Goal: Information Seeking & Learning: Learn about a topic

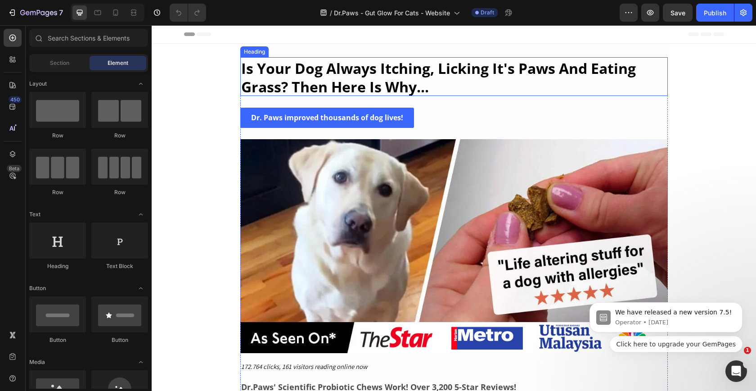
click at [440, 71] on strong "Is Your Dog Always Itching, Licking It's Paws And Eating Grass? Then Here Is Wh…" at bounding box center [438, 78] width 395 height 38
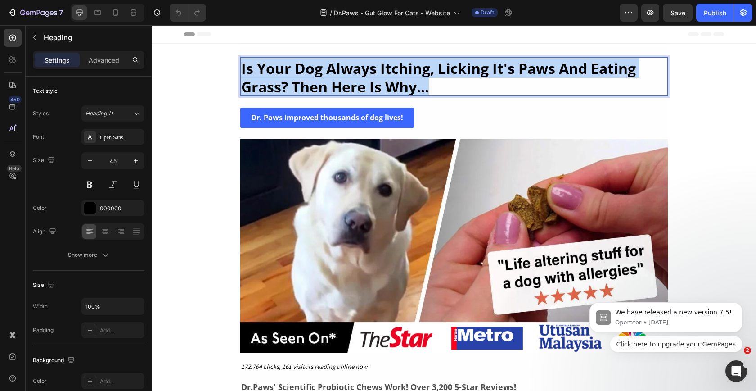
click at [440, 71] on strong "Is Your Dog Always Itching, Licking It's Paws And Eating Grass? Then Here Is Wh…" at bounding box center [438, 78] width 395 height 38
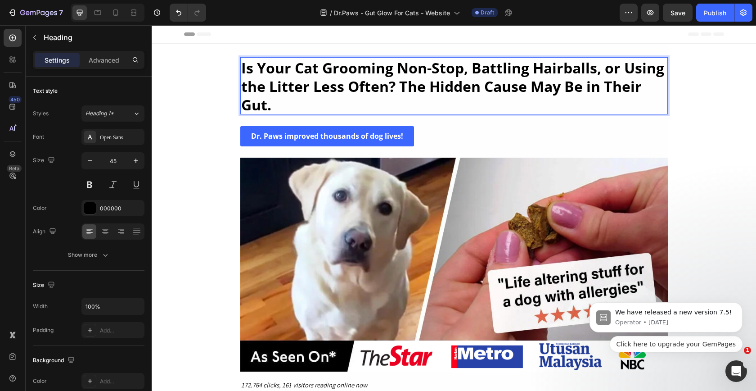
click at [495, 87] on strong "Is Your Cat Grooming Non-Stop, Battling Hairballs, or Using the Litter Less Oft…" at bounding box center [452, 86] width 423 height 56
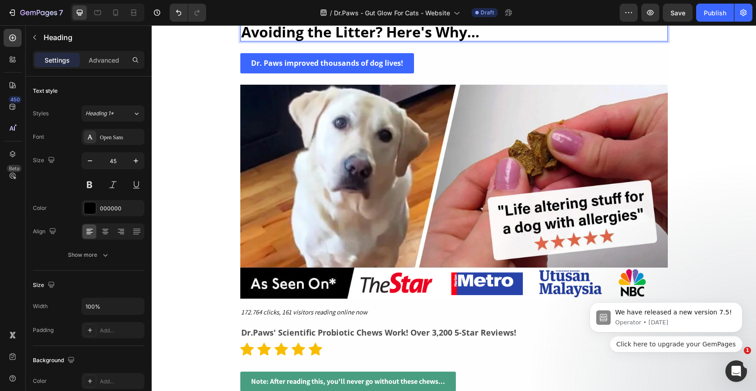
scroll to position [77, 0]
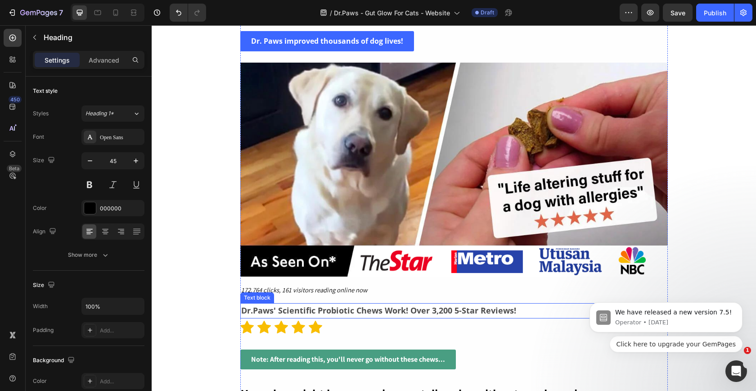
click at [347, 314] on strong "Dr.Paws' Scientific Probiotic Chews Work! Over 3,200 5-Star Reviews!" at bounding box center [378, 310] width 275 height 11
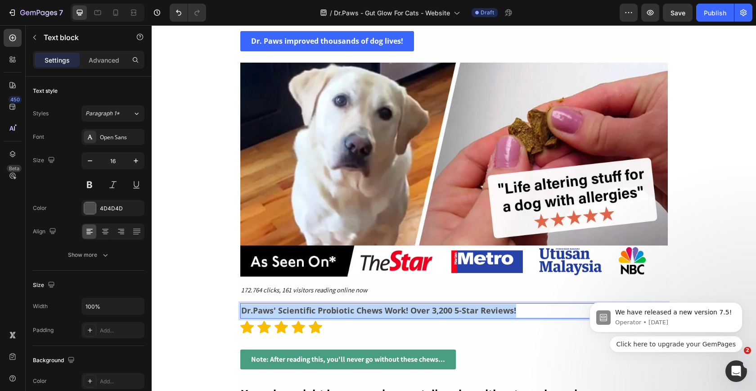
click at [347, 314] on strong "Dr.Paws' Scientific Probiotic Chews Work! Over 3,200 5-Star Reviews!" at bounding box center [378, 310] width 275 height 11
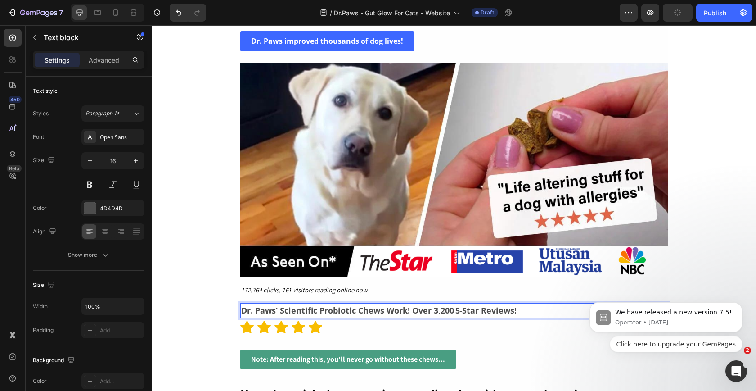
click at [379, 309] on strong "Dr. Paws’ Scientific Probiotic Chews Work! Over 3,200 5‑Star Reviews!" at bounding box center [379, 310] width 276 height 11
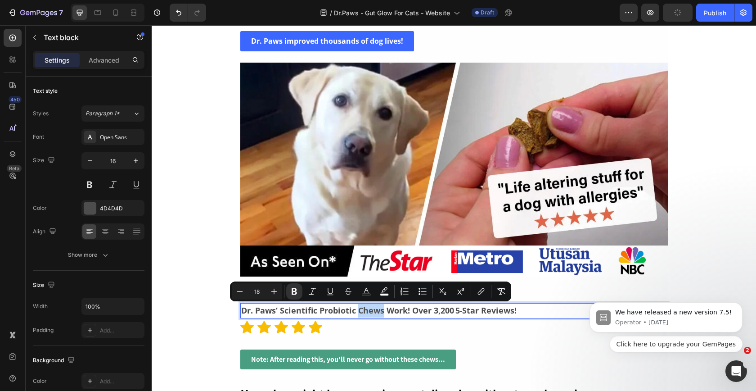
click at [384, 310] on strong "Dr. Paws’ Scientific Probiotic Chews Work! Over 3,200 5‑Star Reviews!" at bounding box center [379, 310] width 276 height 11
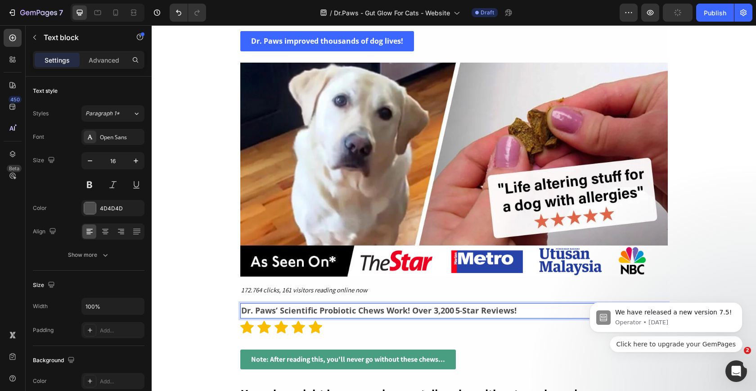
click at [406, 309] on strong "Dr. Paws’ Scientific Probiotic Chews Work! Over 3,200 5‑Star Reviews!" at bounding box center [379, 310] width 276 height 11
click at [388, 309] on strong "Dr. Paws’ Scientific Probiotic Chews Work! Over 3,200 5‑Star Reviews!" at bounding box center [379, 310] width 276 height 11
click at [386, 309] on strong "Dr. Paws’ Scientific Probiotic Chews Work! Over 3,200 5‑Star Reviews!" at bounding box center [379, 310] width 276 height 11
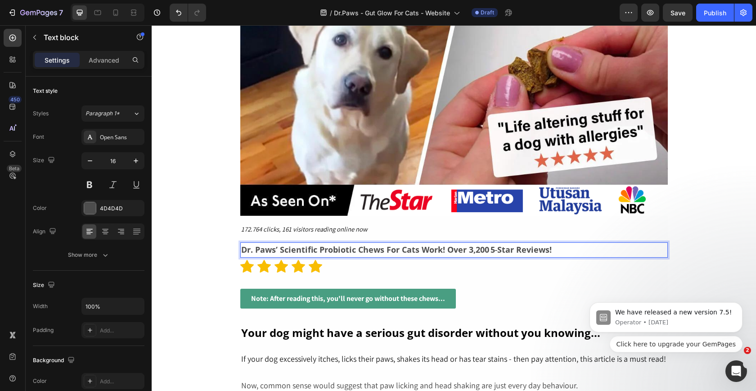
click at [533, 311] on div "Note: After reading this, you'll never go without these chews... Button" at bounding box center [454, 305] width 428 height 32
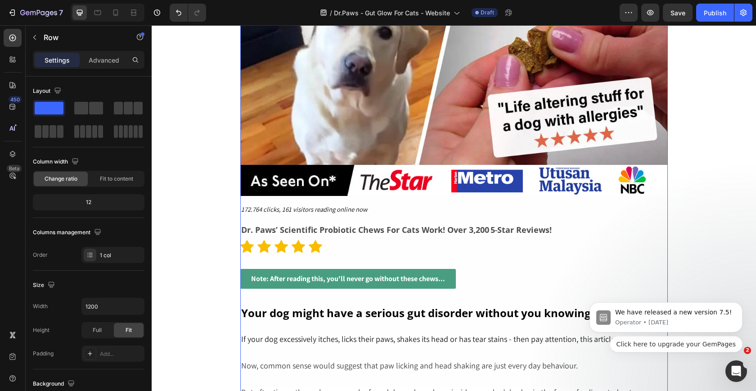
scroll to position [178, 0]
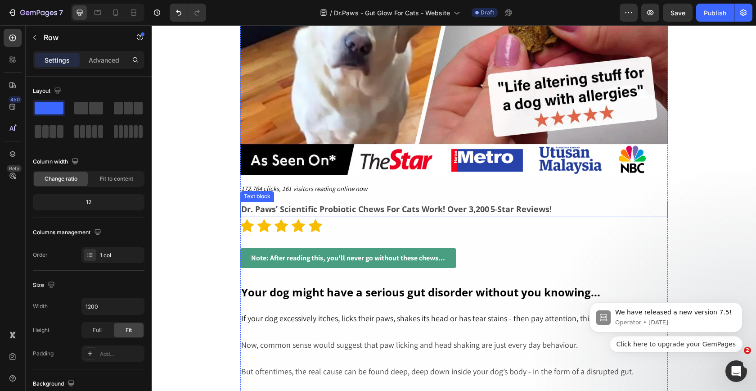
click at [490, 209] on strong "Dr. Paws’ Scientific Probiotic Chews For Cats Work! Over 3,200 5‑Star Reviews!" at bounding box center [396, 209] width 311 height 11
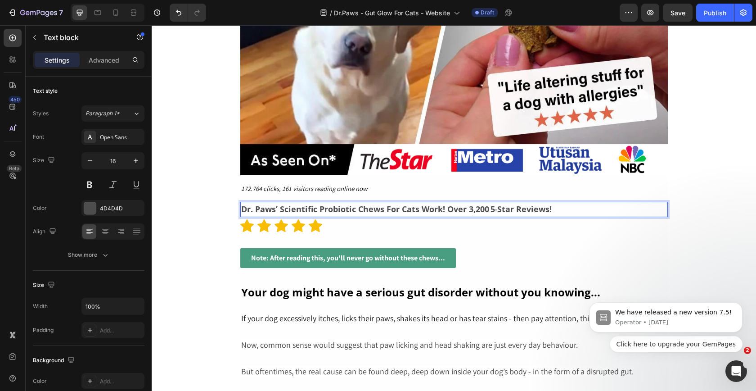
click at [471, 204] on strong "Dr. Paws’ Scientific Probiotic Chews For Cats Work! Over 3,200 5‑Star Reviews!" at bounding box center [396, 209] width 311 height 11
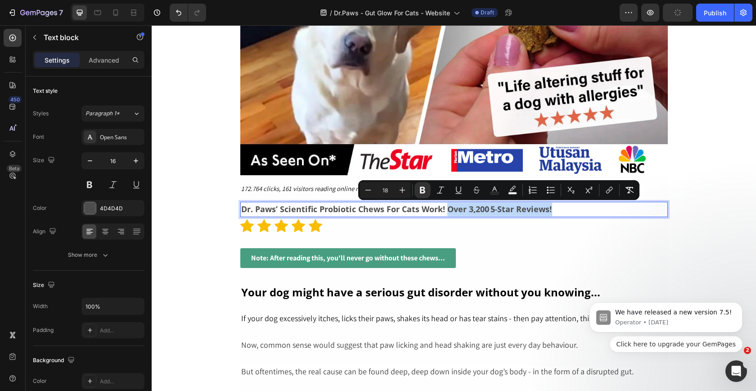
drag, startPoint x: 448, startPoint y: 209, endPoint x: 558, endPoint y: 215, distance: 109.6
click at [558, 215] on p "Dr. Paws’ Scientific Probiotic Chews For Cats Work! Over 3,200 5‑Star Reviews!" at bounding box center [454, 210] width 426 height 14
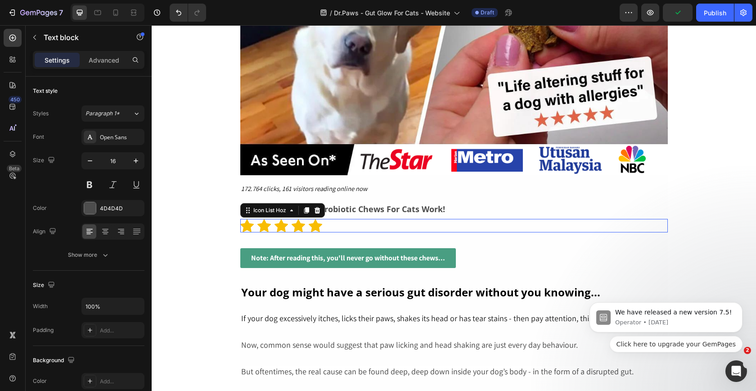
click at [496, 226] on div "Icon Icon Icon Icon Icon" at bounding box center [454, 226] width 428 height 14
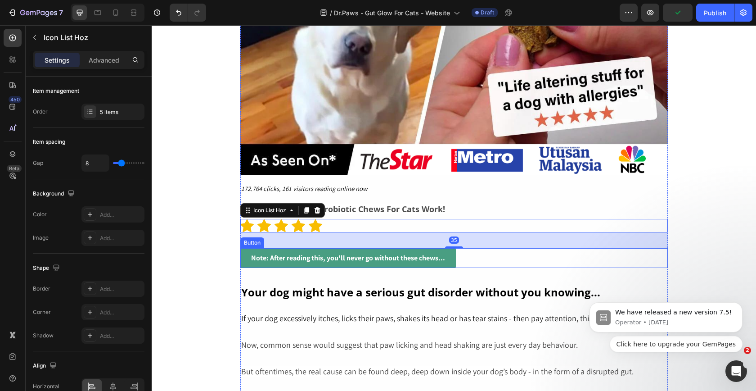
click at [511, 264] on div "Note: After reading this, you'll never go without these chews... Button" at bounding box center [454, 258] width 428 height 20
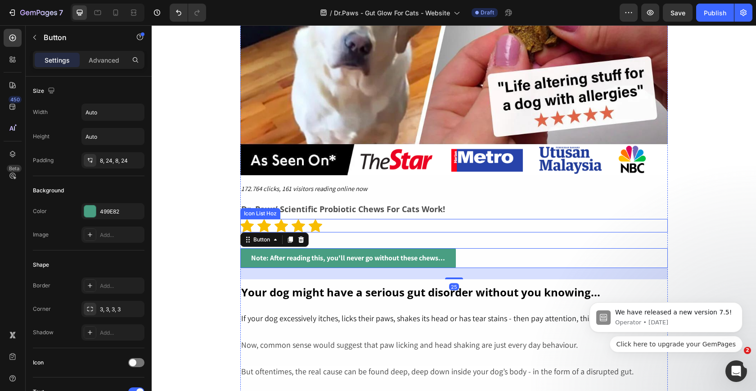
click at [509, 226] on div "Icon Icon Icon Icon Icon" at bounding box center [454, 226] width 428 height 14
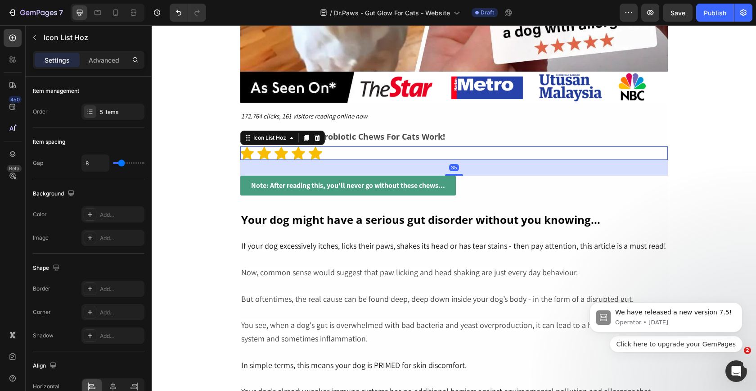
scroll to position [269, 0]
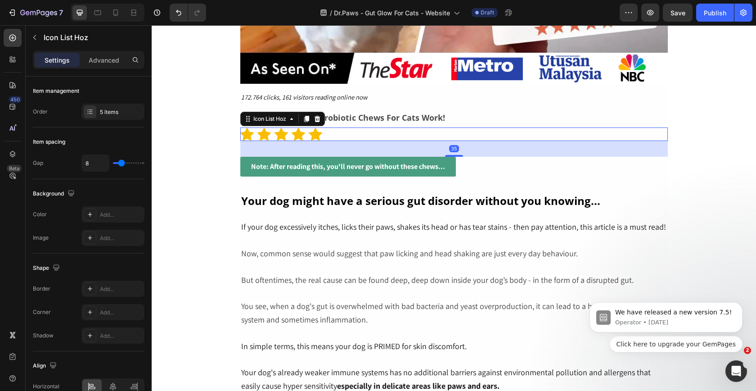
click at [509, 226] on span "If your dog excessively itches, licks their paws, shakes its head or has tear s…" at bounding box center [453, 227] width 425 height 10
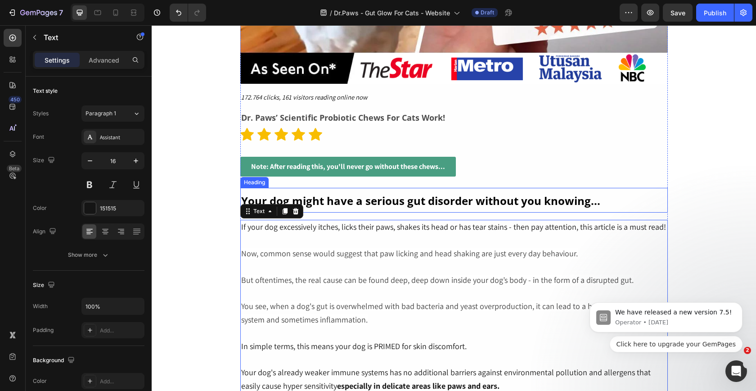
click at [512, 210] on h2 "Your dog might have a serious gut disorder without you knowing..." at bounding box center [454, 200] width 428 height 25
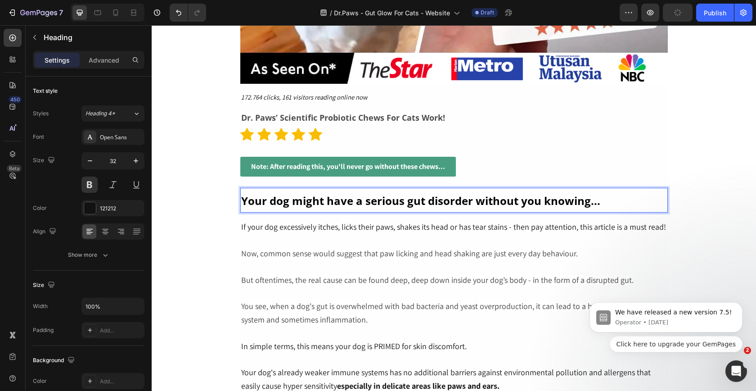
click at [402, 205] on strong "Your dog might have a serious gut disorder without you knowing..." at bounding box center [420, 200] width 359 height 15
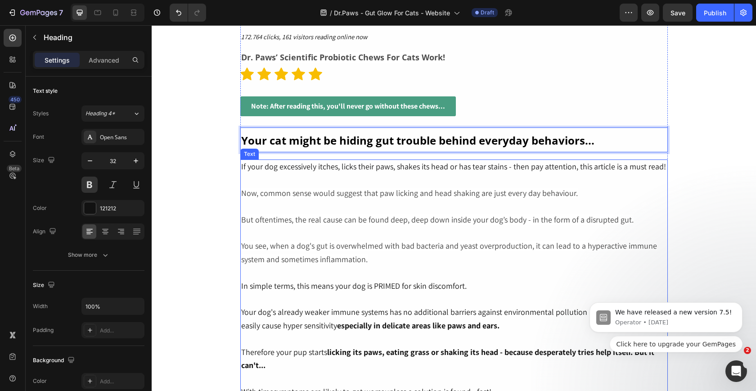
scroll to position [364, 0]
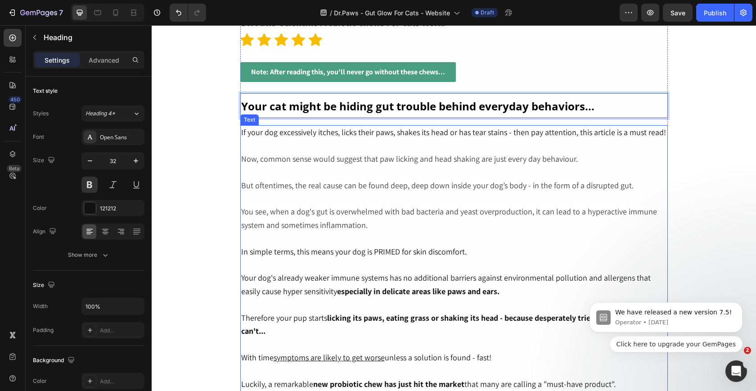
click at [422, 231] on p "You see, when a dog's gut is overwhelmed with bad bacteria and yeast overproduc…" at bounding box center [454, 218] width 426 height 27
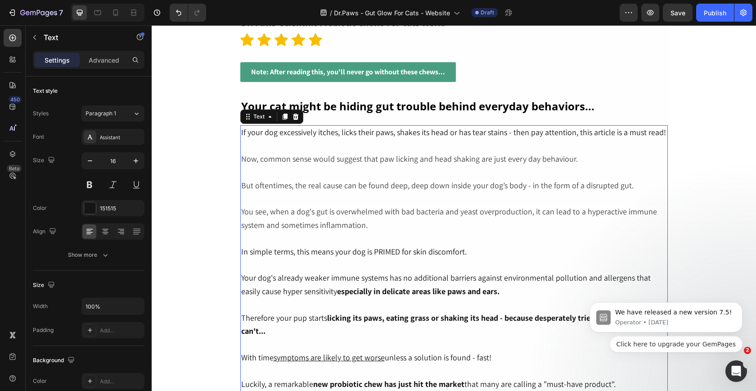
click at [246, 136] on span "If your dog excessively itches, licks their paws, shakes its head or has tear s…" at bounding box center [453, 132] width 425 height 10
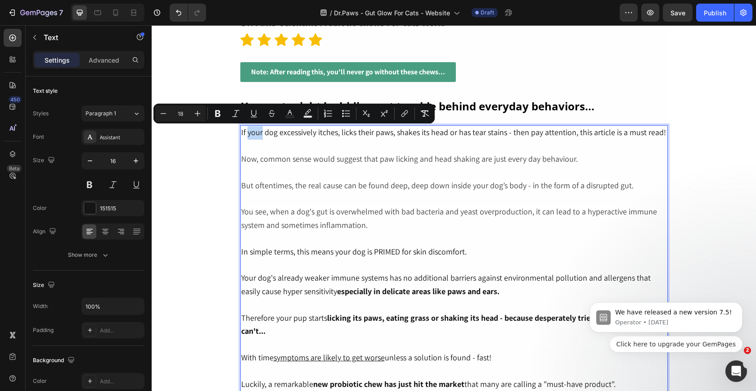
click at [246, 136] on span "If your dog excessively itches, licks their paws, shakes its head or has tear s…" at bounding box center [453, 132] width 425 height 10
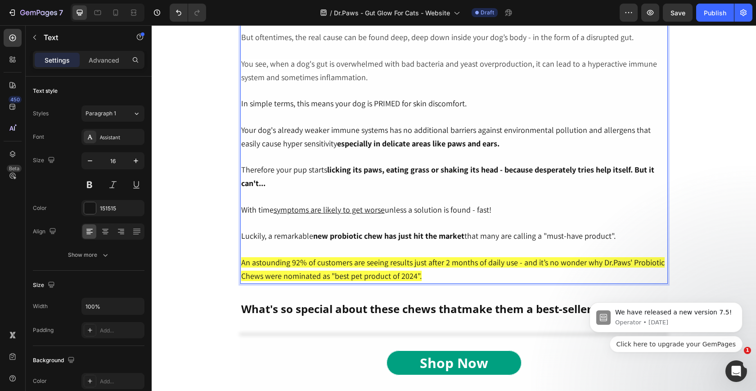
scroll to position [537, 0]
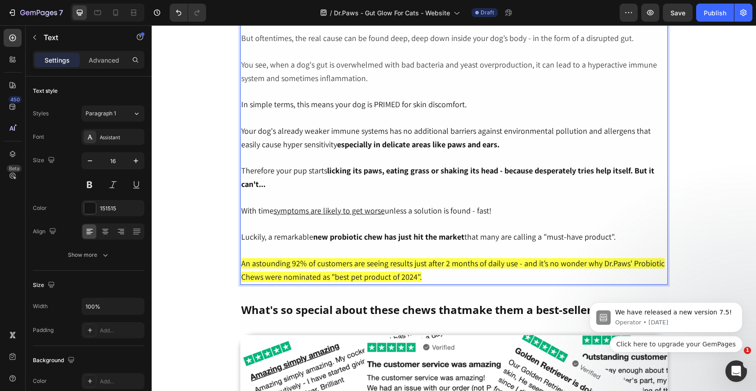
click at [431, 129] on span "Your dog's already weaker immune systems has no additional barriers against env…" at bounding box center [446, 138] width 410 height 24
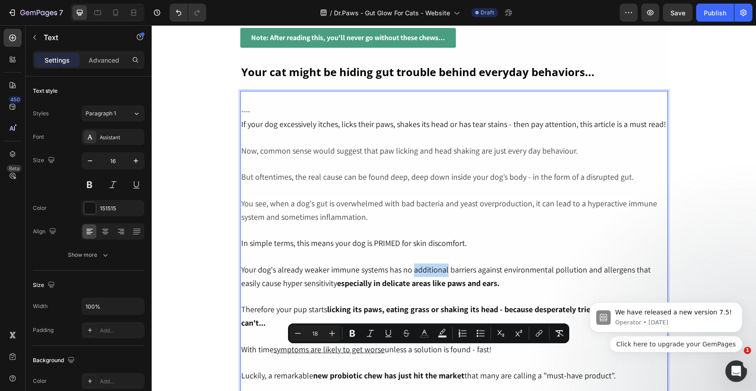
scroll to position [316, 0]
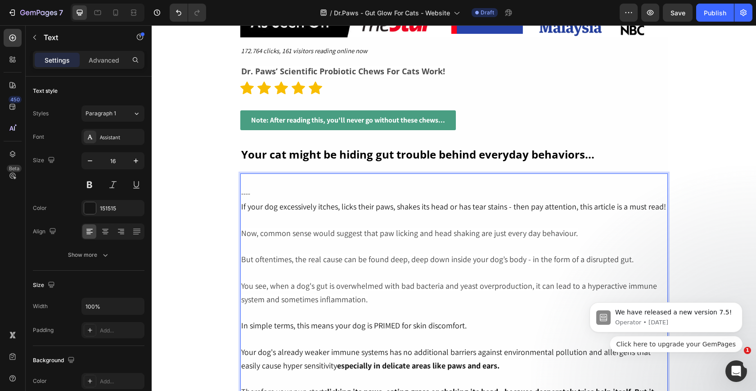
click at [361, 183] on p "---- If your dog excessively itches, licks their paws, shakes its head or has t…" at bounding box center [454, 193] width 426 height 39
click at [361, 183] on p "⁠⁠⁠⁠⁠⁠⁠ ---- If your dog excessively itches, licks their paws, shakes its head …" at bounding box center [454, 193] width 426 height 39
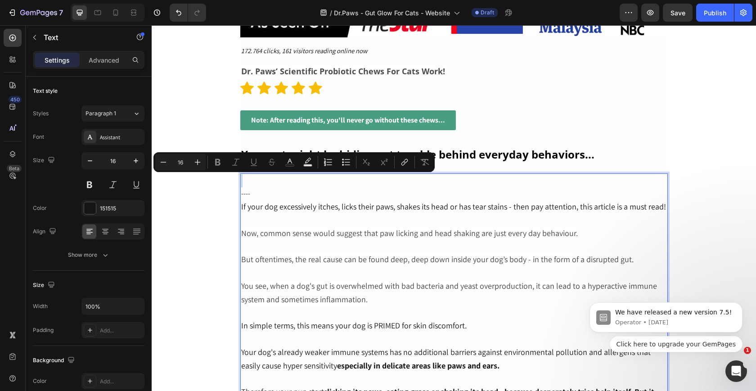
click at [361, 183] on p "---- If your dog excessively itches, licks their paws, shakes its head or has t…" at bounding box center [454, 193] width 426 height 39
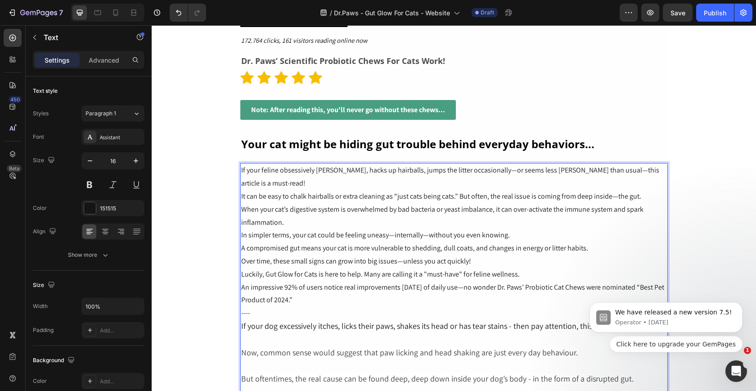
scroll to position [342, 0]
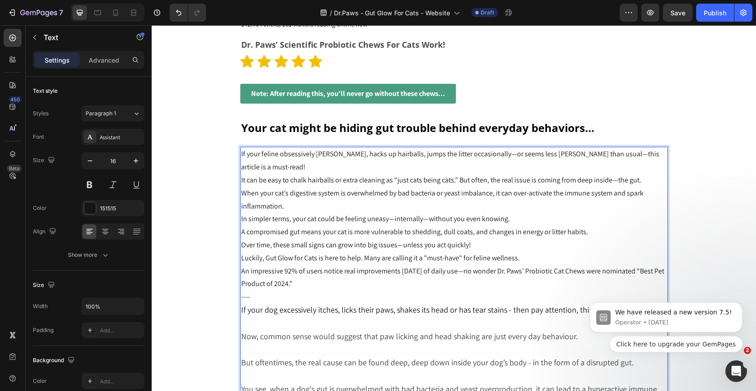
click at [450, 304] on span "If your dog excessively itches, licks their paws, shakes its head or has tear s…" at bounding box center [453, 309] width 425 height 10
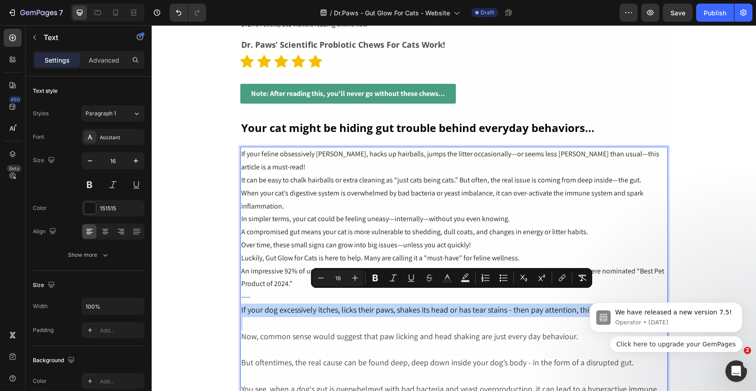
click at [450, 304] on span "If your dog excessively itches, licks their paws, shakes its head or has tear s…" at bounding box center [453, 309] width 425 height 10
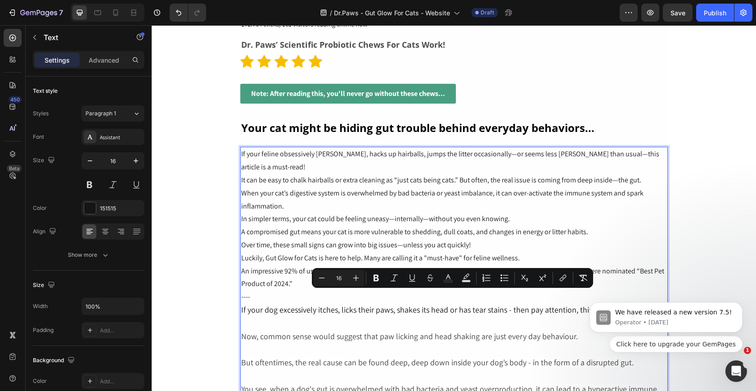
click at [340, 213] on p "In simpler terms, your cat could be feeling uneasy—internally—without you even …" at bounding box center [454, 219] width 426 height 13
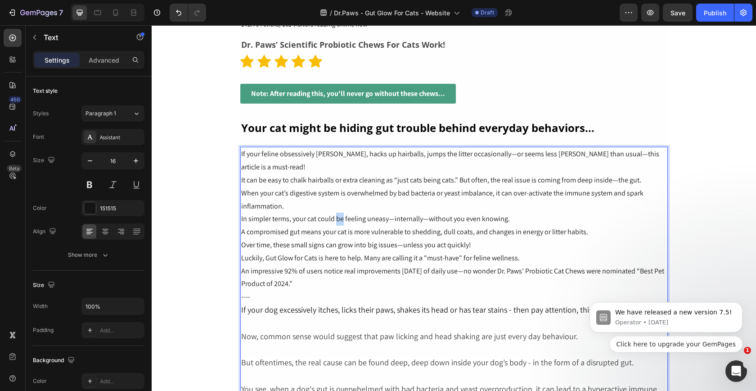
click at [340, 213] on p "In simpler terms, your cat could be feeling uneasy—internally—without you even …" at bounding box center [454, 219] width 426 height 13
click at [382, 282] on p "An impressive 92% of users notice real improvements [DATE] of daily use—no wond…" at bounding box center [454, 291] width 426 height 52
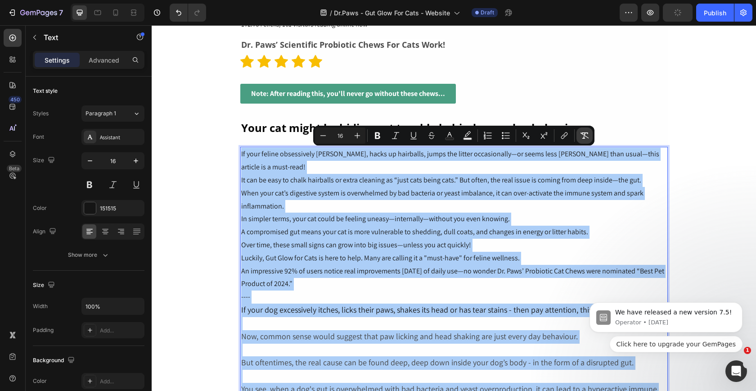
click at [586, 135] on icon "Editor contextual toolbar" at bounding box center [584, 135] width 9 height 9
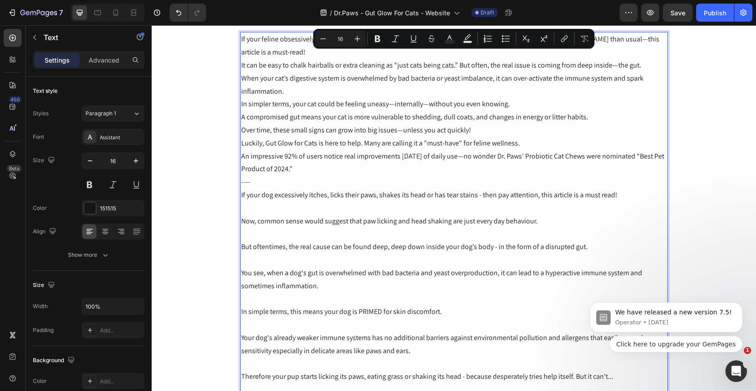
scroll to position [466, 0]
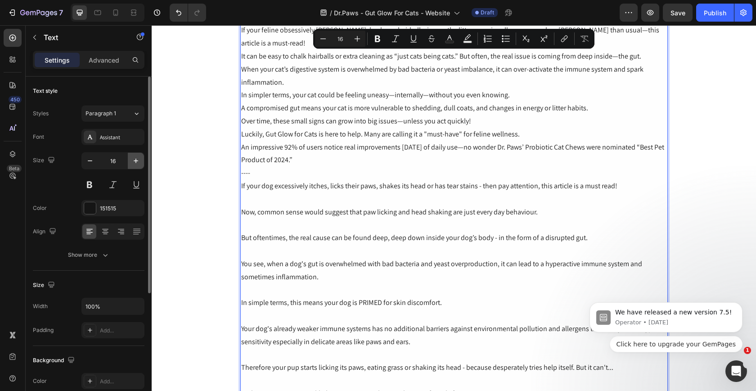
click at [138, 159] on icon "button" at bounding box center [135, 160] width 9 height 9
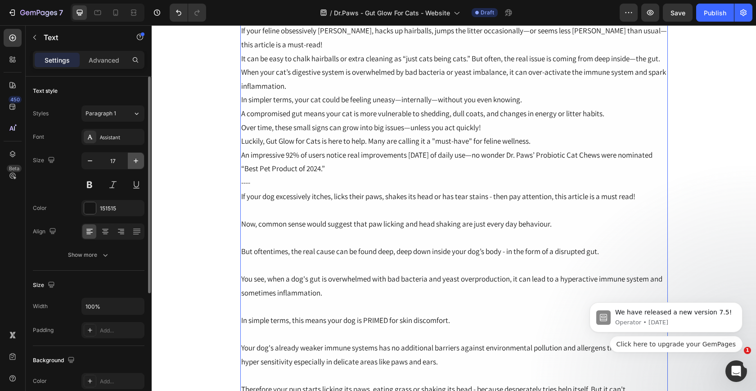
click at [138, 159] on icon "button" at bounding box center [135, 160] width 9 height 9
type input "18"
type input "16"
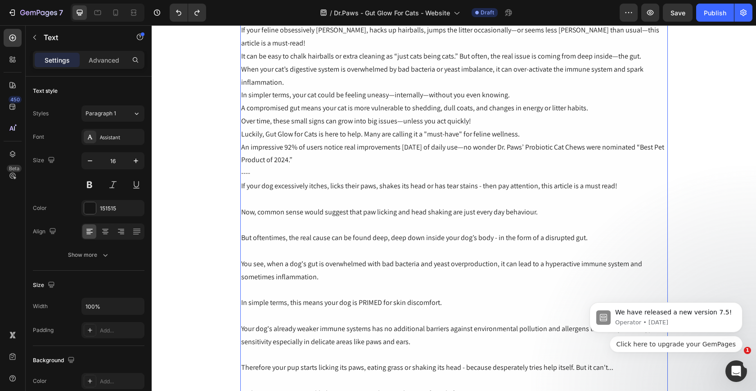
click at [404, 176] on p "An impressive 92% of users notice real improvements [DATE] of daily use—no wond…" at bounding box center [454, 167] width 426 height 52
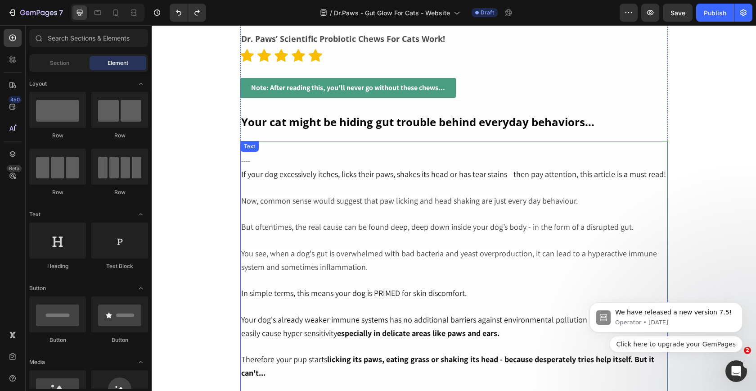
scroll to position [323, 0]
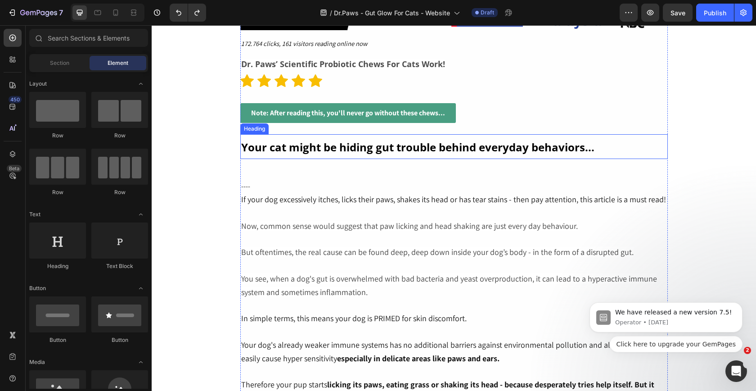
click at [378, 156] on p "⁠⁠⁠⁠⁠⁠⁠ Your cat might be hiding gut trouble behind everyday behaviors..." at bounding box center [454, 146] width 426 height 23
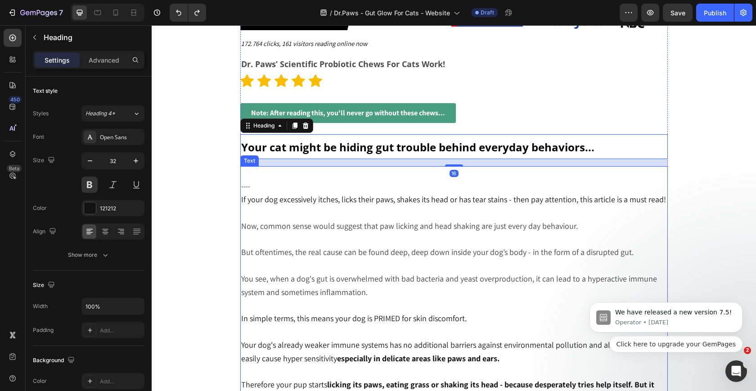
click at [361, 182] on p "---- If your dog excessively itches, licks their paws, shakes its head or has t…" at bounding box center [454, 186] width 426 height 39
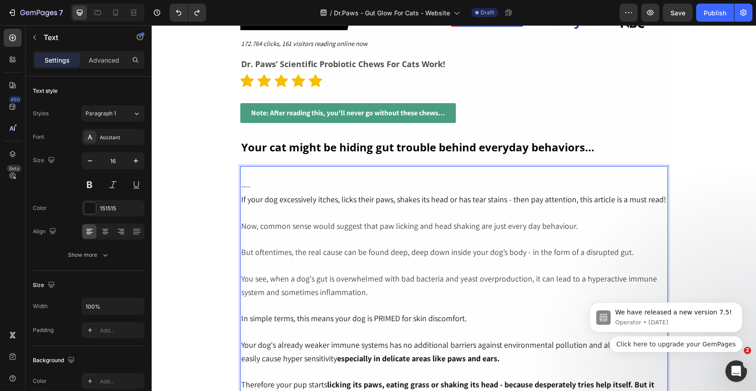
click at [471, 175] on p "---- If your dog excessively itches, licks their paws, shakes its head or has t…" at bounding box center [454, 186] width 426 height 39
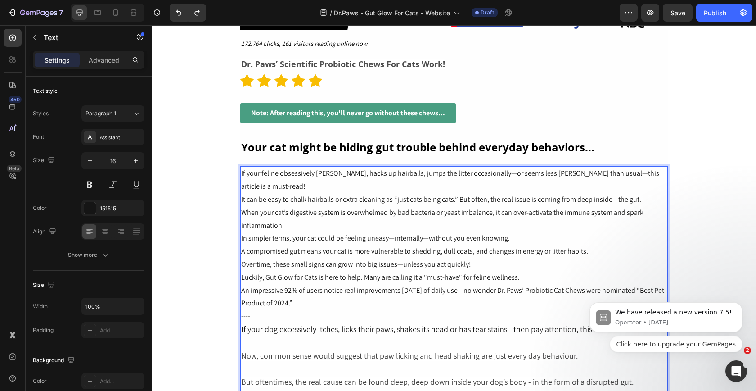
scroll to position [439, 0]
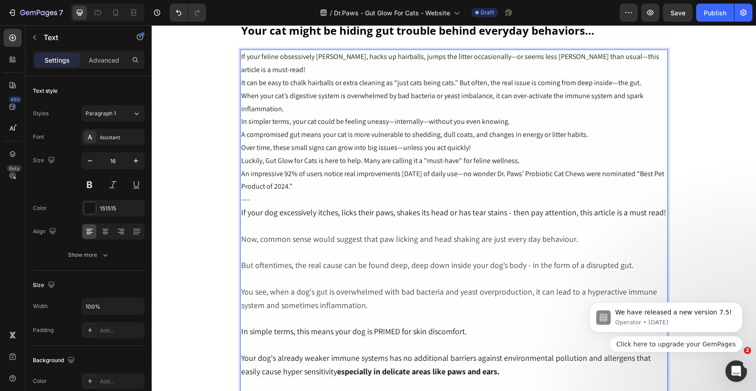
click at [540, 154] on p "Luckily, Gut Glow for Cats is here to help. Many are calling it a "must-have" f…" at bounding box center [454, 160] width 426 height 13
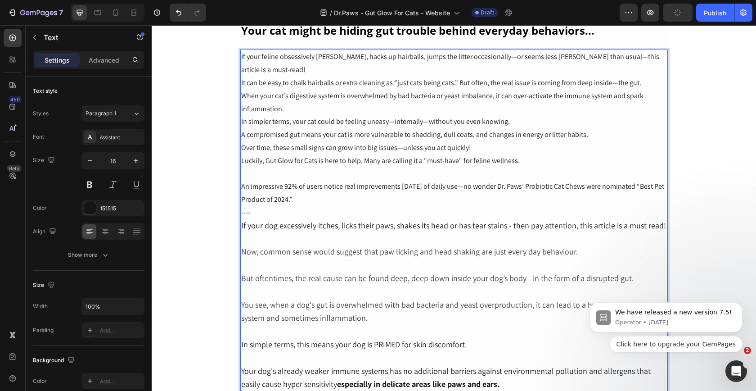
click at [530, 154] on p "Luckily, Gut Glow for Cats is here to help. Many are calling it a "must-have" f…" at bounding box center [454, 160] width 426 height 13
click at [519, 141] on p "Over time, these small signs can grow into big issues—unless you act quickly!" at bounding box center [454, 147] width 426 height 13
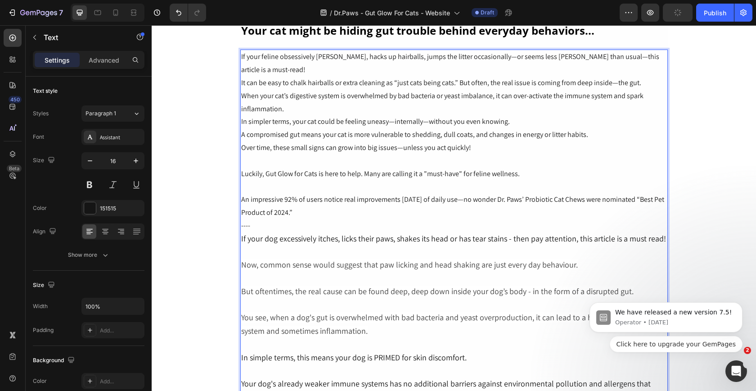
click at [597, 128] on p "A compromised gut means your cat is more vulnerable to shedding, dull coats, an…" at bounding box center [454, 134] width 426 height 13
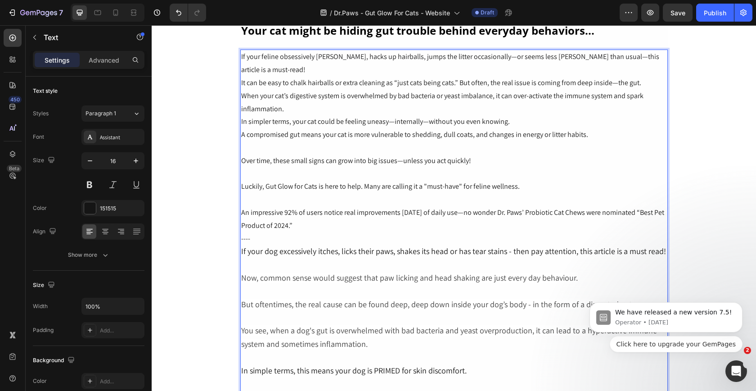
click at [579, 115] on p "In simpler terms, your cat could be feeling uneasy—internally—without you even …" at bounding box center [454, 121] width 426 height 13
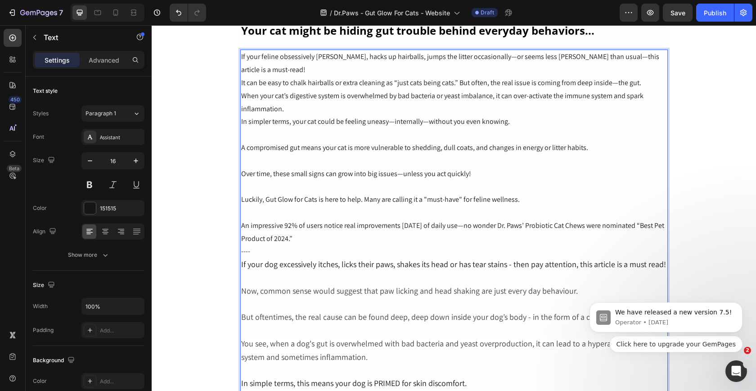
click at [553, 99] on p "When your cat’s digestive system is overwhelmed by bad bacteria or yeast imbala…" at bounding box center [454, 103] width 426 height 26
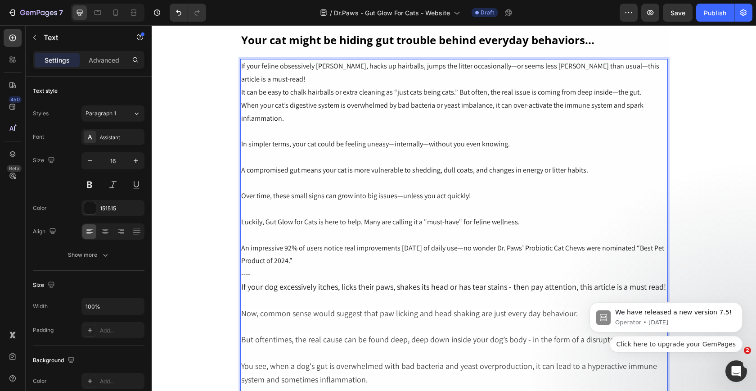
scroll to position [431, 0]
click at [658, 64] on p "If your feline obsessively [PERSON_NAME], hacks up hairballs, jumps the litter …" at bounding box center [454, 72] width 426 height 26
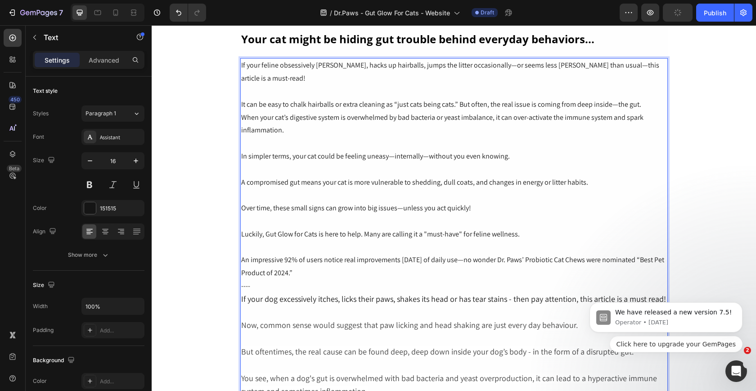
click at [642, 98] on p "It can be easy to chalk hairballs or extra cleaning as “just cats being cats.” …" at bounding box center [454, 104] width 426 height 13
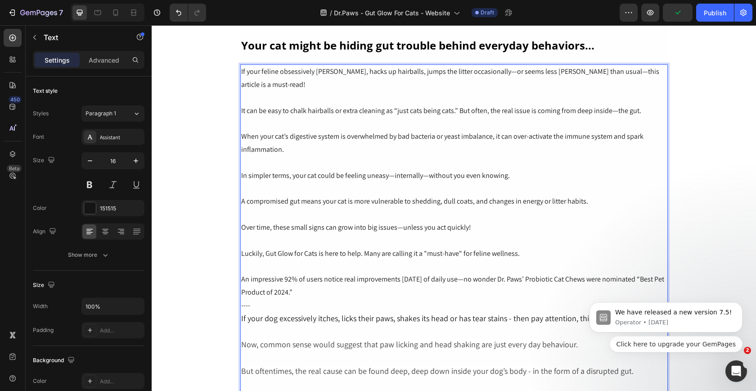
scroll to position [436, 0]
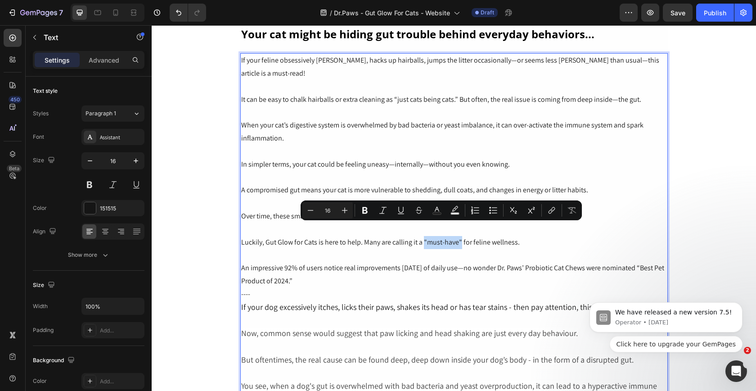
drag, startPoint x: 423, startPoint y: 229, endPoint x: 457, endPoint y: 231, distance: 33.4
click at [458, 236] on p "Luckily, Gut Glow for Cats is here to help. Many are calling it a "must-have" f…" at bounding box center [454, 242] width 426 height 13
click at [569, 236] on p "Luckily, Gut Glow for Cats is here to help. Many are calling it a "must-have " …" at bounding box center [454, 242] width 426 height 13
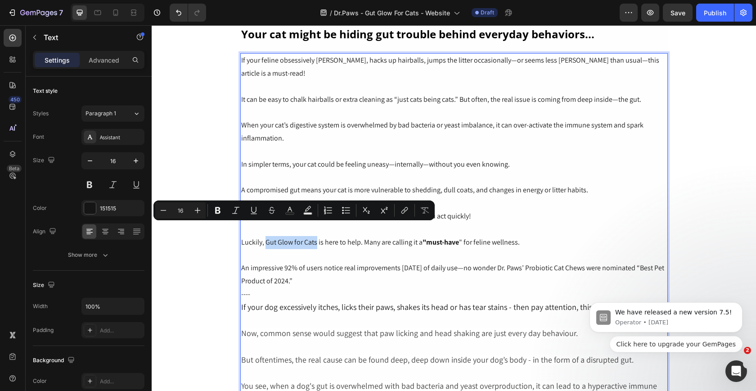
drag, startPoint x: 265, startPoint y: 230, endPoint x: 317, endPoint y: 235, distance: 52.0
click at [317, 236] on p "Luckily, Gut Glow for Cats is here to help. Many are calling it a "must-have " …" at bounding box center [454, 242] width 426 height 13
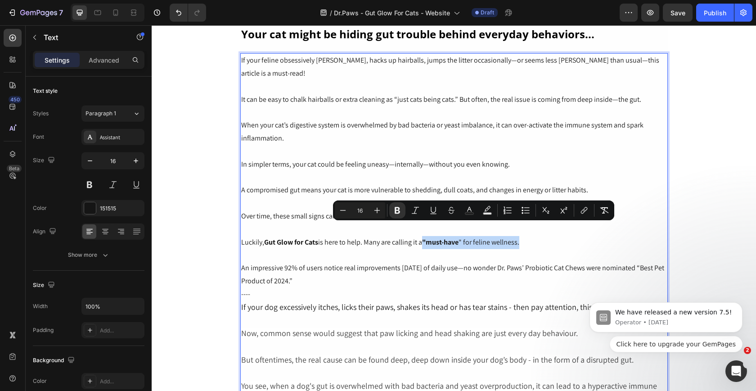
drag, startPoint x: 534, startPoint y: 233, endPoint x: 426, endPoint y: 235, distance: 108.1
click at [426, 236] on p "Luckily, Gut Glow for Cats is here to help. Many are calling it a "must-have " …" at bounding box center [454, 242] width 426 height 13
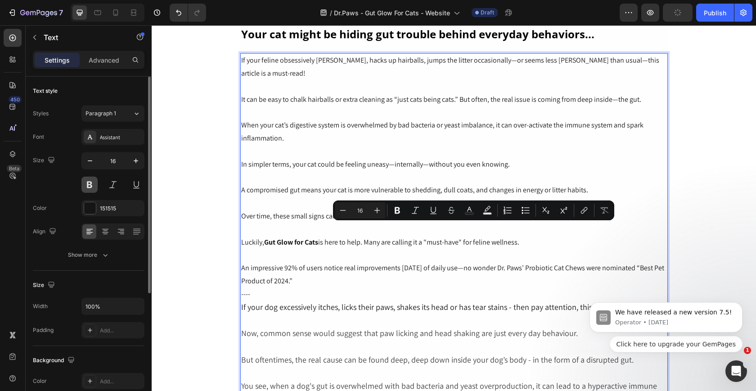
click at [97, 189] on button at bounding box center [90, 185] width 16 height 16
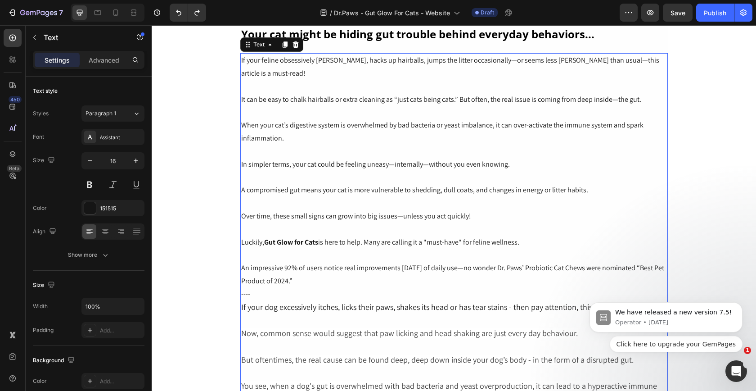
click at [317, 237] on strong "Gut Glow for Cats" at bounding box center [291, 241] width 54 height 9
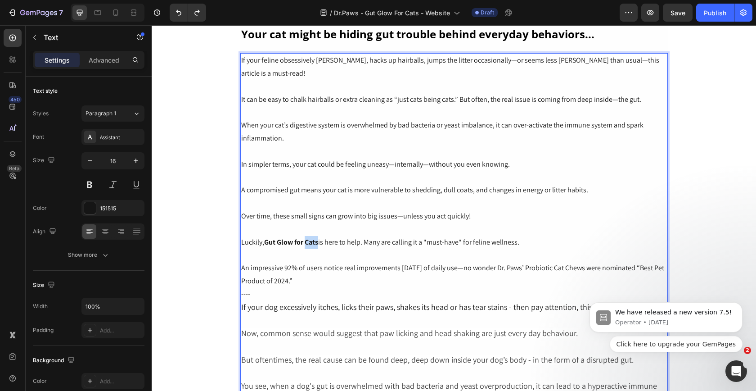
click at [317, 237] on strong "Gut Glow for Cats" at bounding box center [291, 241] width 54 height 9
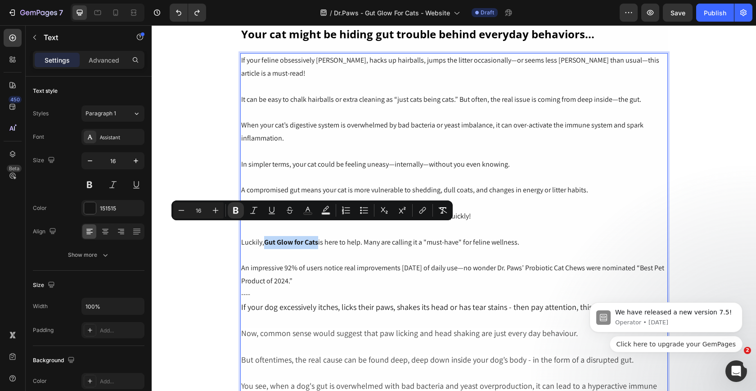
click at [267, 237] on strong "Gut Glow for Cats" at bounding box center [291, 241] width 54 height 9
click at [219, 214] on icon "Editor contextual toolbar" at bounding box center [217, 210] width 9 height 9
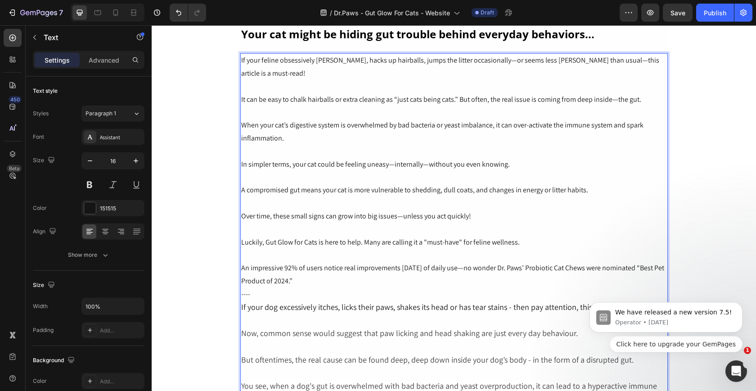
click at [355, 267] on p "An impressive 92% of users notice real improvements [DATE] of daily use—no wond…" at bounding box center [454, 288] width 426 height 52
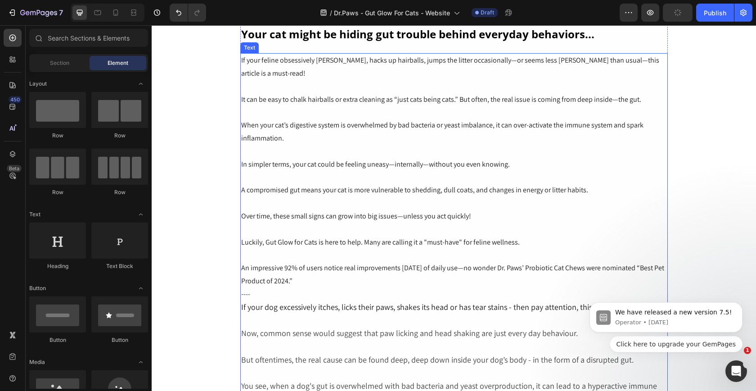
click at [308, 262] on p "An impressive 92% of users notice real improvements [DATE] of daily use—no wond…" at bounding box center [454, 288] width 426 height 52
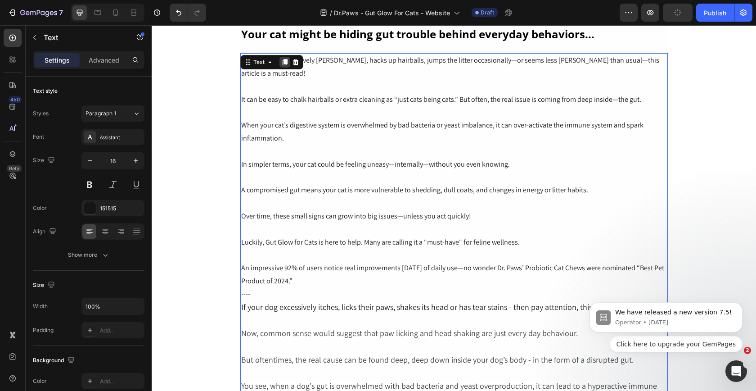
click at [283, 61] on icon at bounding box center [284, 62] width 7 height 7
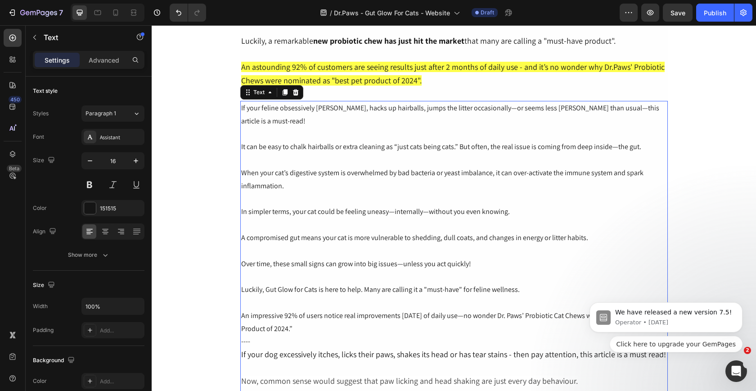
scroll to position [984, 0]
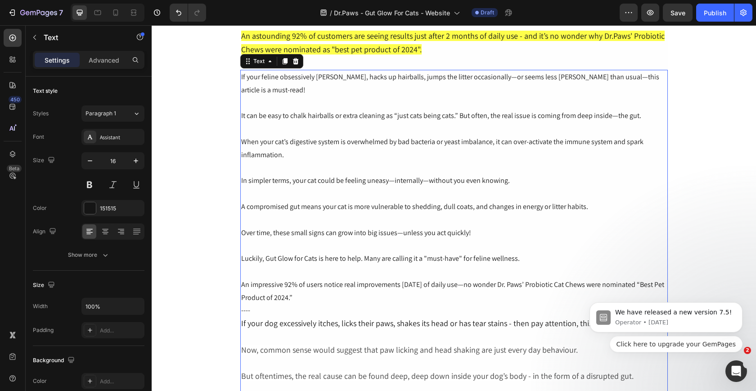
click at [312, 136] on p "When your cat’s digestive system is overwhelmed by bad bacteria or yeast imbala…" at bounding box center [454, 149] width 426 height 26
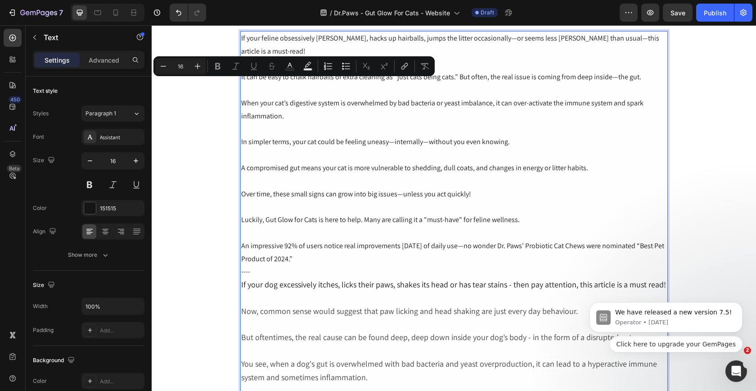
scroll to position [1028, 0]
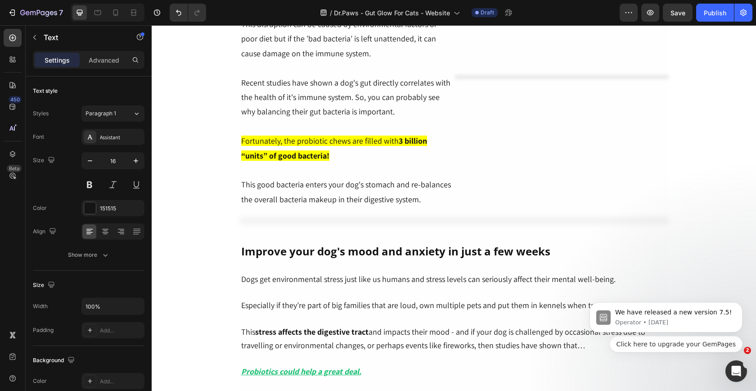
drag, startPoint x: 378, startPoint y: 238, endPoint x: 385, endPoint y: 397, distance: 159.6
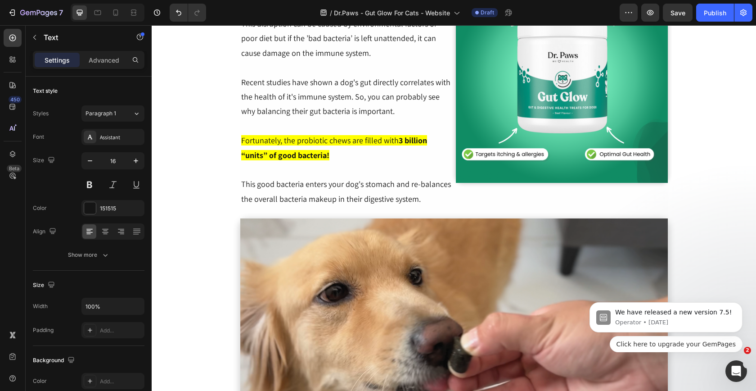
click at [385, 390] on html "Header ⁠⁠⁠⁠⁠⁠⁠ Is Your Cat Grooming Too Much, Hacking Up Hairballs, or Avoiding…" at bounding box center [454, 117] width 605 height 4469
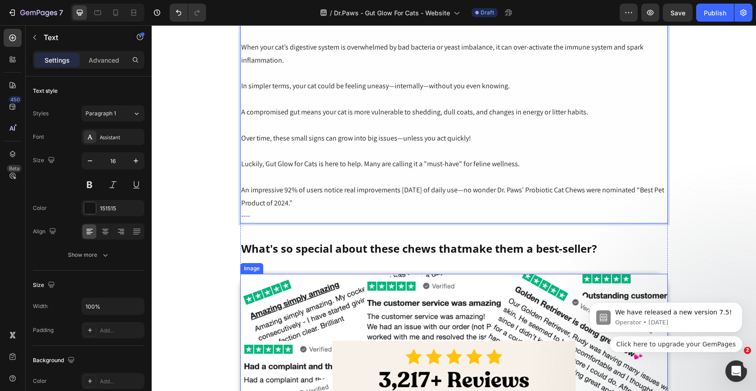
scroll to position [1076, 0]
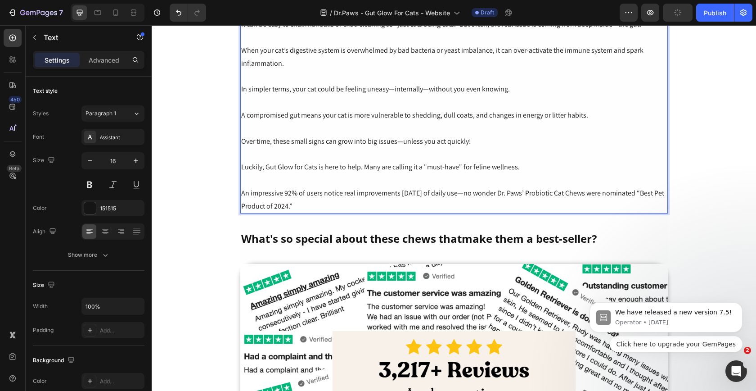
click at [315, 174] on p "Rich Text Editor. Editing area: main" at bounding box center [454, 180] width 426 height 13
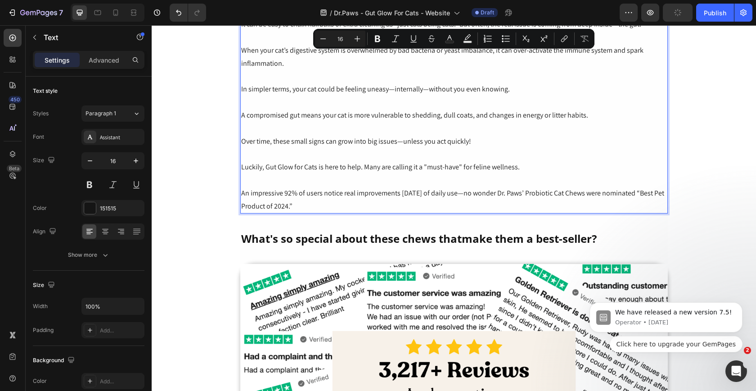
click at [481, 148] on p "Rich Text Editor. Editing area: main" at bounding box center [454, 154] width 426 height 13
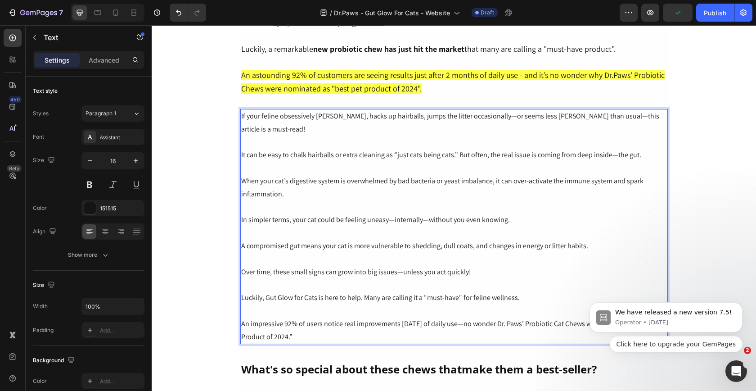
scroll to position [947, 0]
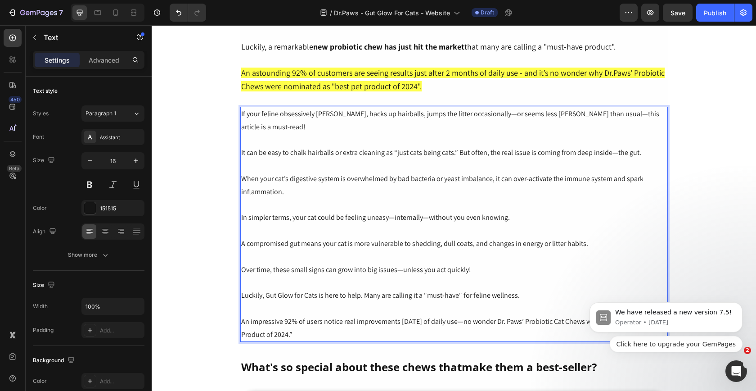
click at [314, 315] on p "An impressive 92% of users notice real improvements [DATE] of daily use—no wond…" at bounding box center [454, 328] width 426 height 26
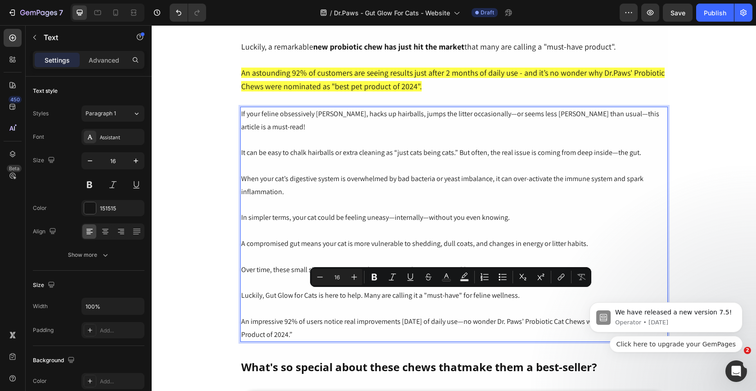
drag, startPoint x: 328, startPoint y: 307, endPoint x: 239, endPoint y: 299, distance: 90.0
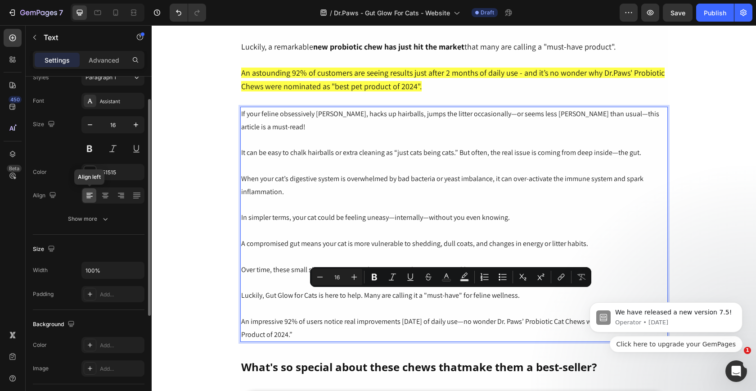
scroll to position [38, 0]
click at [98, 216] on div "Show more" at bounding box center [89, 217] width 42 height 9
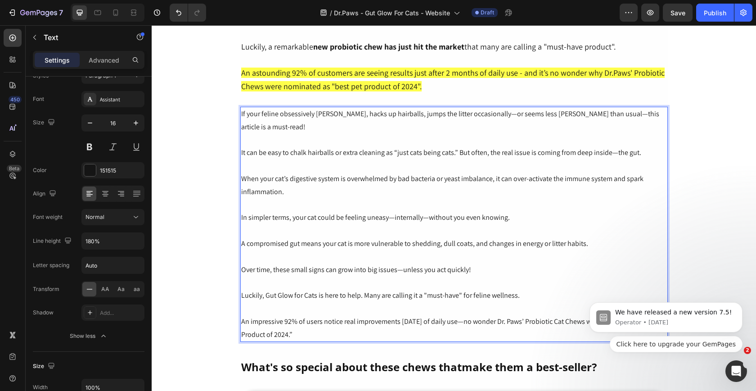
click at [324, 315] on p "An impressive 92% of users notice real improvements [DATE] of daily use—no wond…" at bounding box center [454, 328] width 426 height 26
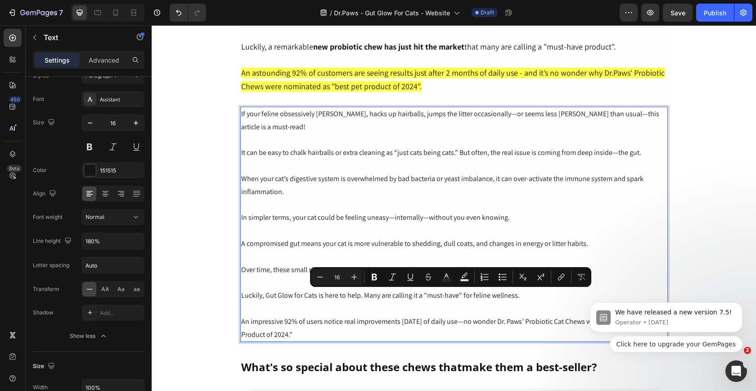
drag, startPoint x: 325, startPoint y: 311, endPoint x: 243, endPoint y: 294, distance: 83.6
click at [243, 315] on p "An impressive 92% of users notice real improvements [DATE] of daily use—no wond…" at bounding box center [454, 328] width 426 height 26
click at [463, 277] on icon "Editor contextual toolbar" at bounding box center [465, 274] width 6 height 5
type input "000000"
type input "77"
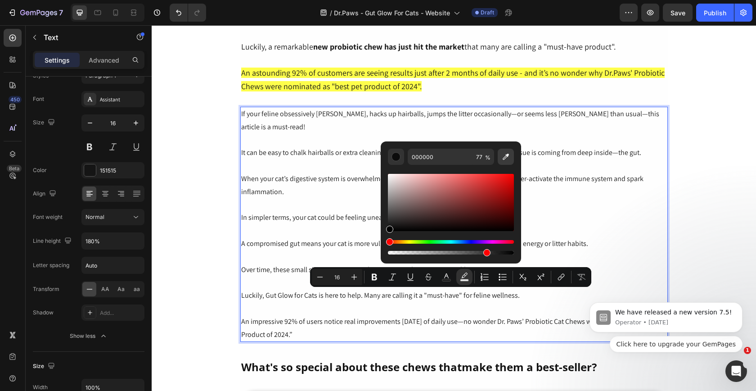
click at [511, 162] on button "Editor contextual toolbar" at bounding box center [506, 157] width 16 height 16
type input "FFFF72"
type input "100"
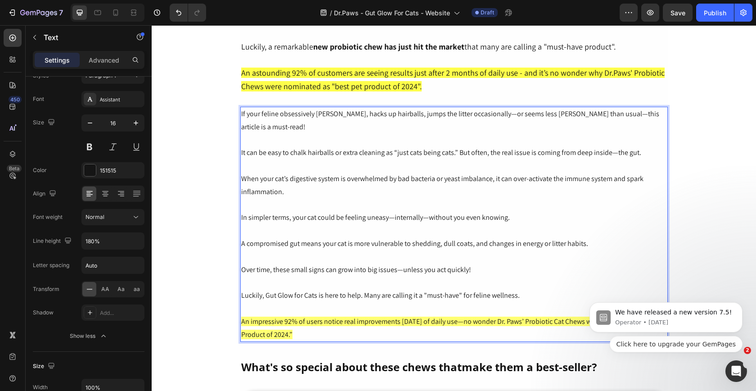
click at [588, 199] on p "Rich Text Editor. Editing area: main" at bounding box center [454, 205] width 426 height 13
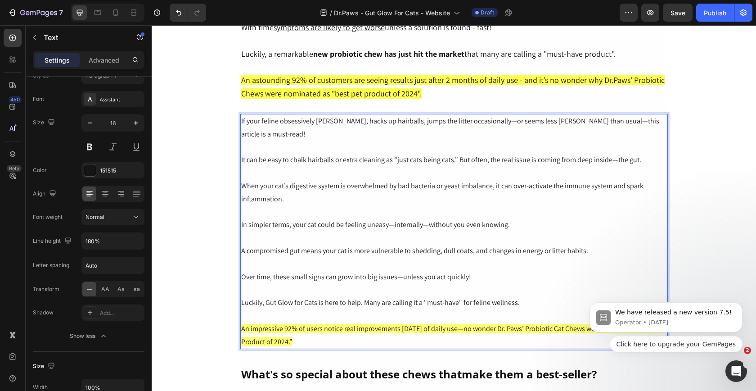
scroll to position [939, 0]
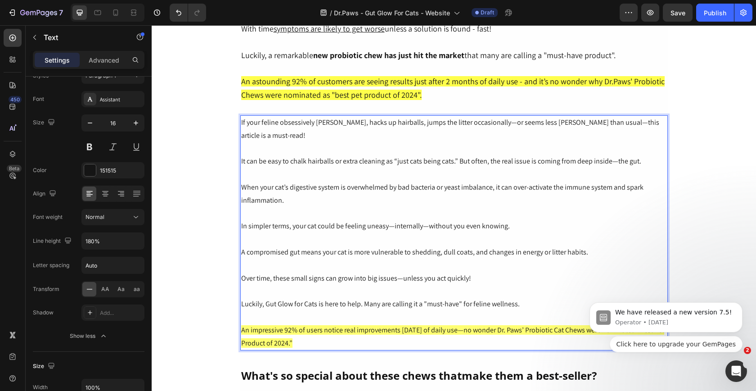
click at [285, 298] on p "Luckily, Gut Glow for Cats is here to help. Many are calling it a "must-have" f…" at bounding box center [454, 304] width 426 height 13
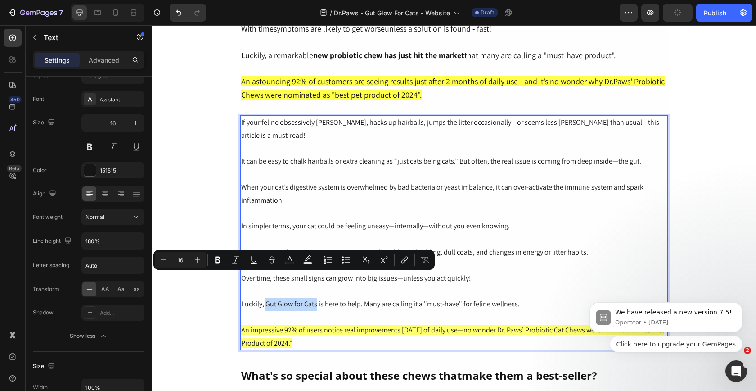
drag, startPoint x: 265, startPoint y: 280, endPoint x: 317, endPoint y: 281, distance: 51.4
click at [317, 298] on p "Luckily, Gut Glow for Cats is here to help. Many are calling it a "must-have" f…" at bounding box center [454, 304] width 426 height 13
click at [95, 150] on button at bounding box center [90, 147] width 16 height 16
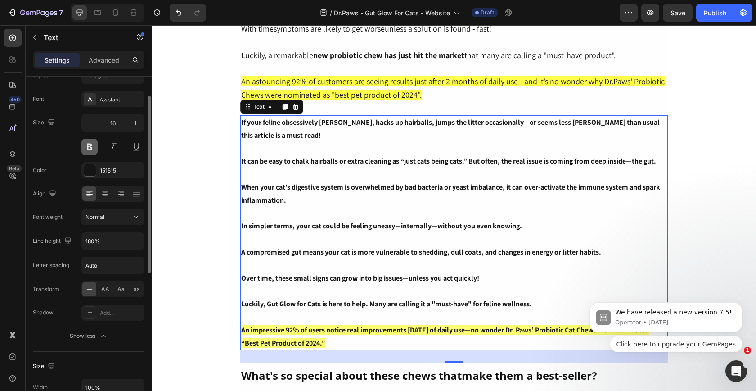
click at [95, 150] on button at bounding box center [90, 147] width 16 height 16
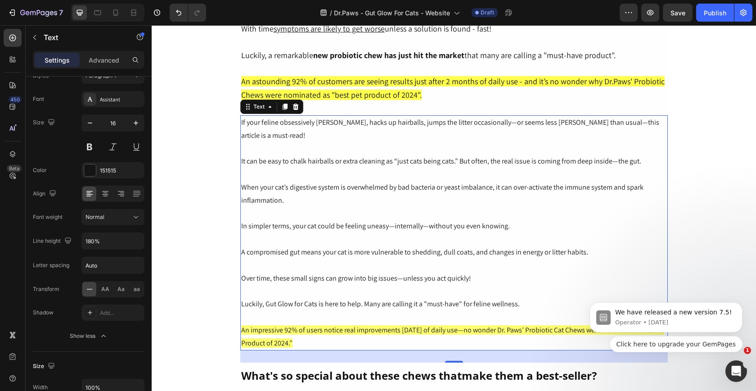
click at [288, 298] on p "Luckily, Gut Glow for Cats is here to help. Many are calling it a "must-have" f…" at bounding box center [454, 304] width 426 height 13
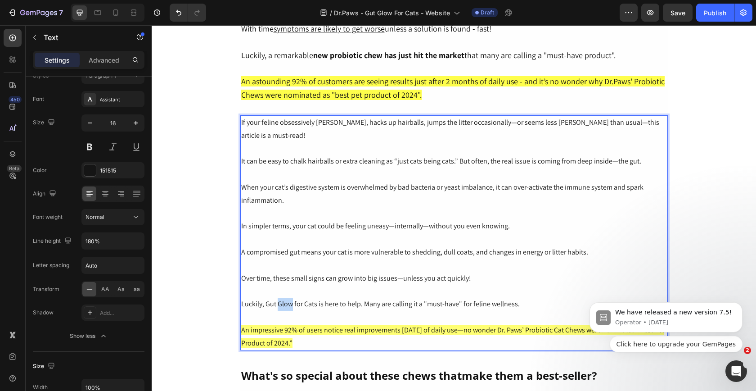
click at [288, 298] on p "Luckily, Gut Glow for Cats is here to help. Many are calling it a "must-have" f…" at bounding box center [454, 304] width 426 height 13
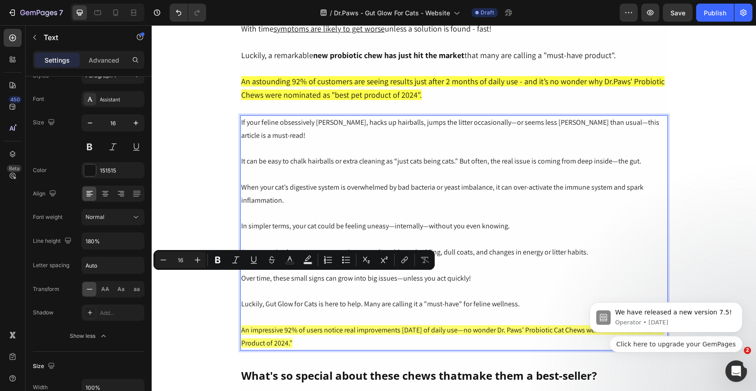
click at [267, 298] on p "Luckily, Gut Glow for Cats is here to help. Many are calling it a "must-have" f…" at bounding box center [454, 304] width 426 height 13
drag, startPoint x: 267, startPoint y: 279, endPoint x: 315, endPoint y: 280, distance: 48.2
click at [315, 298] on p "Luckily, Gut Glow for Cats is here to help. Many are calling it a "must-have" f…" at bounding box center [454, 304] width 426 height 13
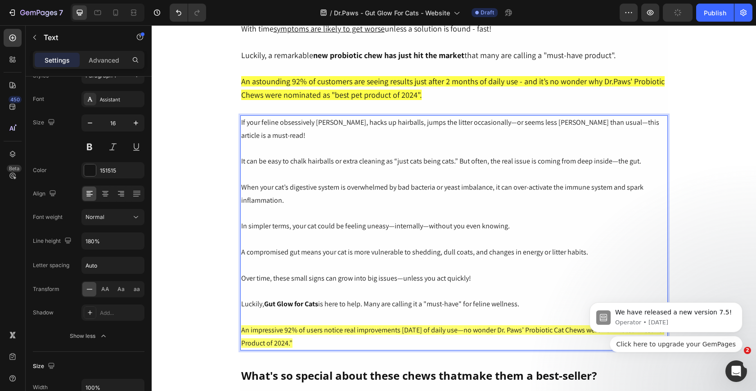
drag, startPoint x: 428, startPoint y: 279, endPoint x: 520, endPoint y: 278, distance: 92.3
click at [520, 298] on p "Luckily, Gut Glow for Cats is here to help. Many are calling it a "must-have" f…" at bounding box center [454, 304] width 426 height 13
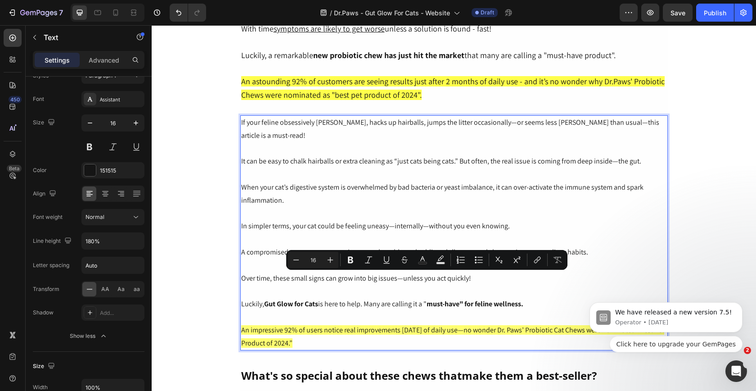
click at [430, 298] on p "Luckily, Gut Glow for Cats is here to help. Many are calling it a " must-have" …" at bounding box center [454, 304] width 426 height 13
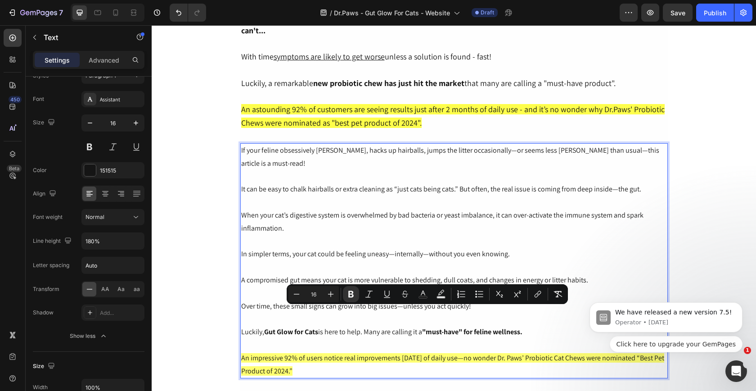
scroll to position [904, 0]
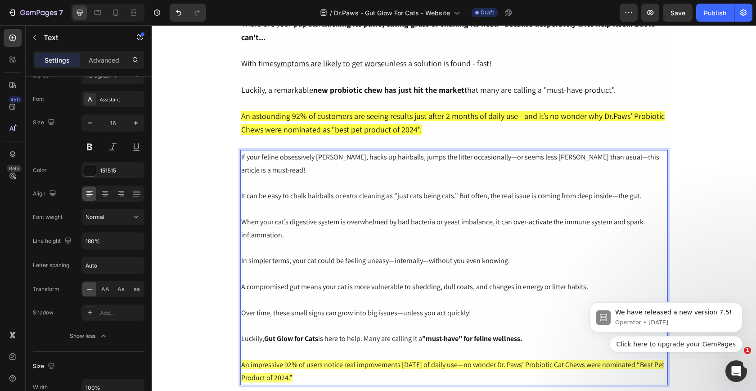
click at [419, 254] on p "In simpler terms, your cat could be feeling uneasy—internally—without you even …" at bounding box center [454, 260] width 426 height 13
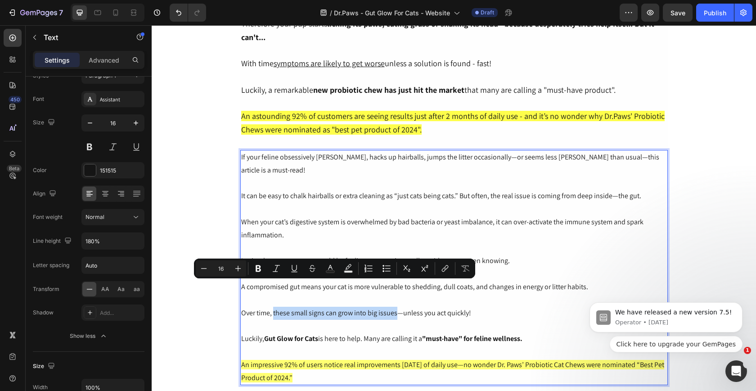
drag, startPoint x: 396, startPoint y: 288, endPoint x: 274, endPoint y: 286, distance: 121.6
click at [274, 307] on p "Over time, these small signs can grow into big issues—unless you act quickly!" at bounding box center [454, 313] width 426 height 13
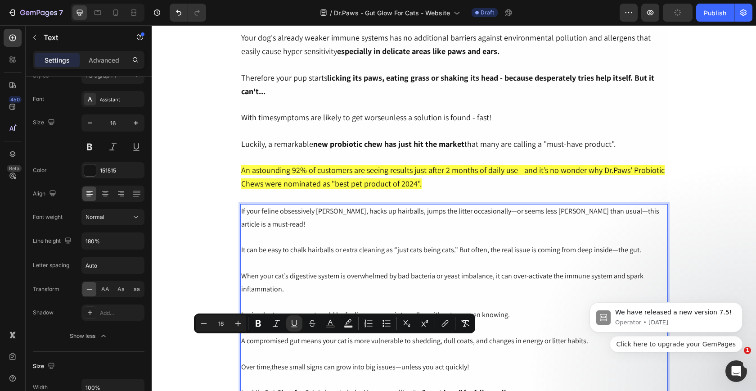
scroll to position [848, 0]
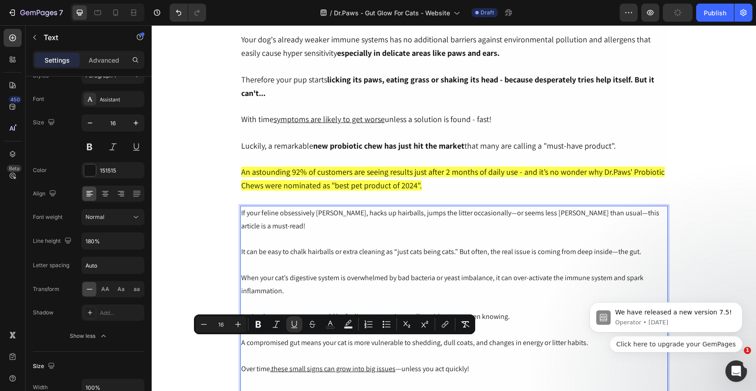
click at [371, 272] on p "When your cat’s digestive system is overwhelmed by bad bacteria or yeast imbala…" at bounding box center [454, 285] width 426 height 26
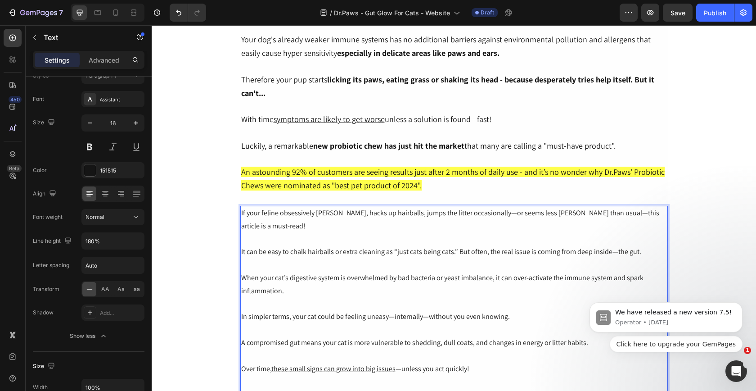
scroll to position [861, 0]
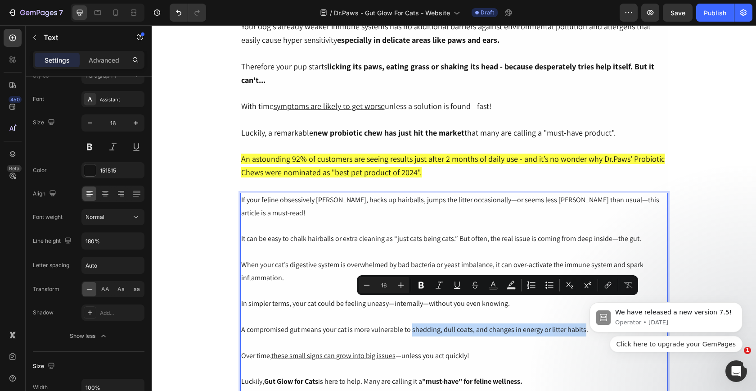
drag, startPoint x: 411, startPoint y: 304, endPoint x: 583, endPoint y: 305, distance: 171.6
click at [583, 323] on p "A compromised gut means your cat is more vulnerable to shedding, dull coats, an…" at bounding box center [454, 329] width 426 height 13
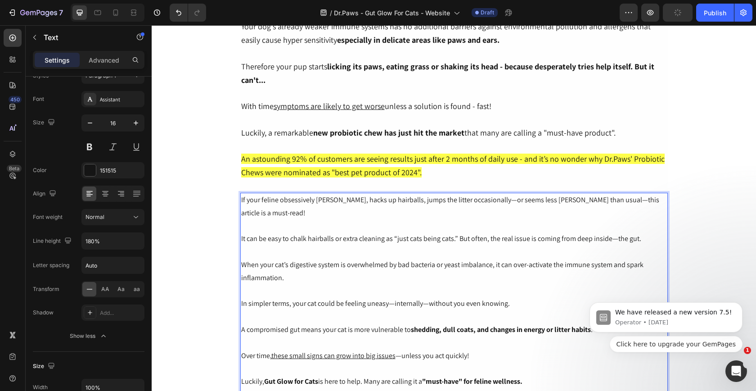
click at [512, 258] on p "When your cat’s digestive system is overwhelmed by bad bacteria or yeast imbala…" at bounding box center [454, 271] width 426 height 26
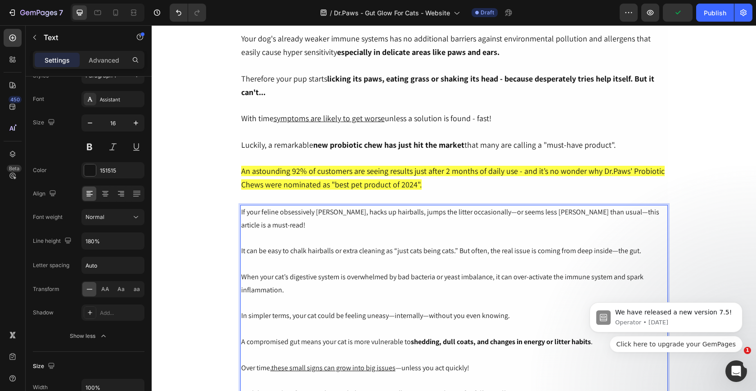
scroll to position [851, 0]
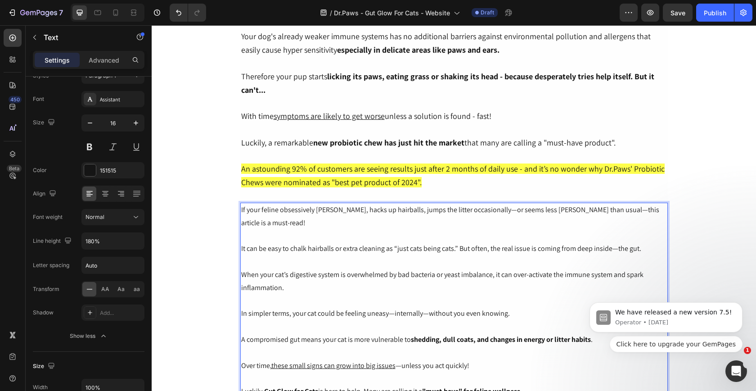
click at [306, 307] on p "In simpler terms, your cat could be feeling uneasy—internally—without you even …" at bounding box center [454, 313] width 426 height 13
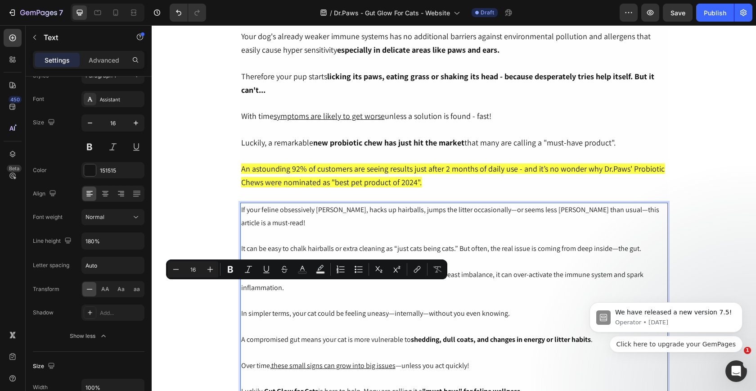
click at [309, 307] on p "In simpler terms, your cat could be feeling uneasy—internally—without you even …" at bounding box center [454, 313] width 426 height 13
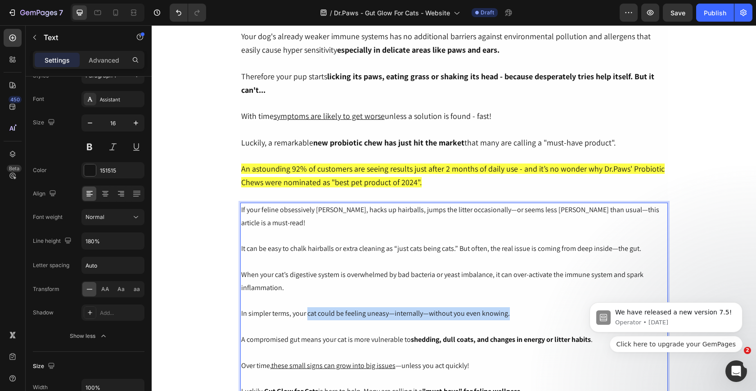
drag, startPoint x: 308, startPoint y: 288, endPoint x: 514, endPoint y: 294, distance: 206.7
click at [514, 307] on p "In simpler terms, your cat could be feeling uneasy—internally—without you even …" at bounding box center [454, 313] width 426 height 13
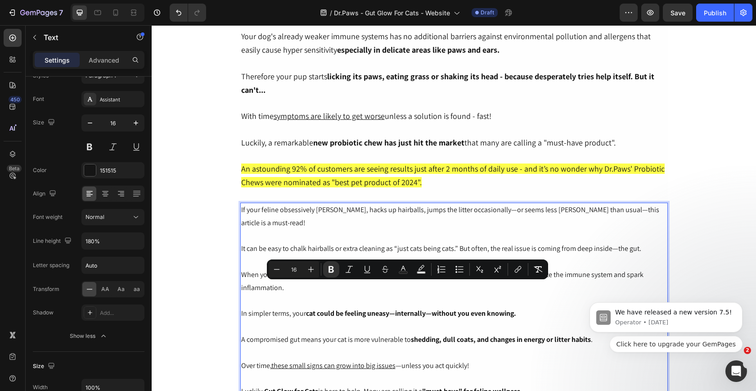
click at [552, 307] on p "In simpler terms, your cat could be feeling uneasy—internally—without you even …" at bounding box center [454, 313] width 426 height 13
click at [567, 255] on p "Rich Text Editor. Editing area: main" at bounding box center [454, 261] width 426 height 13
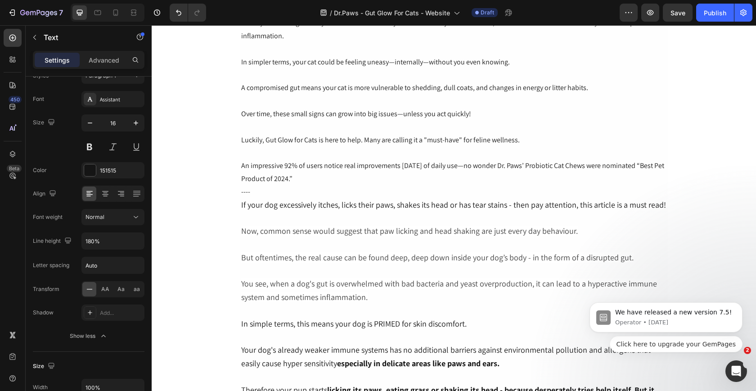
scroll to position [570, 0]
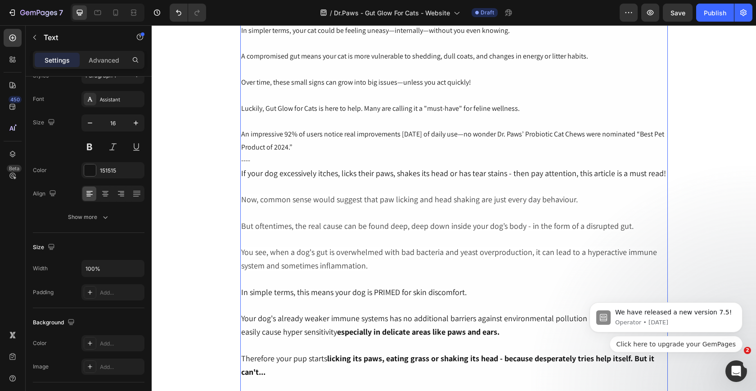
click at [567, 247] on span "You see, when a dog's gut is overwhelmed with bad bacteria and yeast overproduc…" at bounding box center [449, 259] width 416 height 24
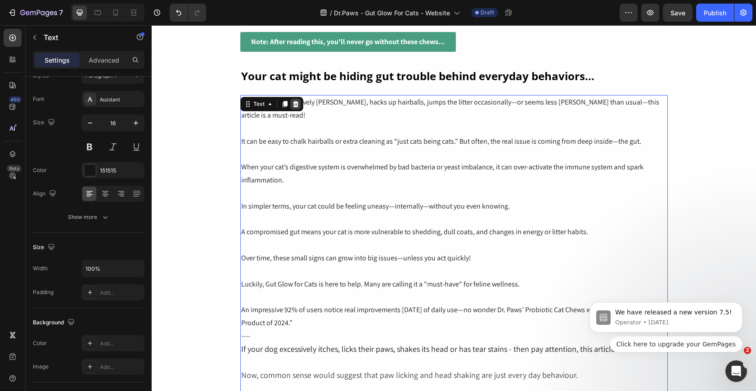
click at [296, 106] on icon at bounding box center [296, 104] width 6 height 6
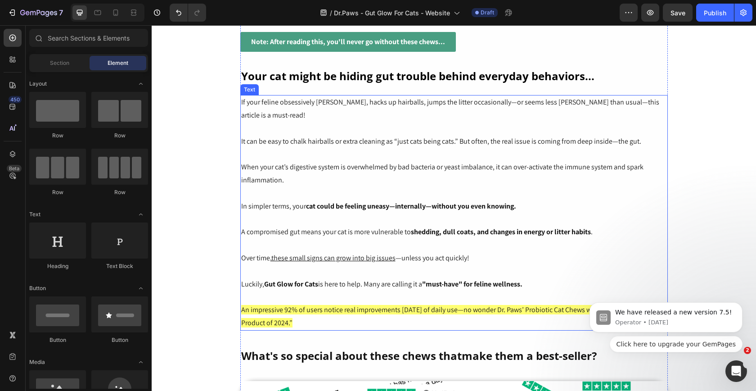
click at [401, 171] on p "When your cat’s digestive system is overwhelmed by bad bacteria or yeast imbala…" at bounding box center [454, 174] width 426 height 26
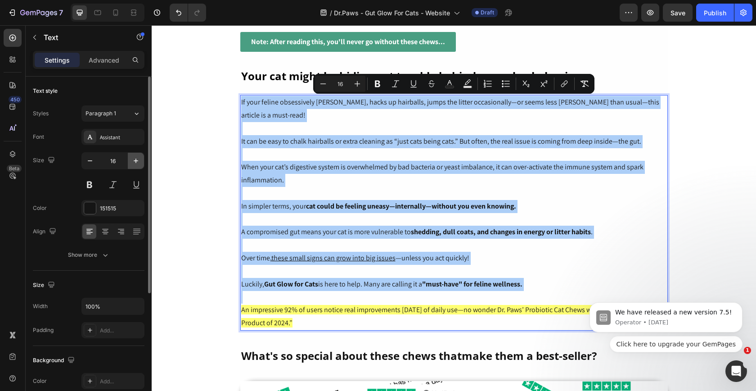
click at [137, 161] on icon "button" at bounding box center [135, 160] width 9 height 9
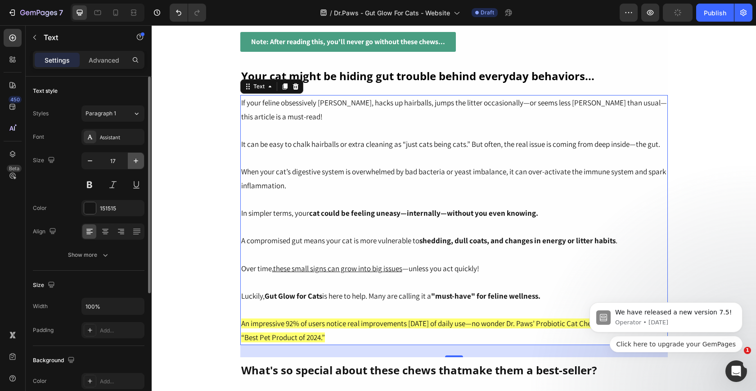
click at [137, 161] on icon "button" at bounding box center [135, 160] width 9 height 9
type input "18"
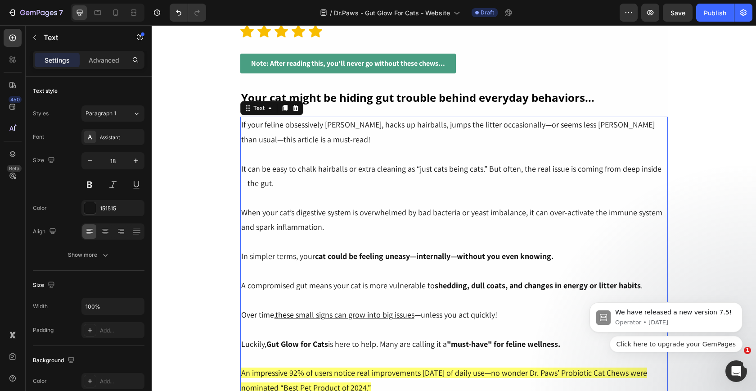
scroll to position [371, 0]
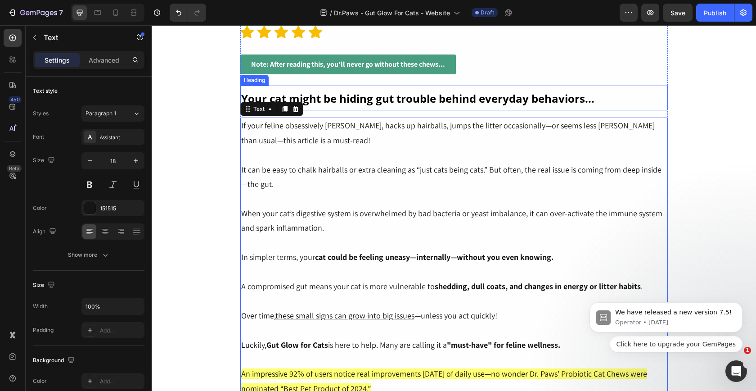
click at [346, 94] on strong "Your cat might be hiding gut trouble behind everyday behaviors..." at bounding box center [417, 98] width 353 height 15
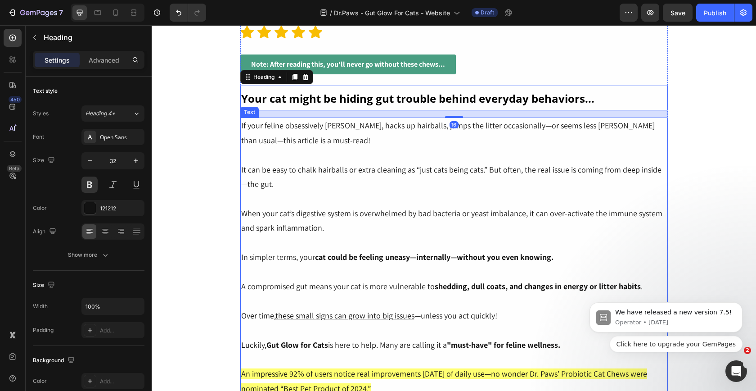
click at [296, 173] on p "It can be easy to chalk hairballs or extra cleaning as “just cats being cats.” …" at bounding box center [454, 177] width 426 height 29
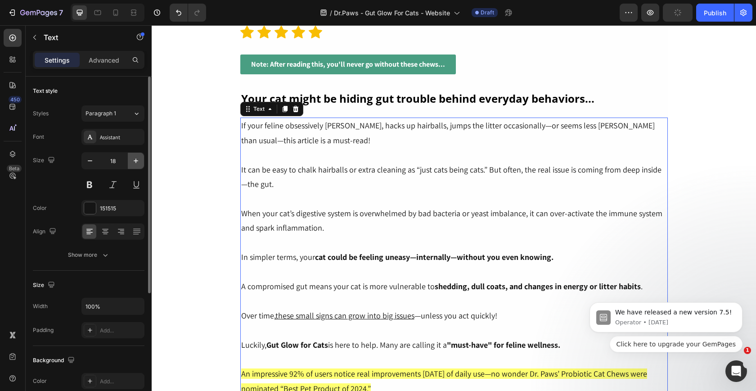
click at [138, 165] on icon "button" at bounding box center [135, 160] width 9 height 9
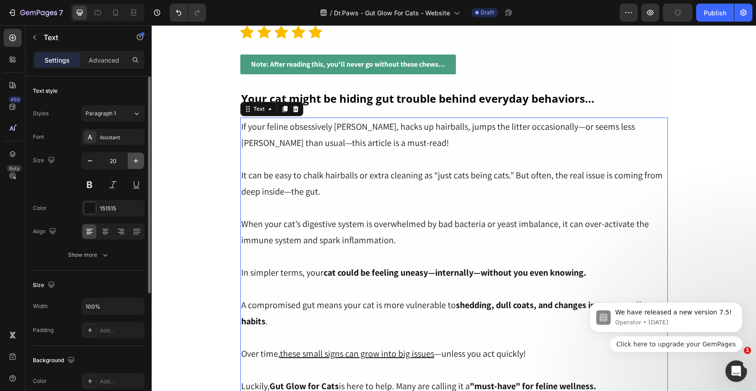
click at [138, 165] on icon "button" at bounding box center [135, 160] width 9 height 9
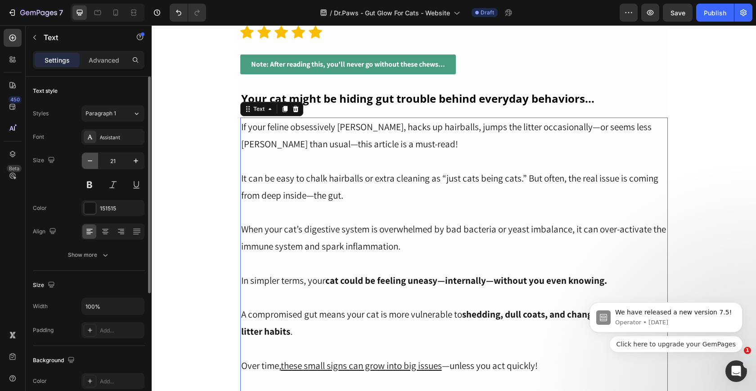
click at [91, 163] on icon "button" at bounding box center [90, 160] width 9 height 9
type input "20"
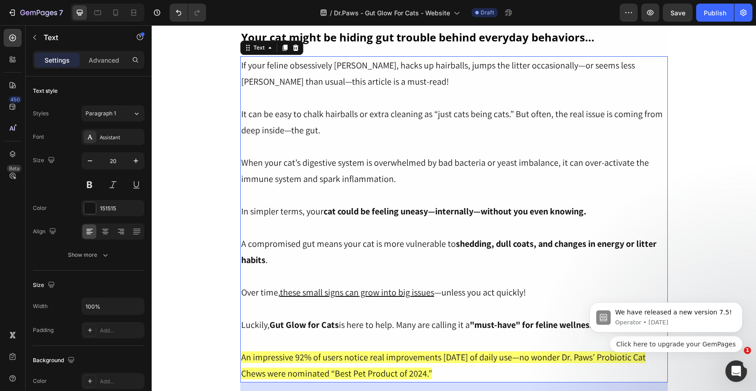
scroll to position [663, 0]
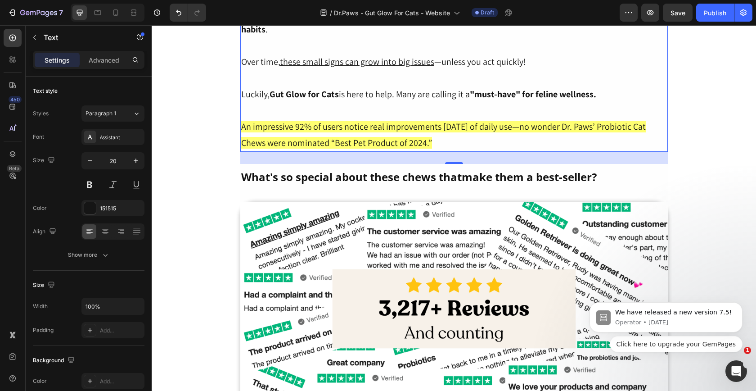
click at [405, 177] on strong "What's so special about these chews thatmake them a best-seller?" at bounding box center [419, 176] width 356 height 15
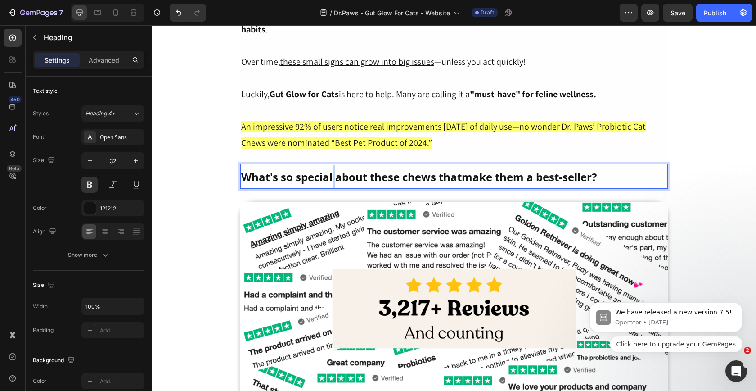
click at [334, 172] on strong "What's so special about these chews thatmake them a best-seller?" at bounding box center [419, 176] width 356 height 15
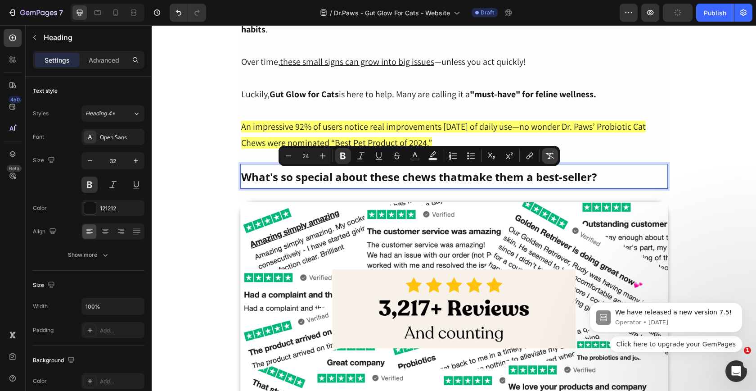
click at [552, 156] on icon "Editor contextual toolbar" at bounding box center [550, 156] width 9 height 6
type input "32"
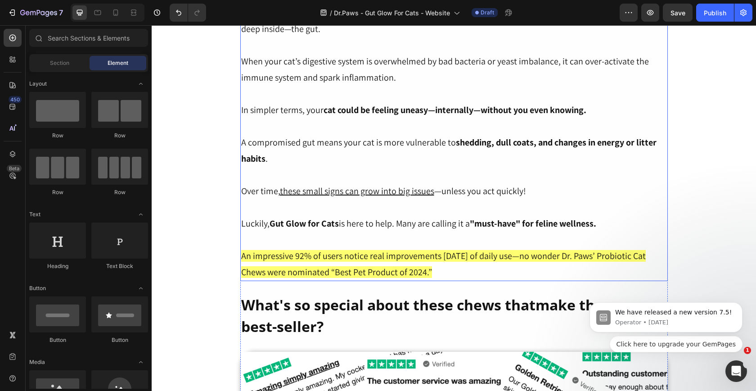
scroll to position [262, 0]
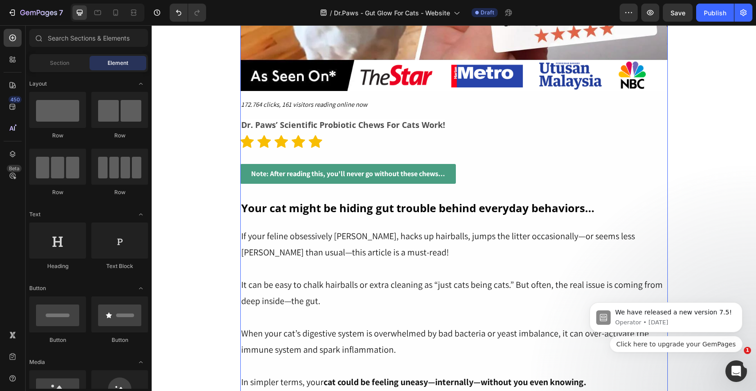
click at [306, 200] on p "⁠⁠⁠⁠⁠⁠⁠ Your cat might be hiding gut trouble behind everyday behaviors..." at bounding box center [454, 207] width 426 height 23
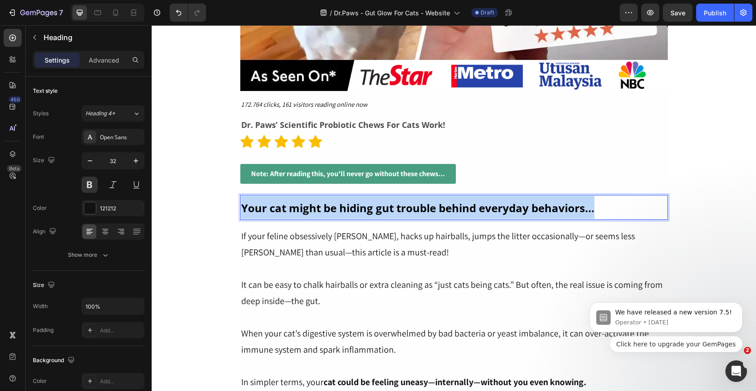
click at [306, 200] on p "Your cat might be hiding gut trouble behind everyday behaviors..." at bounding box center [454, 207] width 426 height 23
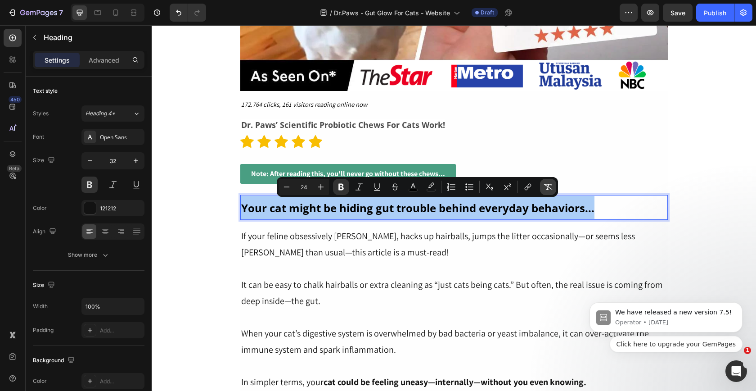
click at [548, 190] on icon "Editor contextual toolbar" at bounding box center [548, 186] width 9 height 9
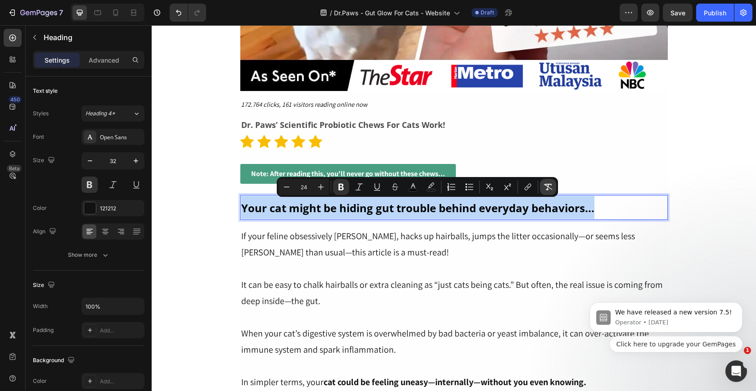
type input "32"
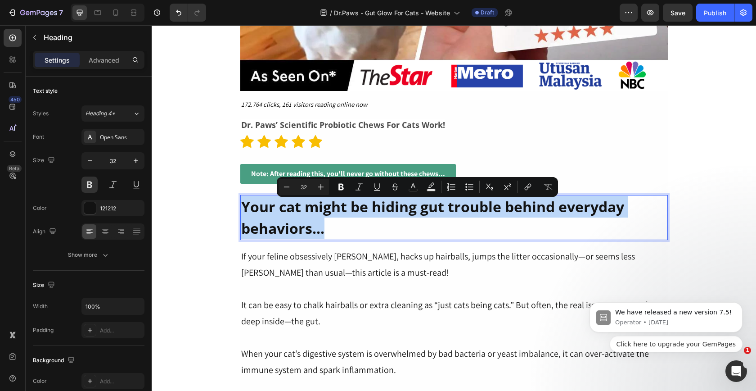
click at [484, 228] on p "Your cat might be hiding gut trouble behind everyday behaviors..." at bounding box center [454, 217] width 426 height 43
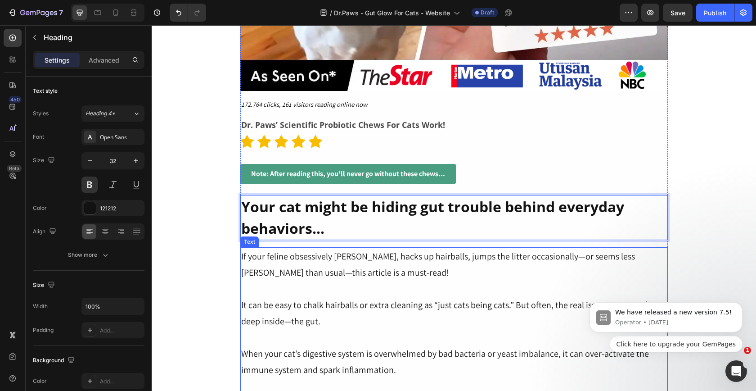
click at [473, 289] on p "Rich Text Editor. Editing area: main" at bounding box center [454, 289] width 426 height 16
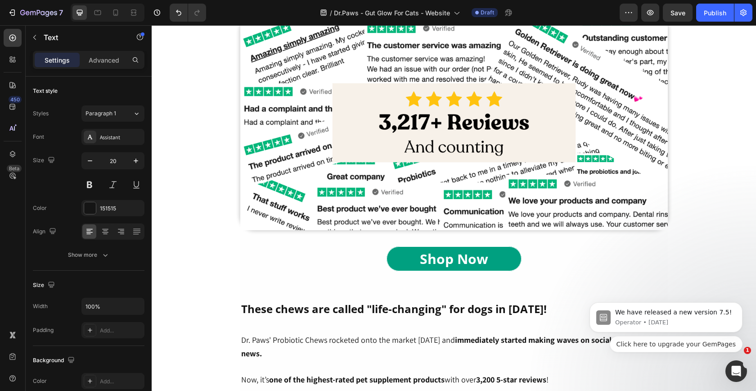
scroll to position [902, 0]
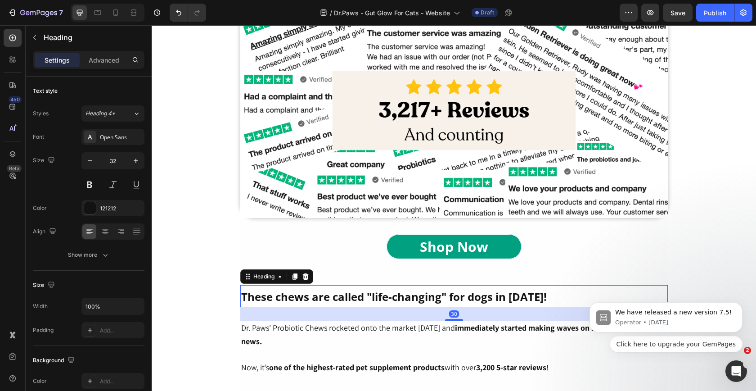
click at [438, 295] on strong "These chews are called "life-changing" for dogs in [DATE]!" at bounding box center [394, 296] width 306 height 15
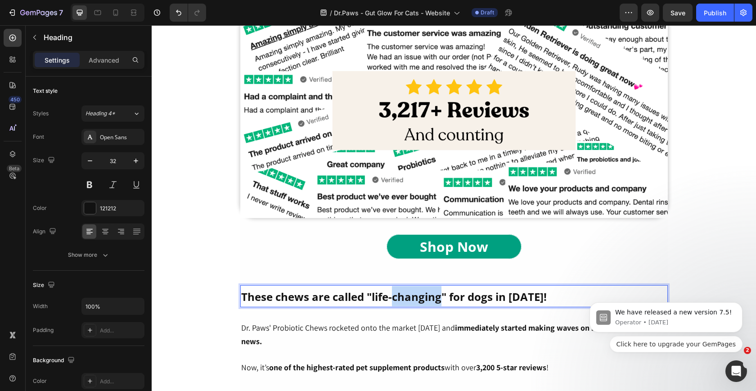
click at [438, 295] on strong "These chews are called "life-changing" for dogs in [DATE]!" at bounding box center [394, 296] width 306 height 15
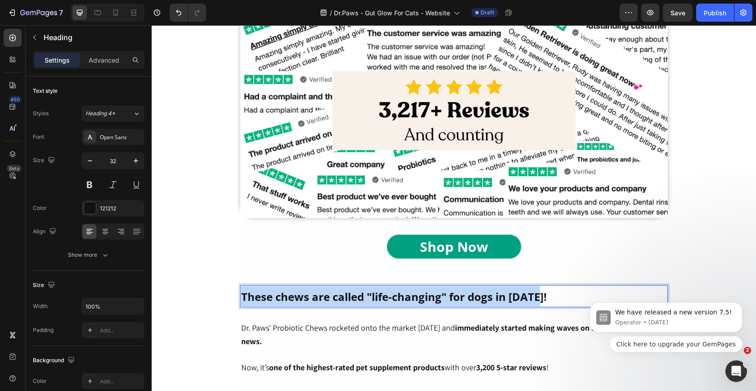
click at [438, 295] on strong "These chews are called "life-changing" for dogs in [DATE]!" at bounding box center [394, 296] width 306 height 15
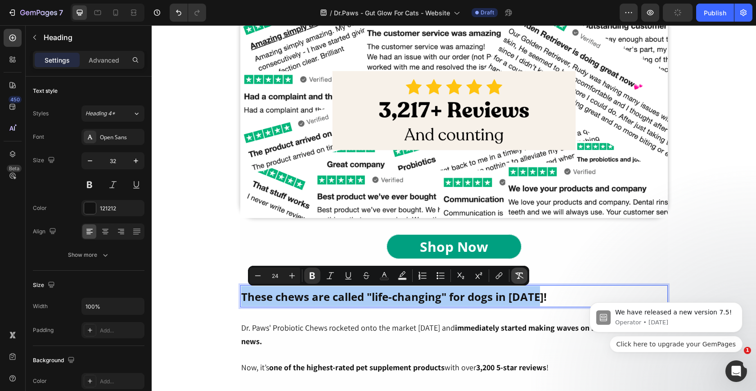
click at [521, 277] on icon "Editor contextual toolbar" at bounding box center [519, 275] width 9 height 9
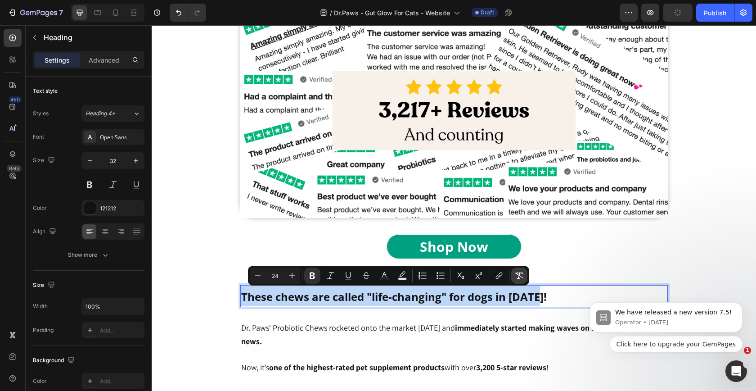
type input "32"
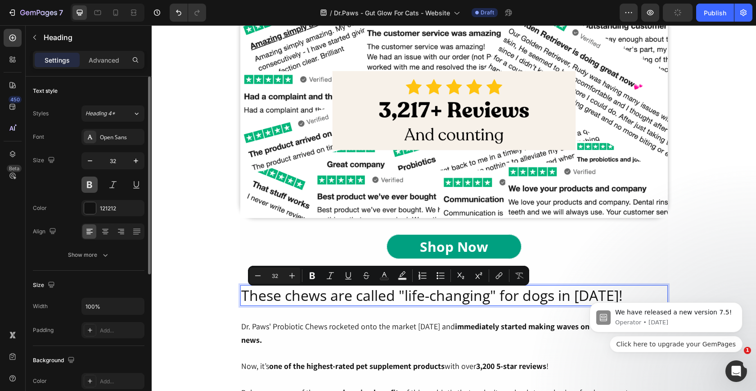
click at [93, 185] on button at bounding box center [90, 185] width 16 height 16
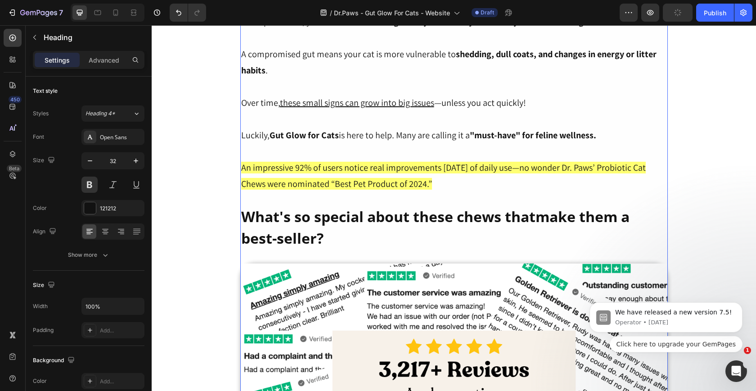
scroll to position [627, 0]
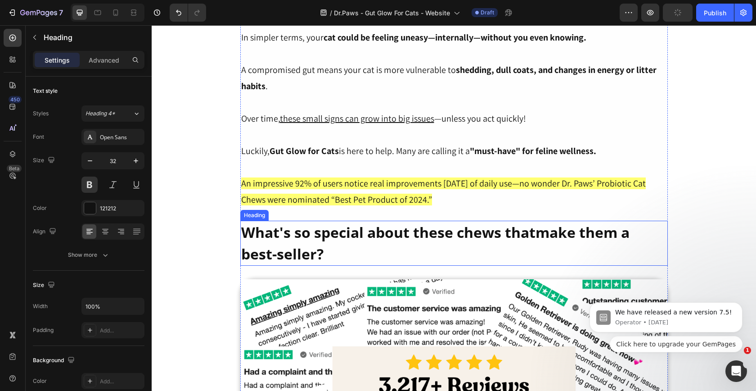
click at [343, 237] on p "What's so special about these chews thatmake them a best-seller?" at bounding box center [454, 243] width 426 height 43
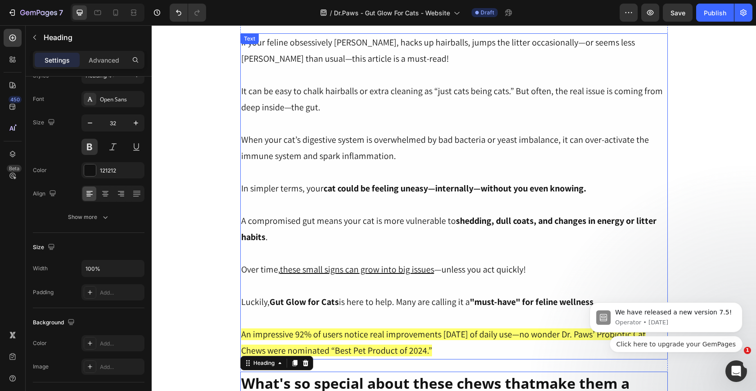
scroll to position [509, 0]
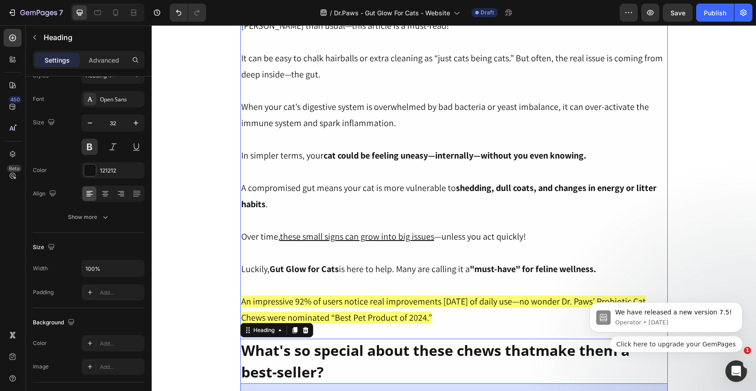
click at [440, 319] on span "An impressive 92% of users notice real improvements [DATE] of daily use—no wond…" at bounding box center [443, 309] width 405 height 28
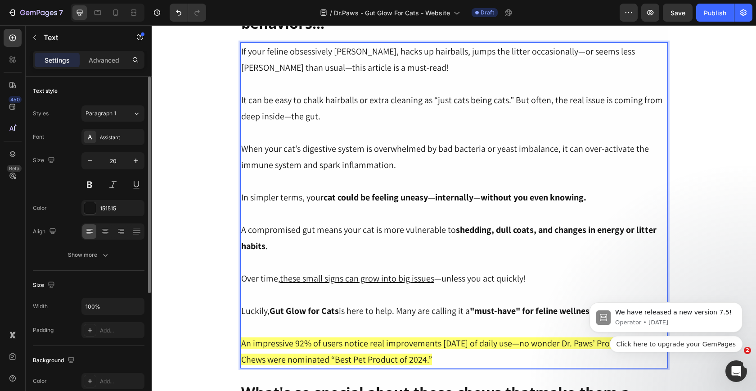
scroll to position [495, 0]
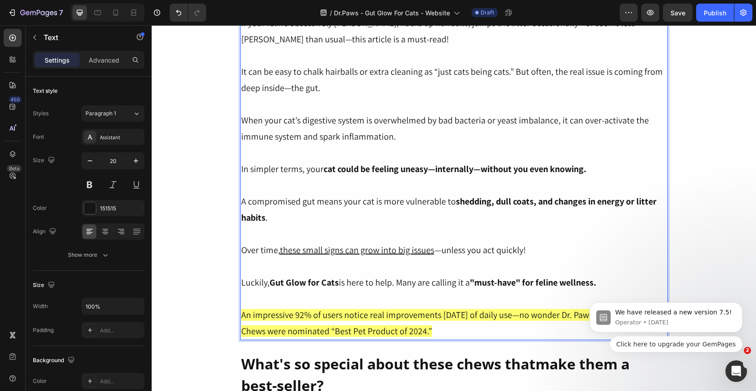
click at [437, 332] on span "An impressive 92% of users notice real improvements [DATE] of daily use—no wond…" at bounding box center [443, 323] width 405 height 28
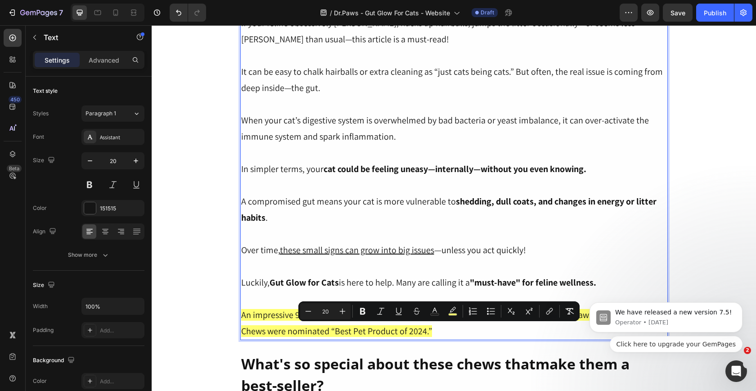
click at [437, 332] on span "An impressive 92% of users notice real improvements [DATE] of daily use—no wond…" at bounding box center [443, 323] width 405 height 28
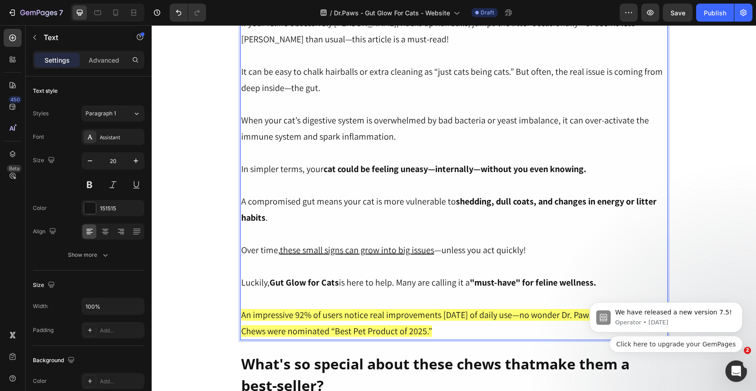
click at [455, 304] on p "Rich Text Editor. Editing area: main" at bounding box center [454, 298] width 426 height 16
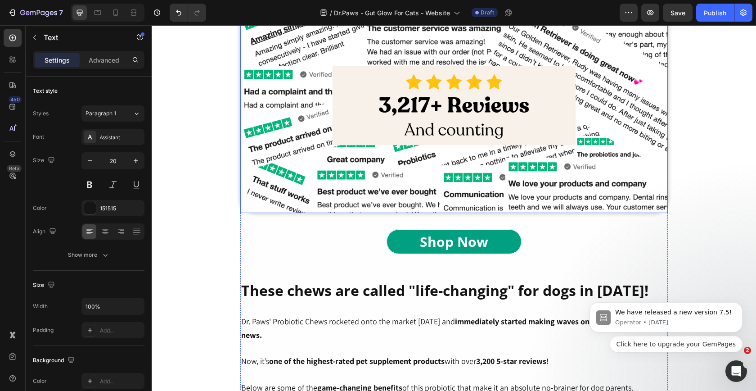
scroll to position [996, 0]
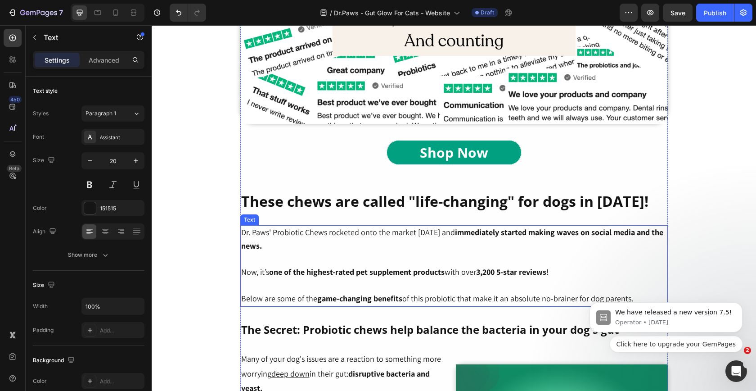
click at [386, 245] on p "Dr. Paws' Probiotic Chews rocketed onto the market [DATE] and immediately start…" at bounding box center [454, 239] width 426 height 27
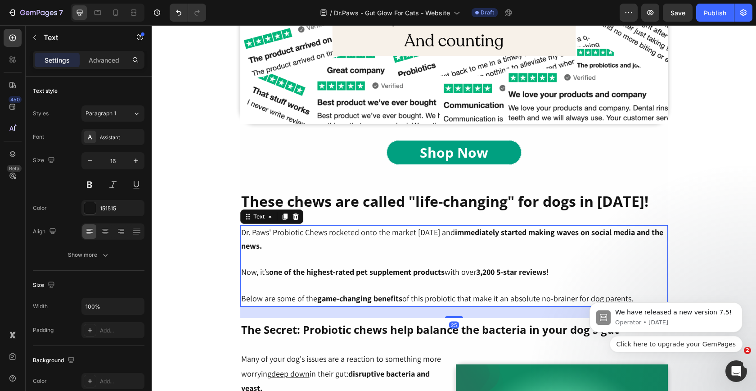
click at [386, 245] on p "Dr. Paws' Probiotic Chews rocketed onto the market [DATE] and immediately start…" at bounding box center [454, 239] width 426 height 27
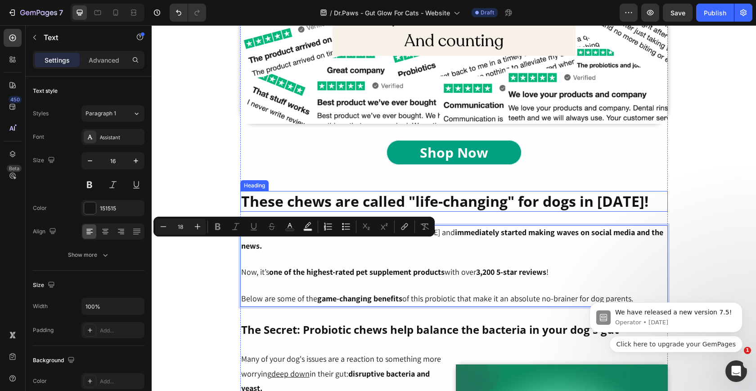
click at [402, 203] on p "These chews are called "life-changing" for dogs in [DATE]!" at bounding box center [454, 201] width 426 height 19
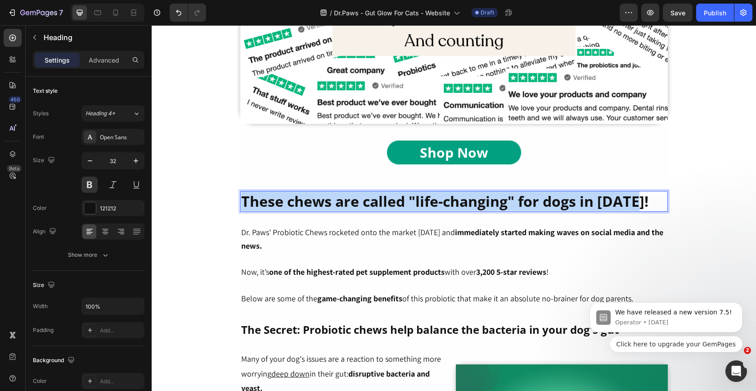
click at [402, 203] on p "These chews are called "life-changing" for dogs in [DATE]!" at bounding box center [454, 201] width 426 height 19
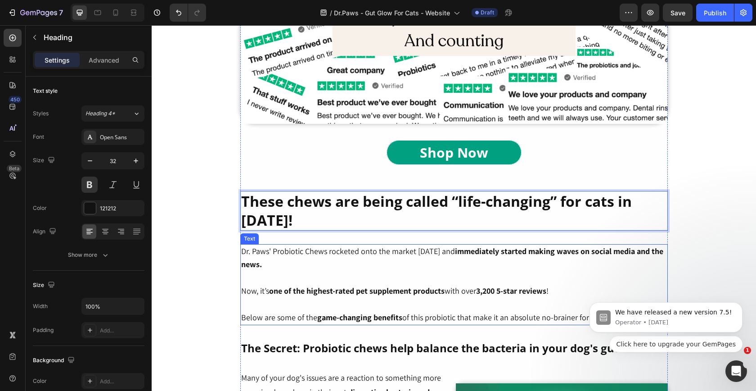
click at [395, 276] on p "Rich Text Editor. Editing area: main" at bounding box center [454, 278] width 426 height 13
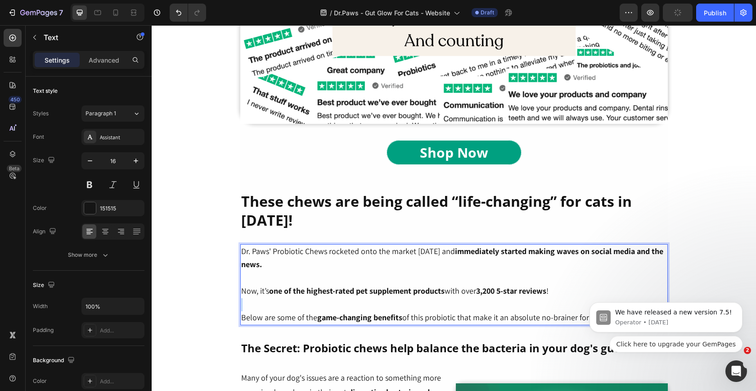
click at [401, 301] on p "Rich Text Editor. Editing area: main" at bounding box center [454, 304] width 426 height 13
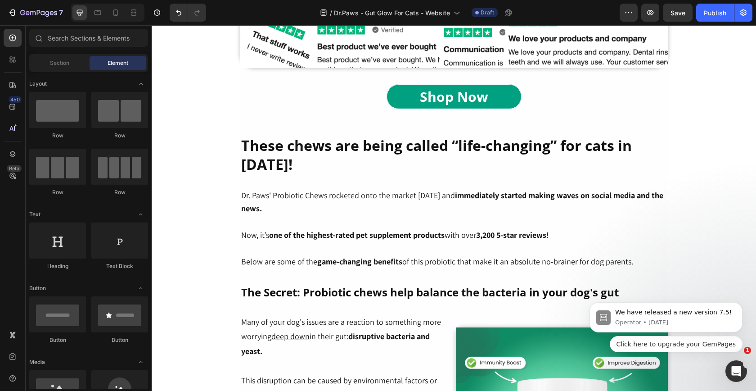
scroll to position [1093, 0]
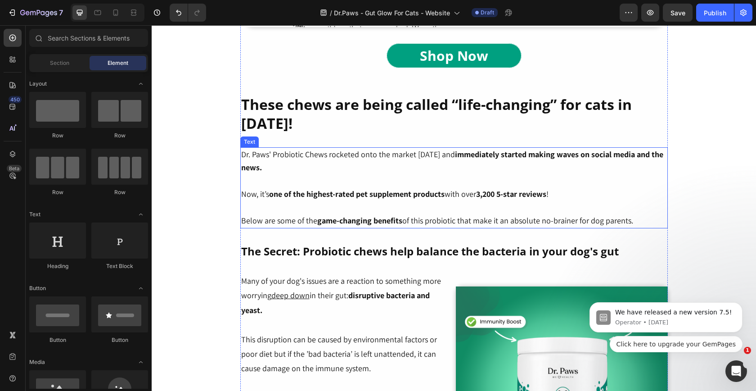
click at [617, 208] on p "Rich Text Editor. Editing area: main" at bounding box center [454, 207] width 426 height 13
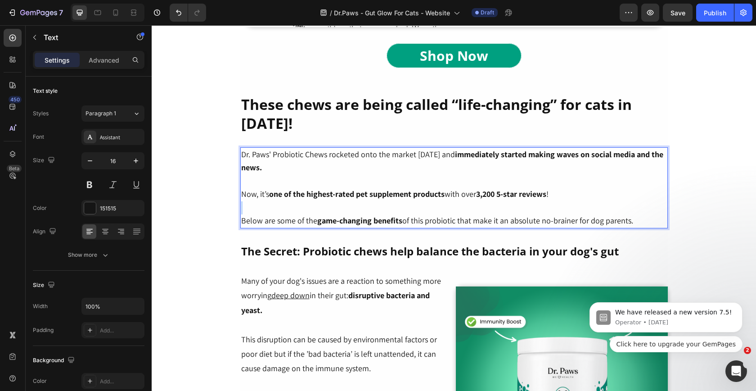
click at [617, 208] on p "Rich Text Editor. Editing area: main" at bounding box center [454, 207] width 426 height 13
click at [639, 217] on p "Below are some of the game-changing benefits of this probiotic that make it an …" at bounding box center [454, 221] width 426 height 14
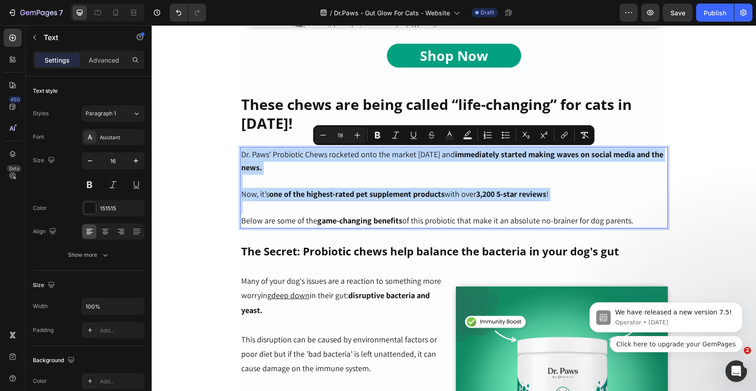
click at [638, 223] on p "Below are some of the game-changing benefits of this probiotic that make it an …" at bounding box center [454, 221] width 426 height 14
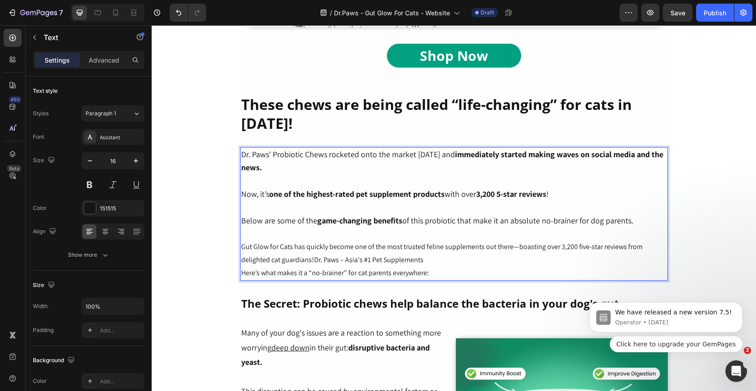
click at [359, 267] on p "Here’s what makes it a “no-brainer” for cat parents everywhere:" at bounding box center [454, 273] width 426 height 13
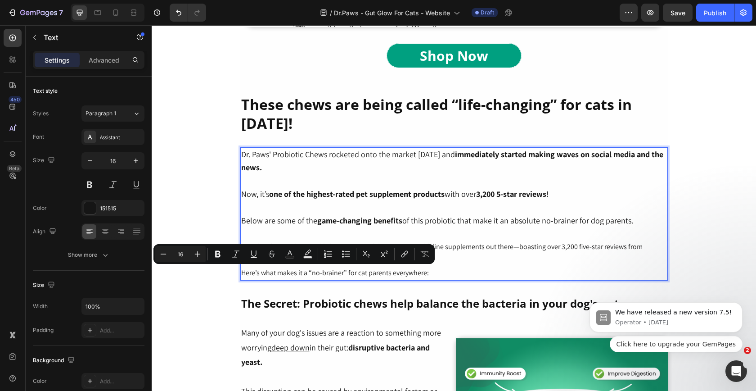
click at [511, 261] on p "Below are some of the game-changing benefits of this probiotic that make it an …" at bounding box center [454, 240] width 426 height 52
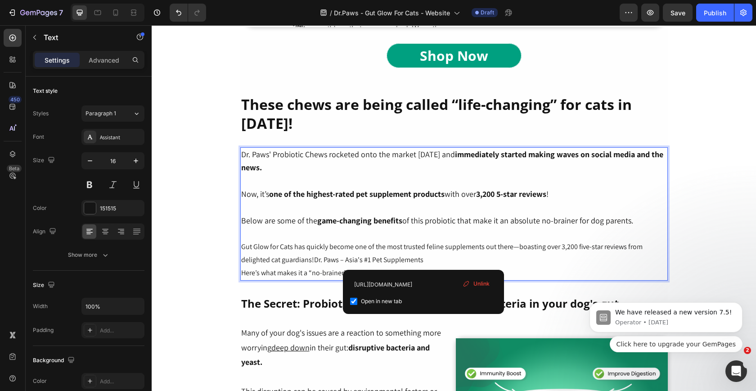
click at [546, 244] on p "Below are some of the game-changing benefits of this probiotic that make it an …" at bounding box center [454, 240] width 426 height 52
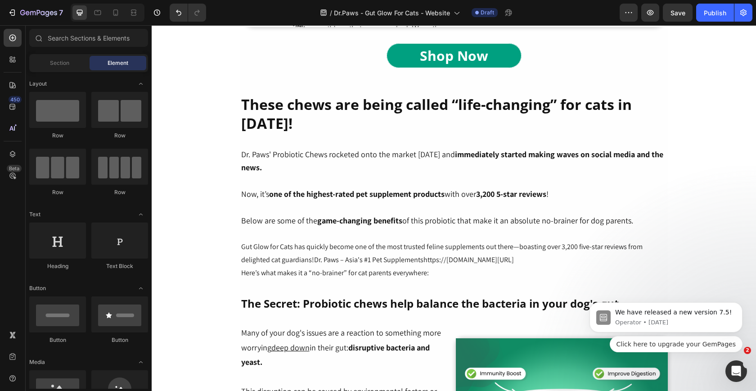
click at [600, 197] on p "Now, it’s one of the highest-rated pet supplement products with over 3,200 5-st…" at bounding box center [454, 195] width 426 height 14
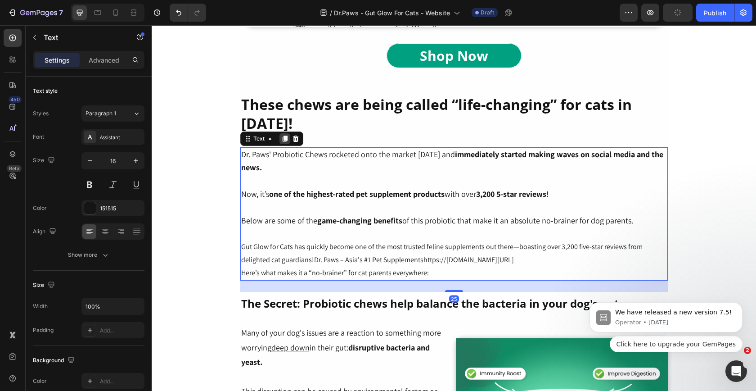
click at [285, 140] on icon at bounding box center [284, 139] width 5 height 6
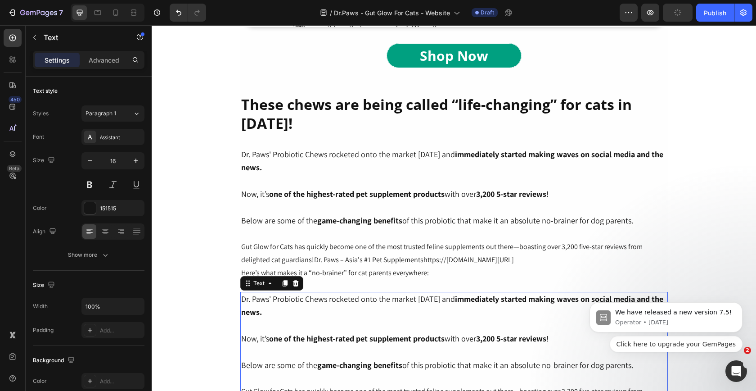
click at [337, 326] on p at bounding box center [454, 325] width 426 height 13
click at [337, 326] on p "Rich Text Editor. Editing area: main" at bounding box center [454, 325] width 426 height 13
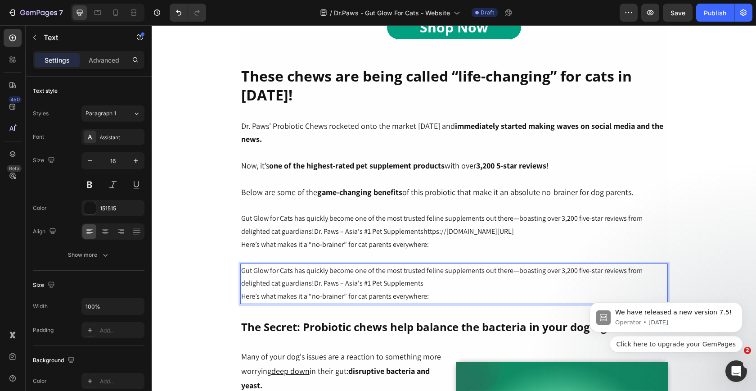
scroll to position [1122, 0]
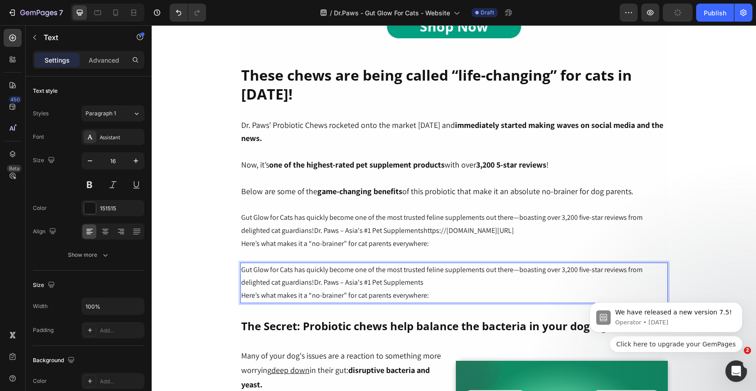
click at [315, 284] on link "Dr. Paws – Asia's #1 Pet Supplements" at bounding box center [368, 281] width 109 height 9
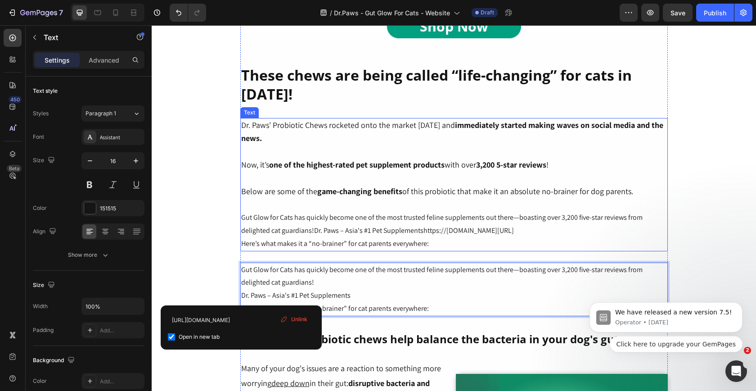
click at [463, 224] on p "Below are some of the game-changing benefits of this probiotic that make it an …" at bounding box center [454, 211] width 426 height 52
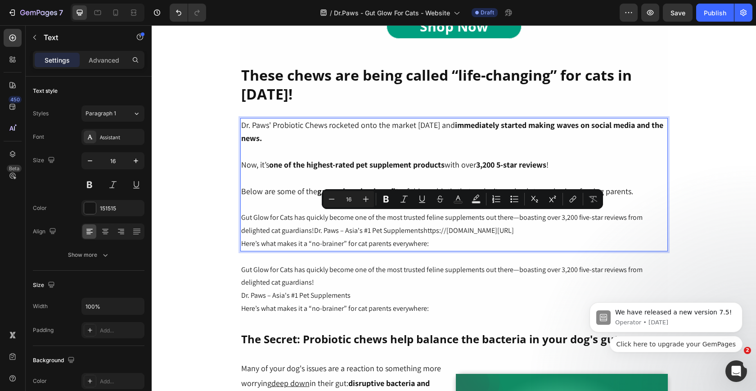
click at [449, 229] on link "Dr. Paws – Asia's #1 Pet Supplementshttps://[DOMAIN_NAME][URL]" at bounding box center [414, 230] width 200 height 9
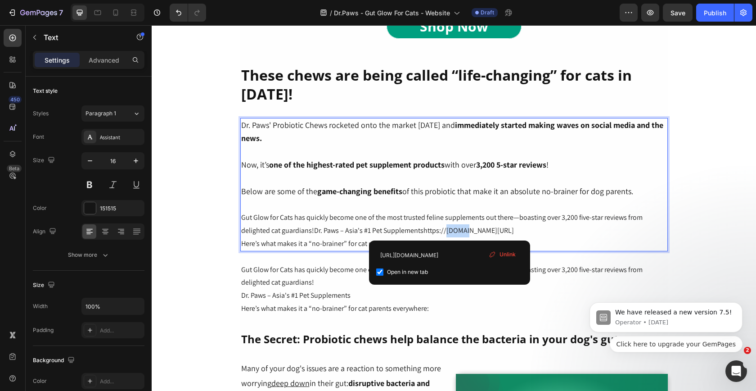
click at [449, 229] on link "Dr. Paws – Asia's #1 Pet Supplementshttps://[DOMAIN_NAME][URL]" at bounding box center [414, 230] width 200 height 9
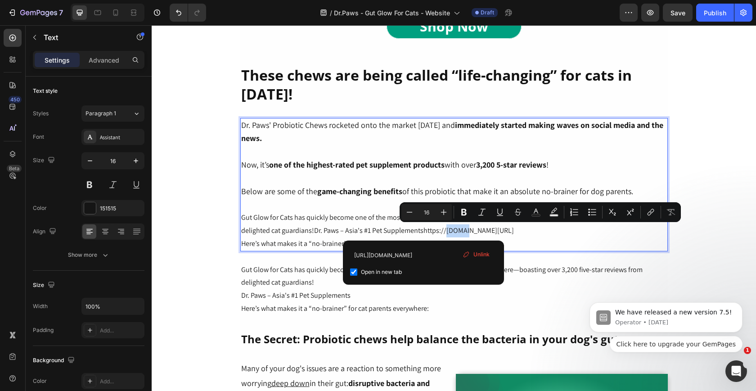
drag, startPoint x: 423, startPoint y: 231, endPoint x: 659, endPoint y: 231, distance: 235.9
click at [660, 232] on p "Below are some of the game-changing benefits of this probiotic that make it an …" at bounding box center [454, 211] width 426 height 52
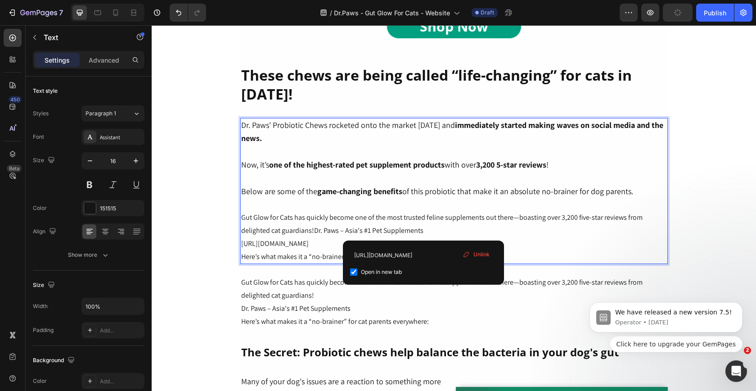
click at [661, 225] on p "Below are some of the game-changing benefits of this probiotic that make it an …" at bounding box center [454, 211] width 426 height 52
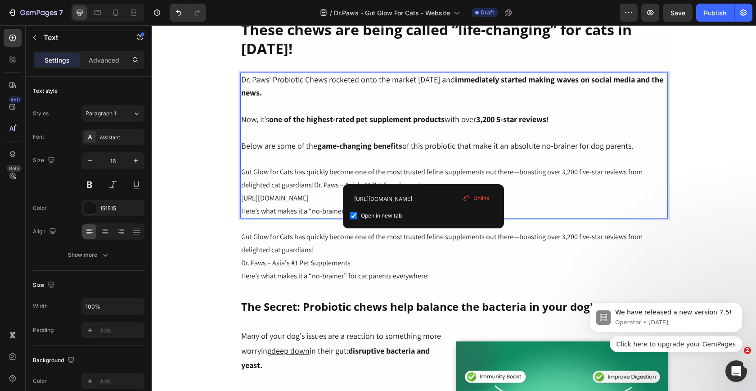
scroll to position [1186, 0]
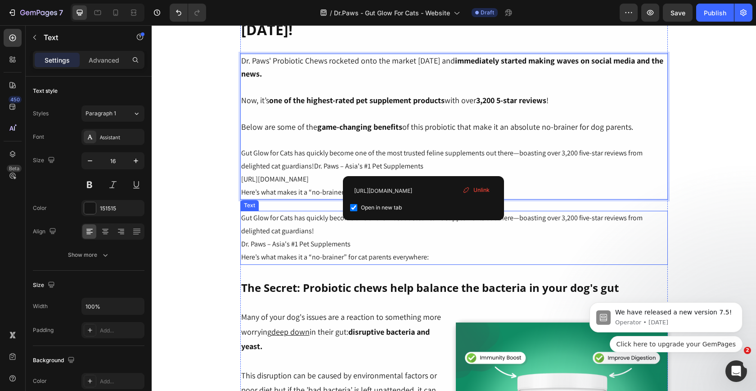
click at [456, 251] on p "Here’s what makes it a “no-brainer” for cat parents everywhere:" at bounding box center [454, 257] width 426 height 13
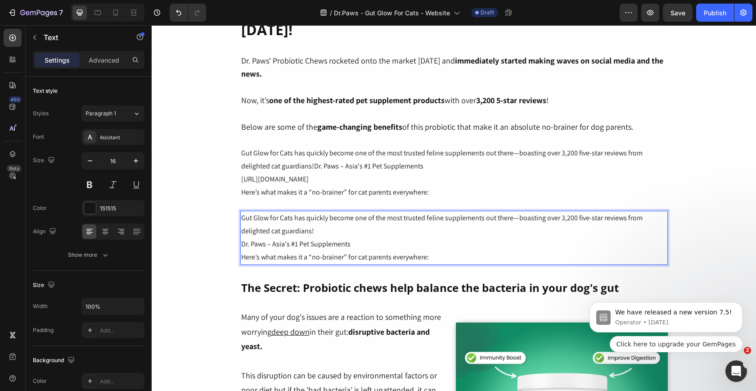
click at [385, 223] on p "Gut Glow for Cats has quickly become one of the most trusted feline supplements…" at bounding box center [454, 225] width 426 height 26
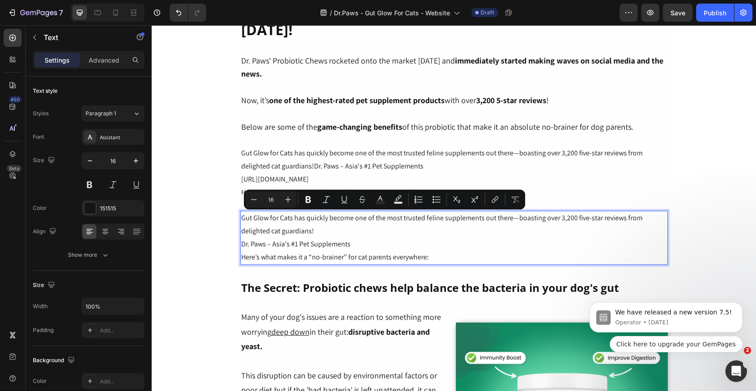
click at [534, 222] on p "Gut Glow for Cats has quickly become one of the most trusted feline supplements…" at bounding box center [454, 225] width 426 height 26
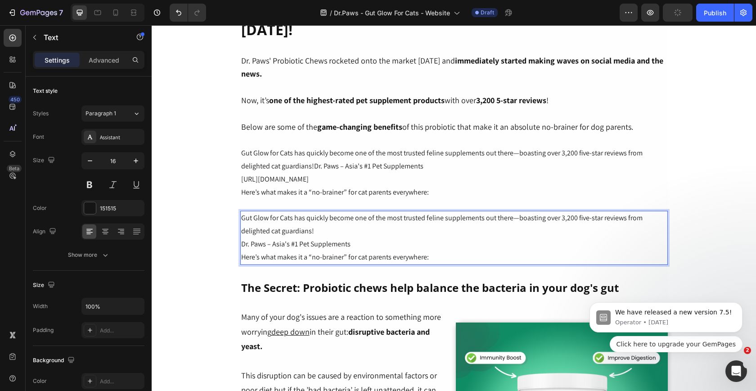
click at [566, 221] on p "Gut Glow for Cats has quickly become one of the most trusted feline supplements…" at bounding box center [454, 225] width 426 height 26
click at [339, 228] on p "Gut Glow for Cats has quickly become one of the most trusted feline supplements…" at bounding box center [454, 225] width 426 height 26
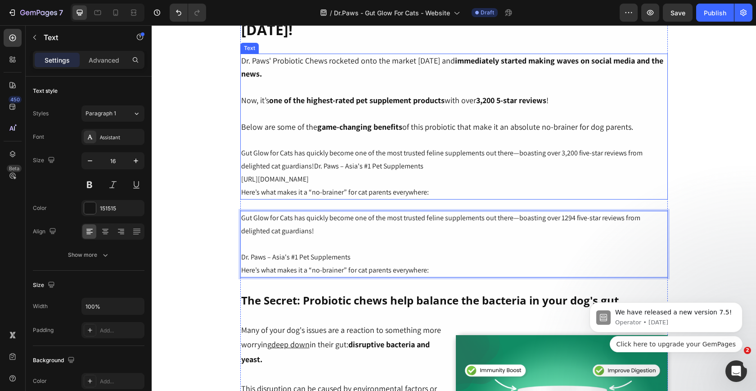
click at [309, 176] on link "[URL][DOMAIN_NAME]" at bounding box center [275, 178] width 68 height 9
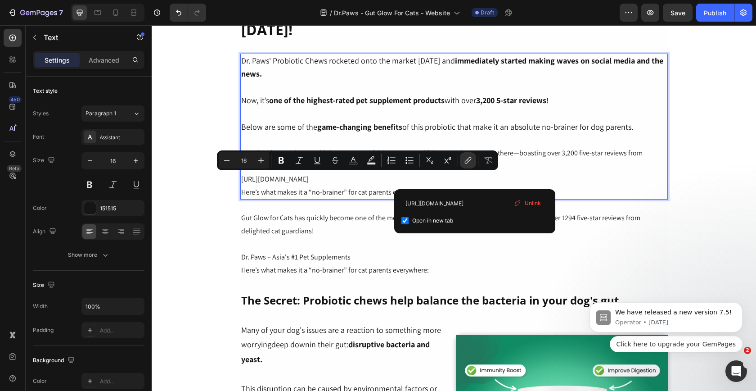
drag, startPoint x: 486, startPoint y: 179, endPoint x: 244, endPoint y: 180, distance: 242.3
click at [243, 180] on p "[URL][DOMAIN_NAME]" at bounding box center [454, 179] width 426 height 13
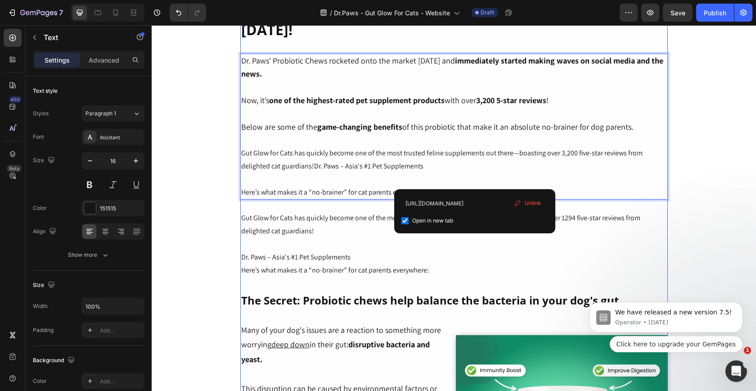
click at [428, 286] on div "⁠⁠⁠⁠⁠⁠⁠ Is Your Cat Grooming Too Much, Hacking Up Hairballs, or Avoiding the Li…" at bounding box center [454, 338] width 428 height 2934
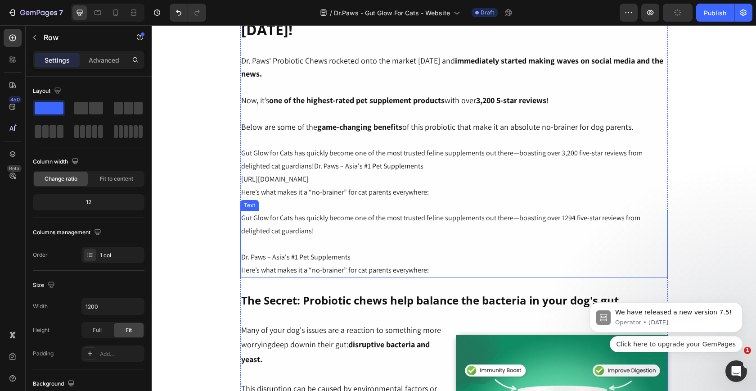
click at [397, 256] on p "Dr. Paws – Asia's #1 Pet Supplements" at bounding box center [454, 257] width 426 height 13
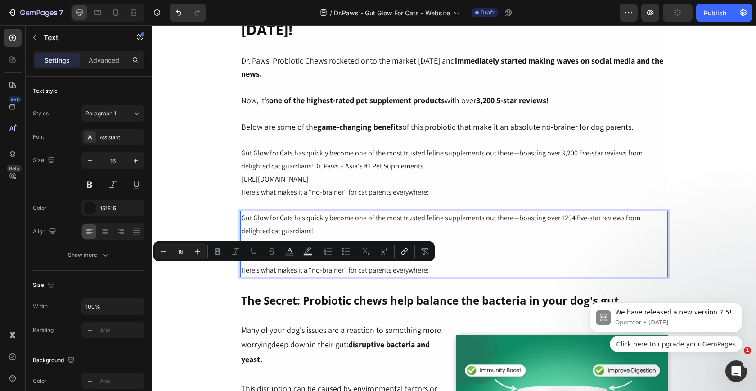
click at [472, 245] on p "Rich Text Editor. Editing area: main" at bounding box center [454, 244] width 426 height 13
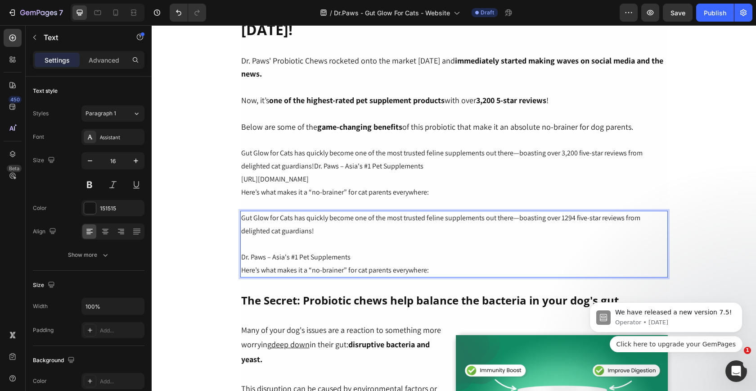
click at [272, 231] on p "Gut Glow for Cats has quickly become one of the most trusted feline supplements…" at bounding box center [454, 225] width 426 height 26
click at [255, 230] on p "Gut Glow for Cats has quickly become one of the most trusted feline supplements…" at bounding box center [454, 225] width 426 height 26
click at [242, 218] on p "Gut Glow for Cats has quickly become one of the most trusted feline supplements…" at bounding box center [454, 225] width 426 height 26
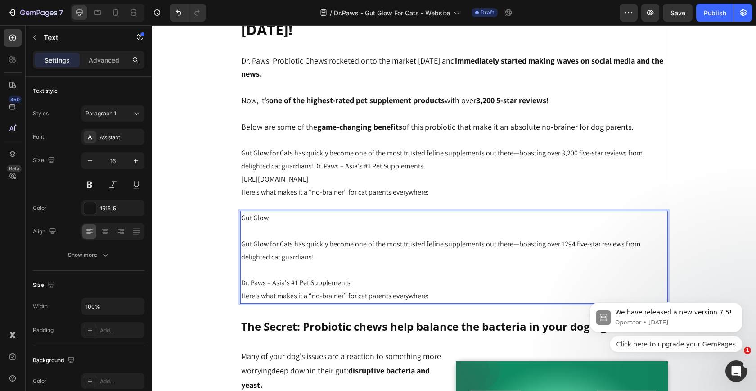
click at [263, 227] on p "Rich Text Editor. Editing area: main" at bounding box center [454, 231] width 426 height 13
click at [283, 218] on p "Gut Glow" at bounding box center [454, 225] width 426 height 26
click at [317, 50] on div "⁠⁠⁠⁠⁠⁠⁠ Is Your Cat Grooming Too Much, Hacking Up Hairballs, or Avoiding the Li…" at bounding box center [454, 351] width 428 height 2960
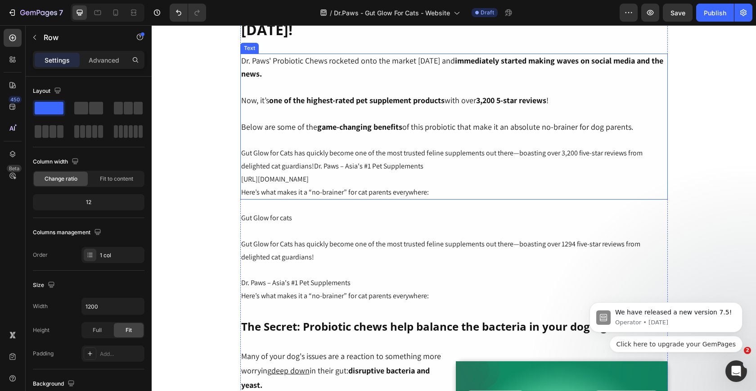
click at [308, 63] on span "Dr. Paws' Probiotic Chews rocketed onto the market [DATE] and immediately start…" at bounding box center [452, 67] width 422 height 24
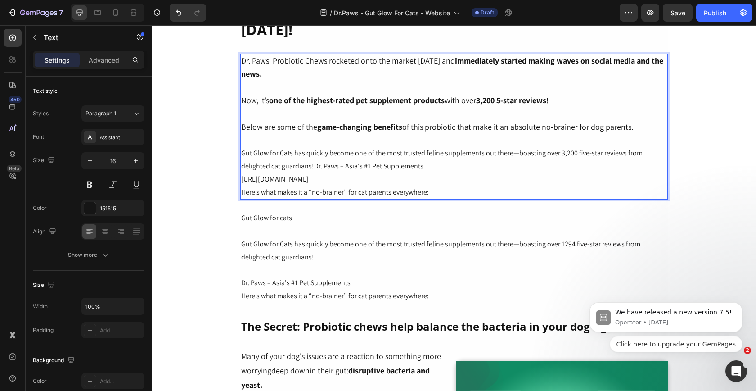
click at [305, 73] on p "Dr. Paws' Probiotic Chews rocketed onto the market [DATE] and immediately start…" at bounding box center [454, 67] width 426 height 27
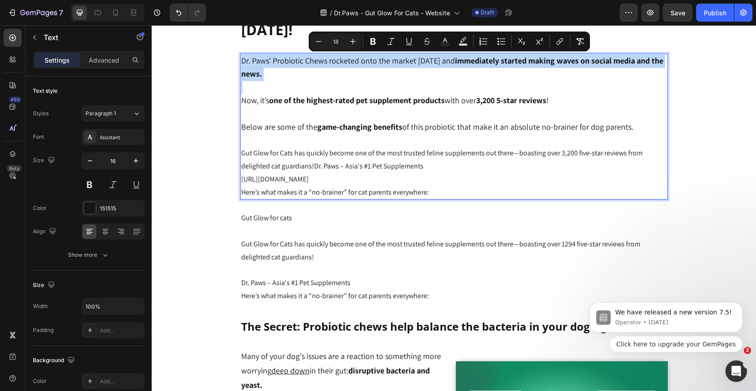
drag, startPoint x: 305, startPoint y: 73, endPoint x: 231, endPoint y: 63, distance: 74.2
copy span "Dr. Paws' Probiotic Chews rocketed onto the market [DATE] and immediately start…"
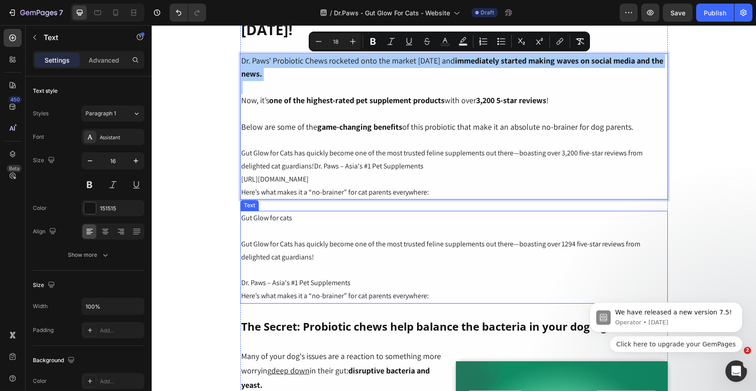
click at [287, 225] on p "Gut Glow for cats" at bounding box center [454, 225] width 426 height 26
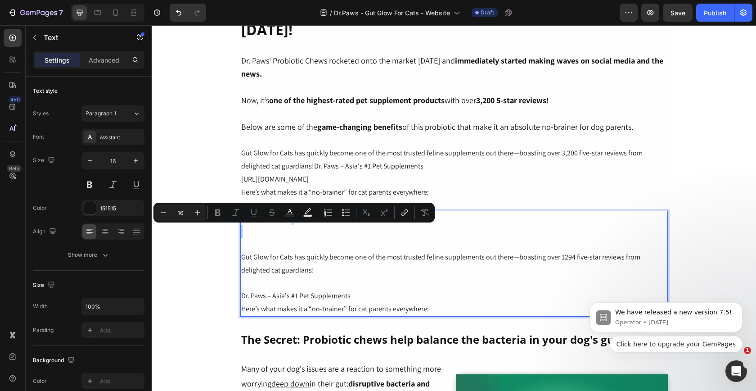
drag, startPoint x: 458, startPoint y: 245, endPoint x: 307, endPoint y: 235, distance: 151.2
click at [307, 235] on p "Gut Glow for cats" at bounding box center [454, 231] width 426 height 39
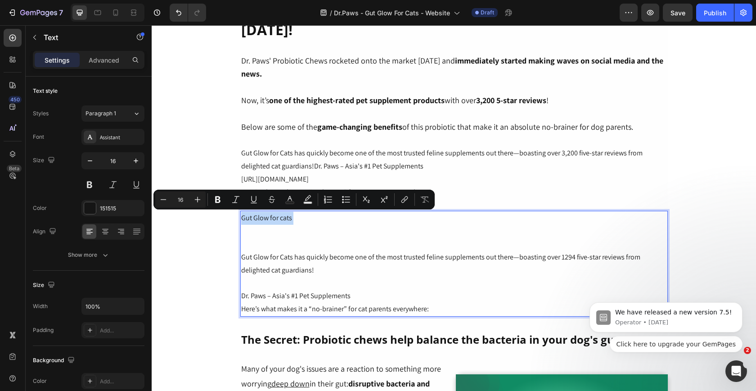
drag, startPoint x: 296, startPoint y: 231, endPoint x: 235, endPoint y: 218, distance: 61.6
click at [235, 218] on section "⁠⁠⁠⁠⁠⁠⁠ Is Your Cat Grooming Too Much, Hacking Up Hairballs, or Avoiding the Li…" at bounding box center [454, 357] width 442 height 3000
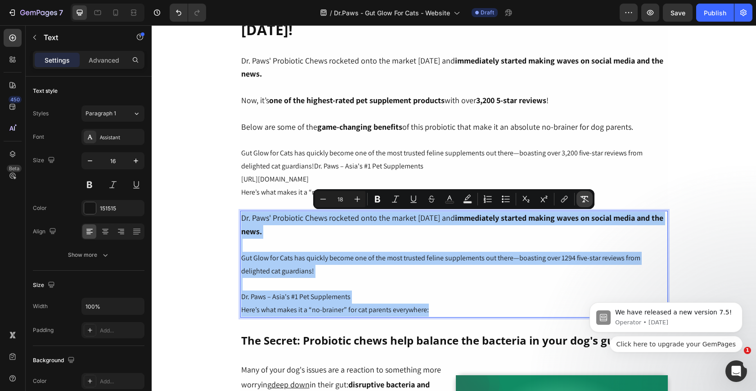
click at [588, 201] on icon "Editor contextual toolbar" at bounding box center [584, 199] width 9 height 9
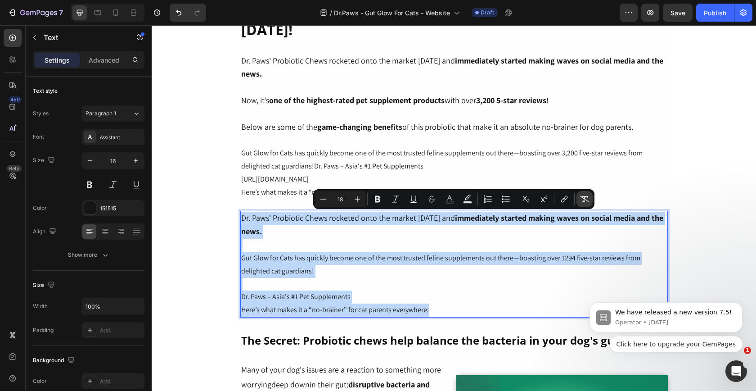
type input "16"
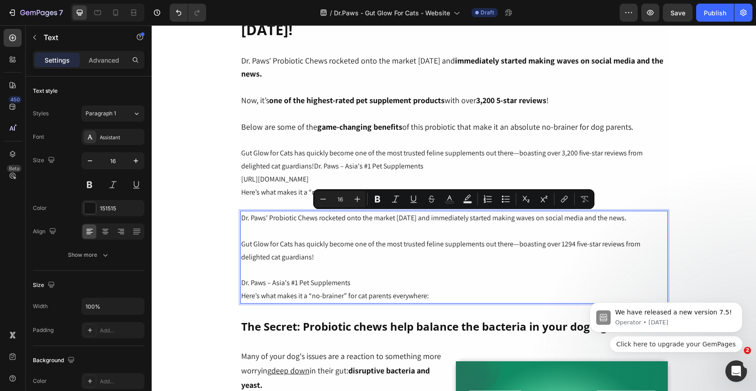
click at [298, 219] on p "Dr. Paws' Probiotic Chews rocketed onto the market [DATE] and immediately start…" at bounding box center [454, 225] width 426 height 26
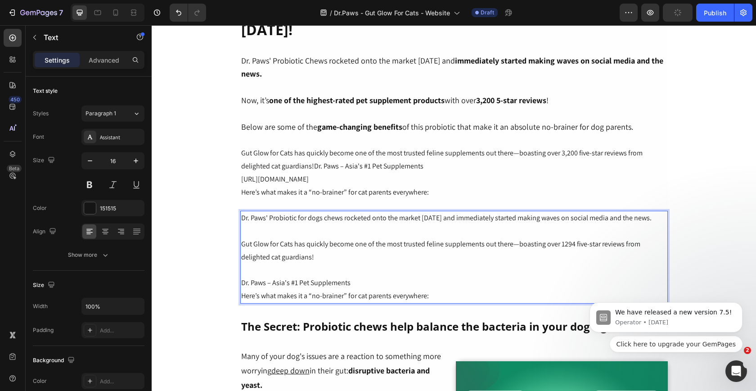
click at [274, 230] on p "Dr. Paws' Probiotic for dogs chews rocketed onto the market [DATE] and immediat…" at bounding box center [454, 225] width 426 height 26
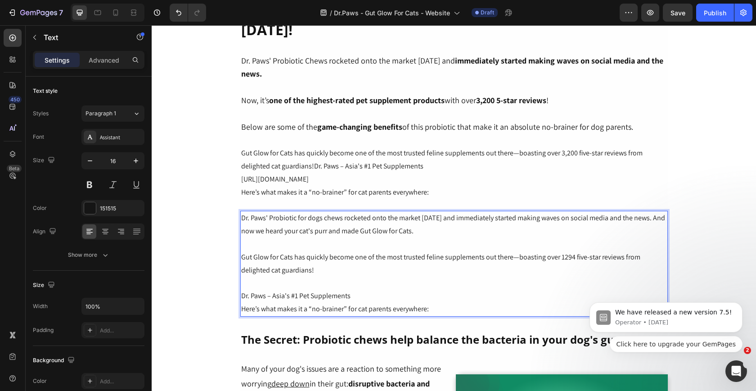
click at [244, 258] on p "Gut Glow for Cats has quickly become one of the most trusted feline supplements…" at bounding box center [454, 264] width 426 height 26
click at [241, 258] on p "Gut Glow for Cats has quickly become one of the most trusted feline supplements…" at bounding box center [454, 264] width 426 height 26
click at [307, 285] on p "Rich Text Editor. Editing area: main" at bounding box center [454, 282] width 426 height 13
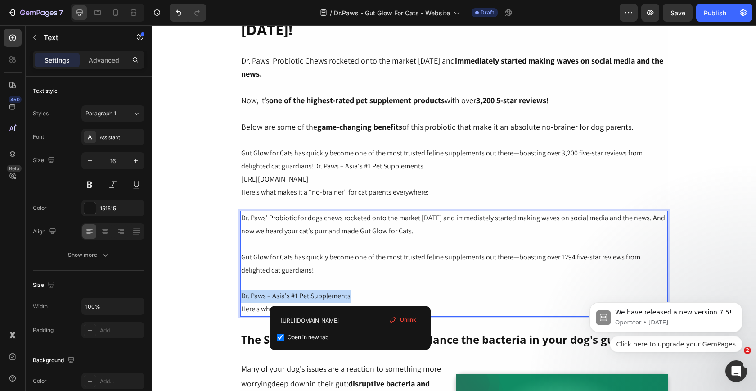
drag, startPoint x: 364, startPoint y: 299, endPoint x: 242, endPoint y: 294, distance: 122.6
click at [242, 294] on p "Dr. Paws – Asia's #1 Pet Supplements" at bounding box center [454, 296] width 426 height 13
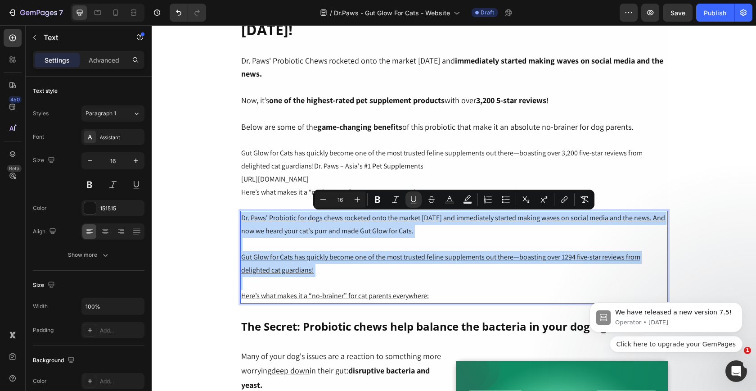
click at [441, 257] on p "Gut Glow for Cats has quickly become one of the most trusted feline supplements…" at bounding box center [454, 264] width 426 height 26
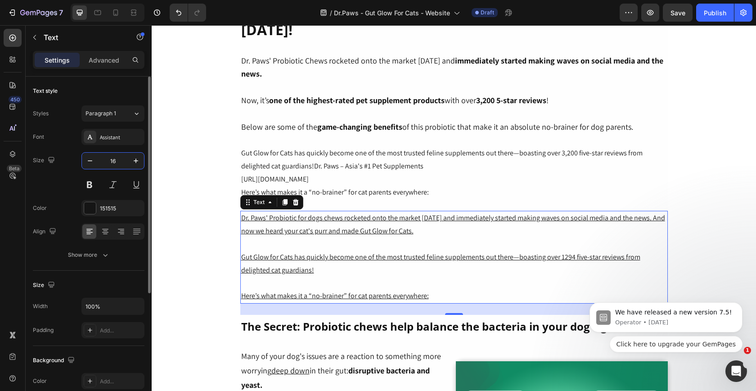
click at [109, 160] on input "16" at bounding box center [113, 161] width 30 height 16
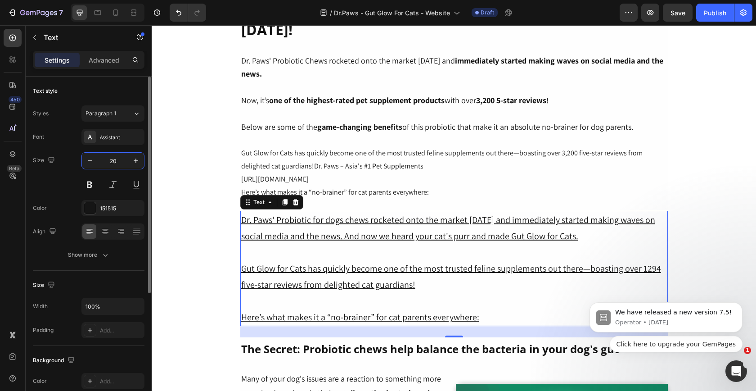
type input "20"
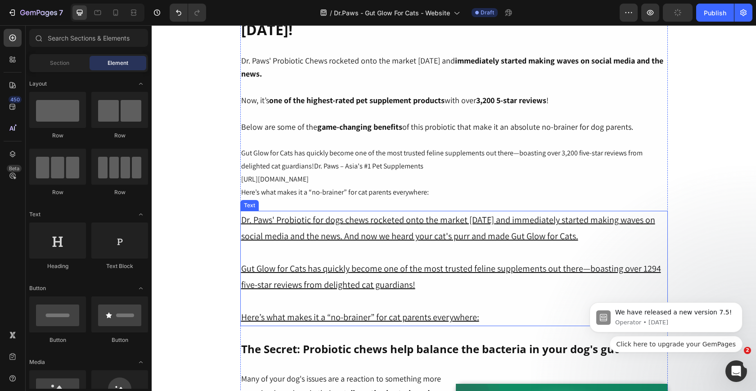
click at [287, 231] on u "Dr. Paws' Probiotic for dogs chews rocketed onto the market [DATE] and immediat…" at bounding box center [448, 228] width 414 height 28
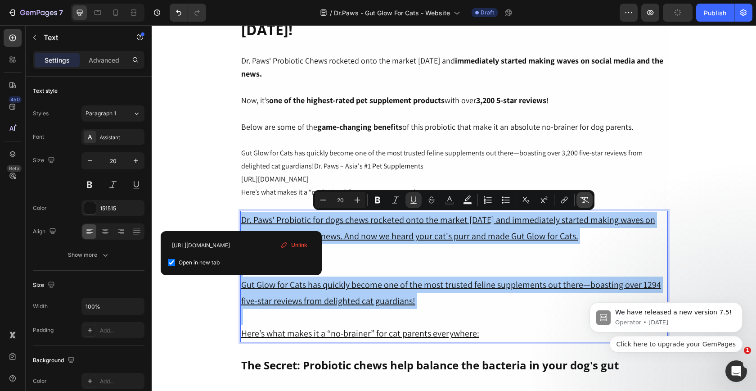
click at [588, 203] on icon "Editor contextual toolbar" at bounding box center [584, 199] width 9 height 9
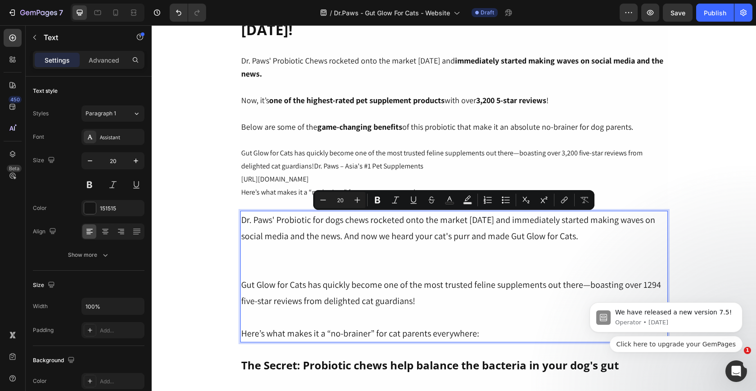
click at [426, 284] on link "Gut Glow for Cats has quickly become one of the most trusted feline supplements…" at bounding box center [451, 293] width 420 height 28
click at [418, 242] on p "Dr. Paws' Probiotic for dogs chews rocketed onto the market [DATE] and immediat…" at bounding box center [454, 244] width 426 height 65
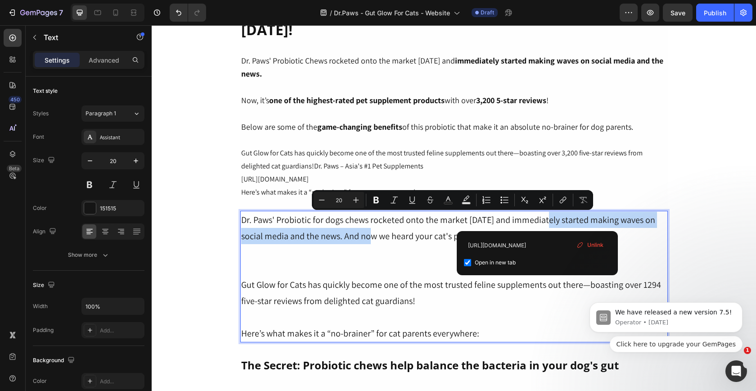
drag, startPoint x: 539, startPoint y: 220, endPoint x: 353, endPoint y: 236, distance: 187.1
click at [353, 236] on link "Dr. Paws' Probiotic for dogs chews rocketed onto the market [DATE] and immediat…" at bounding box center [448, 228] width 414 height 28
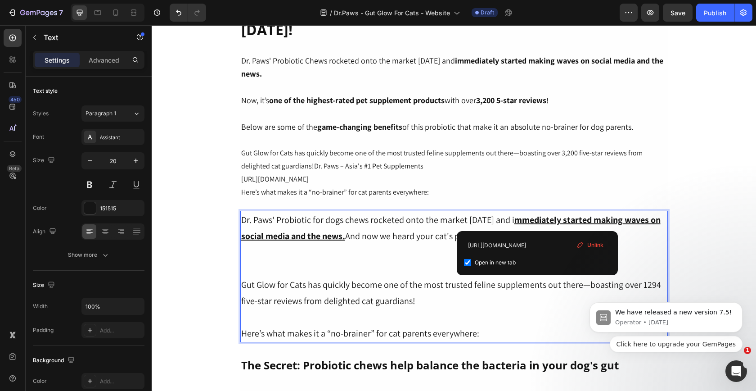
click at [344, 280] on link "Gut Glow for Cats has quickly become one of the most trusted feline supplements…" at bounding box center [451, 293] width 420 height 28
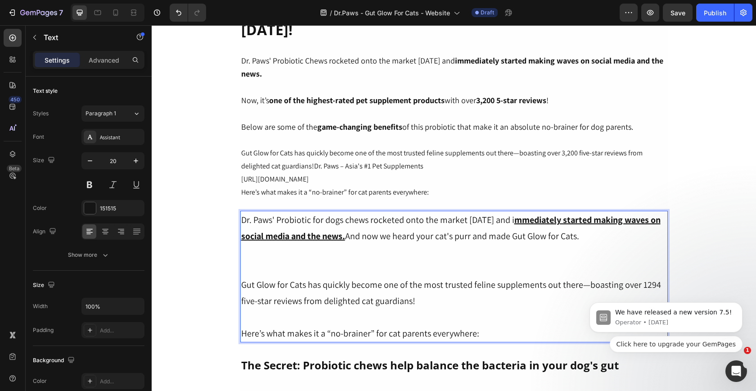
click at [320, 272] on p "Dr. Paws' Probiotic for dogs chews rocketed onto the market [DATE] and i mmedia…" at bounding box center [454, 244] width 426 height 65
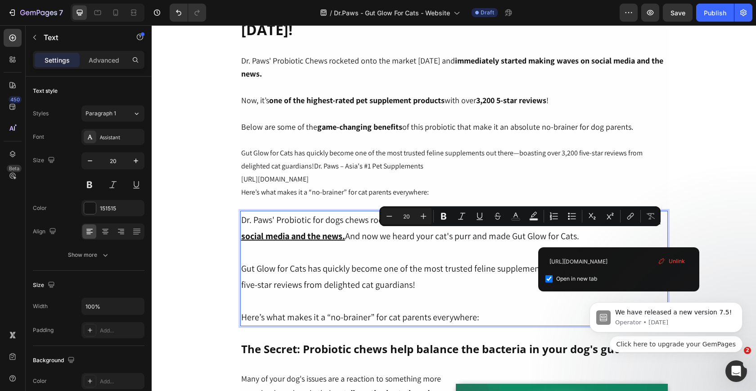
drag, startPoint x: 619, startPoint y: 236, endPoint x: 422, endPoint y: 236, distance: 196.3
click at [422, 236] on p "Dr. Paws' Probiotic for dogs chews rocketed onto the market [DATE] and i mmedia…" at bounding box center [454, 236] width 426 height 49
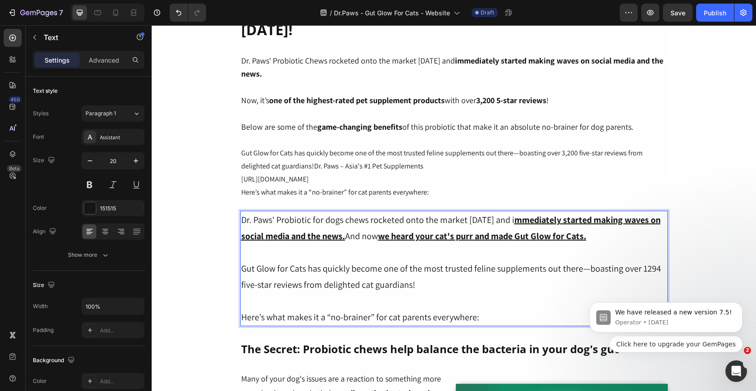
click at [430, 252] on p "Dr. Paws' Probiotic for dogs chews rocketed onto the market [DATE] and i mmedia…" at bounding box center [454, 236] width 426 height 49
click at [273, 268] on link "Gut Glow for Cats has quickly become one of the most trusted feline supplements…" at bounding box center [451, 277] width 420 height 28
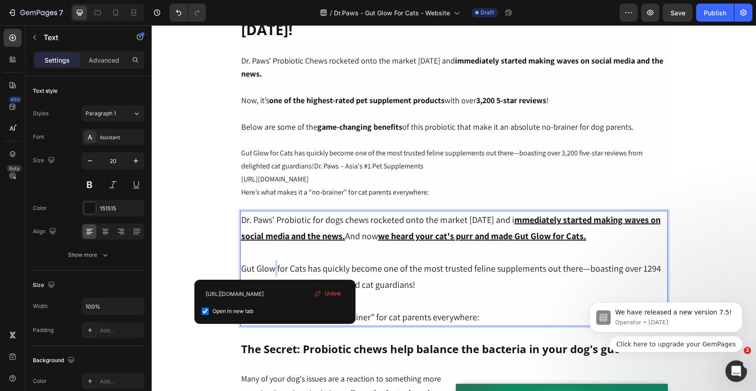
click at [273, 268] on link "Gut Glow for Cats has quickly become one of the most trusted feline supplements…" at bounding box center [451, 277] width 420 height 28
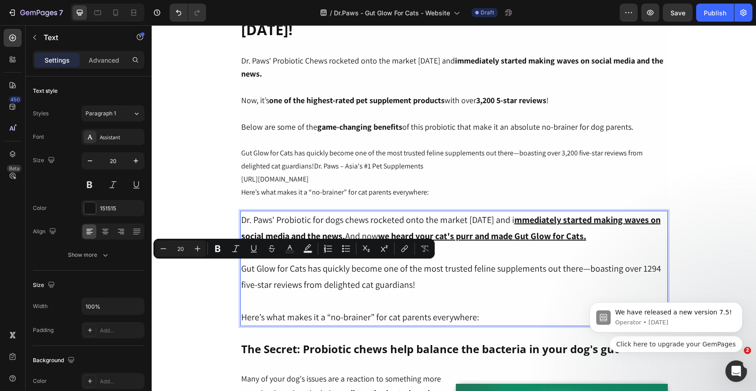
click at [362, 280] on link "Gut Glow for Cats has quickly become one of the most trusted feline supplements…" at bounding box center [451, 277] width 420 height 28
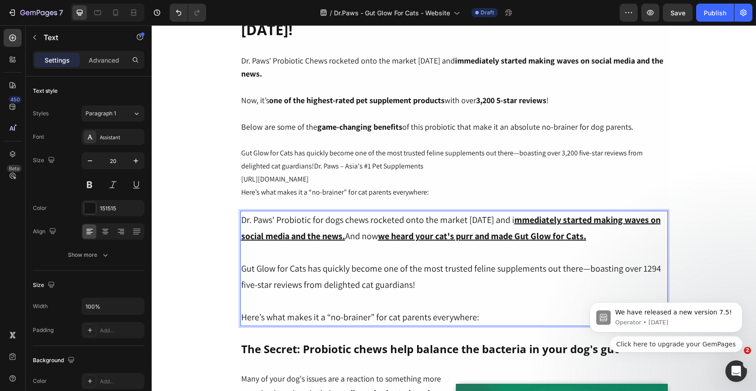
click at [427, 270] on link "Gut Glow for Cats has quickly become one of the most trusted feline supplements…" at bounding box center [451, 277] width 420 height 28
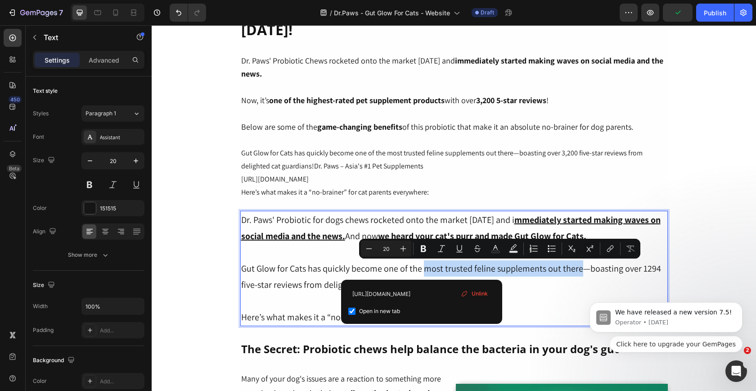
drag, startPoint x: 423, startPoint y: 269, endPoint x: 576, endPoint y: 269, distance: 153.1
click at [576, 269] on link "Gut Glow for Cats has quickly become one of the most trusted feline supplements…" at bounding box center [451, 277] width 420 height 28
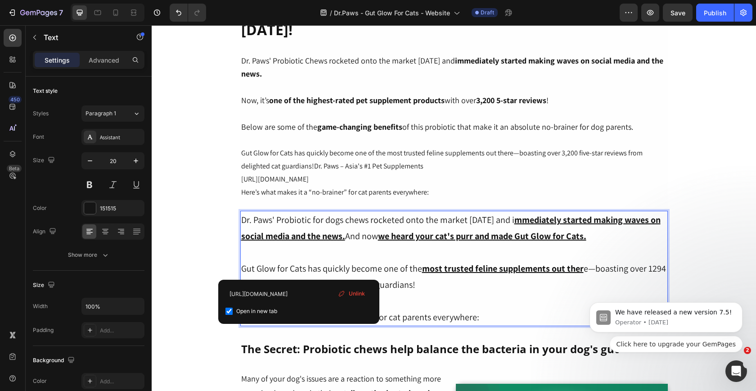
click at [299, 270] on link "Gut Glow for Cats has quickly become one of the most trusted feline supplements…" at bounding box center [453, 277] width 425 height 28
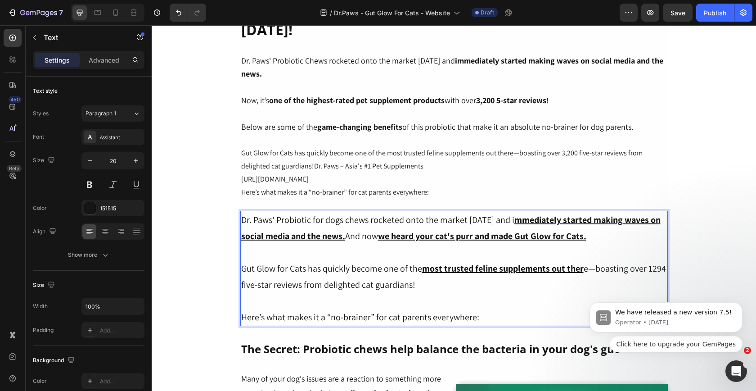
click at [489, 285] on p "Gut Glow for Cats has quickly become one of the most trusted feline supplements…" at bounding box center [454, 276] width 426 height 32
click at [309, 183] on link "[URL][DOMAIN_NAME]" at bounding box center [275, 178] width 68 height 9
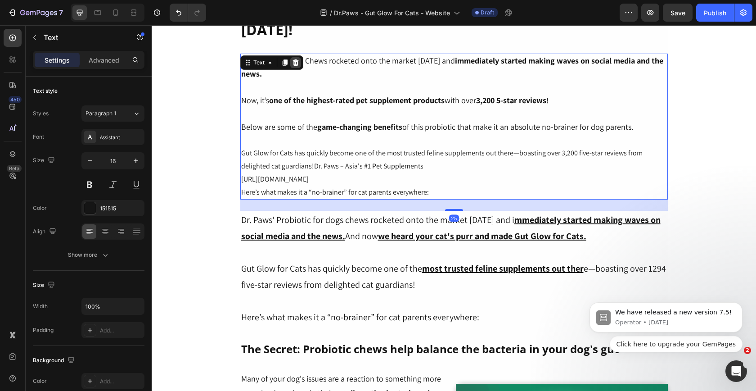
click at [298, 59] on icon at bounding box center [295, 62] width 7 height 7
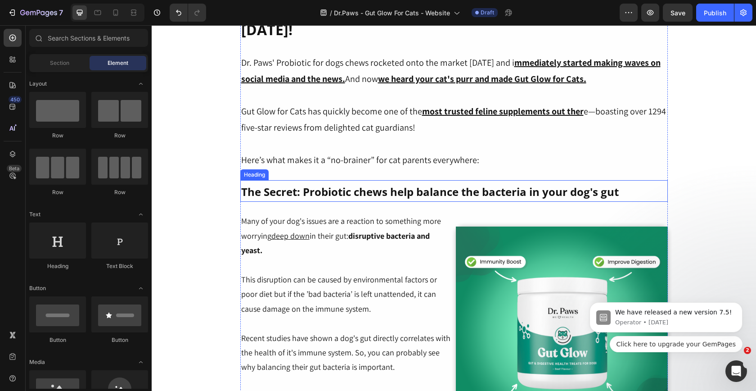
click at [347, 197] on strong "The Secret: Probiotic chews help balance the bacteria in your dog's gut" at bounding box center [430, 191] width 378 height 15
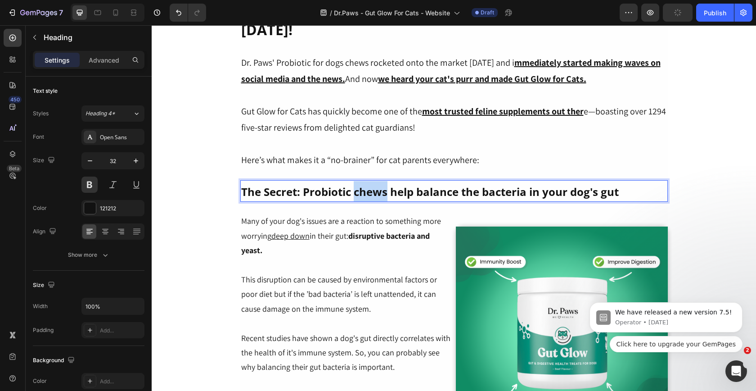
click at [371, 190] on strong "The Secret: Probiotic chews help balance the bacteria in your dog's gut" at bounding box center [430, 191] width 378 height 15
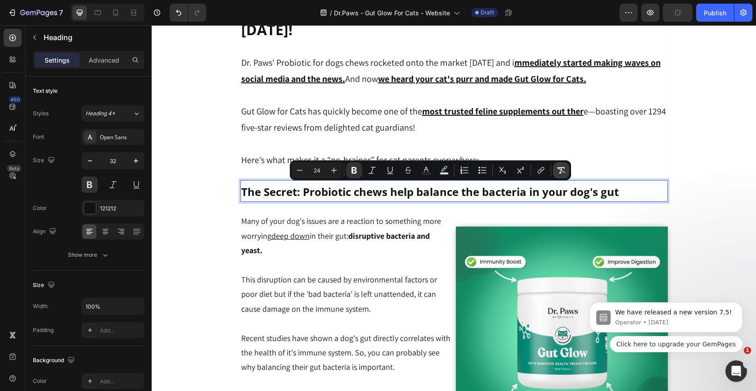
click at [558, 169] on icon "Editor contextual toolbar" at bounding box center [561, 170] width 9 height 9
type input "32"
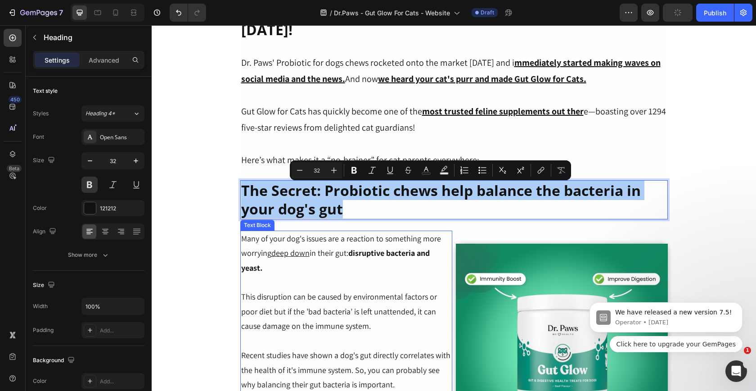
click at [356, 241] on span "Many of your dog's issues are a reaction to something more worrying deep down i…" at bounding box center [341, 253] width 200 height 40
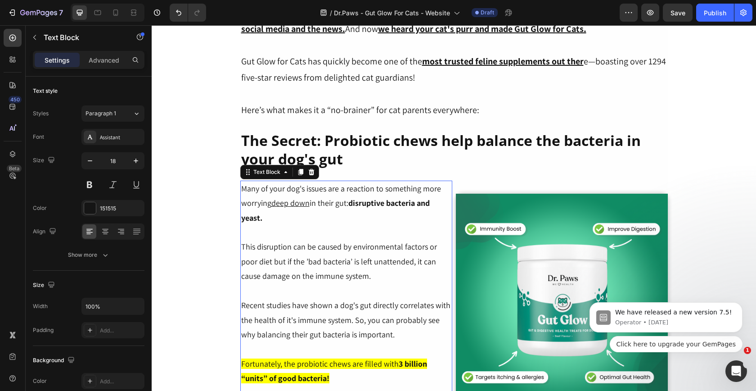
scroll to position [1298, 0]
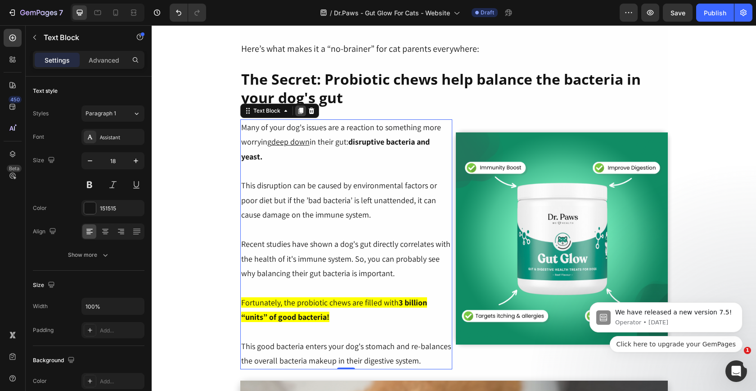
click at [298, 110] on icon at bounding box center [300, 111] width 5 height 6
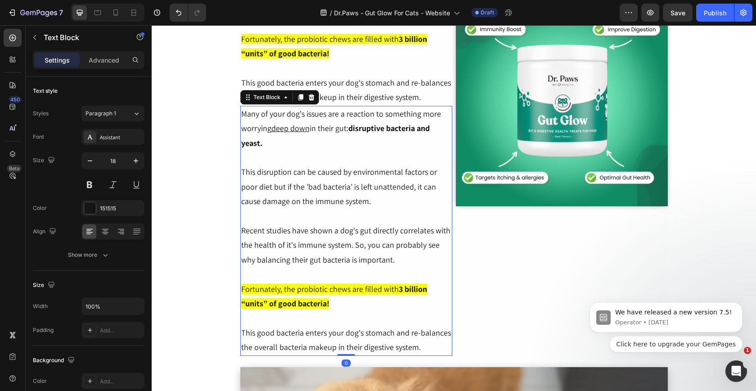
scroll to position [1610, 0]
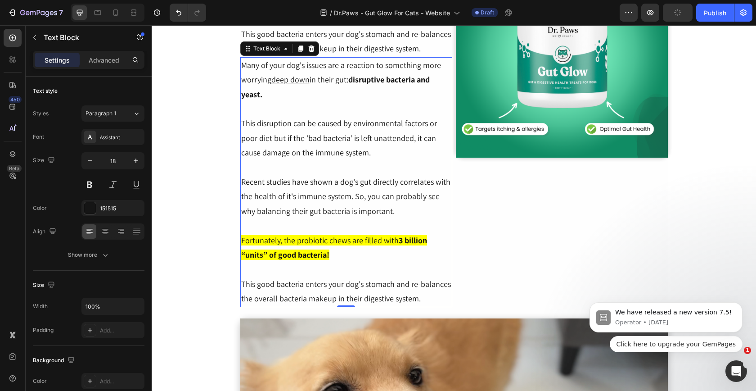
click at [393, 166] on p at bounding box center [346, 167] width 210 height 14
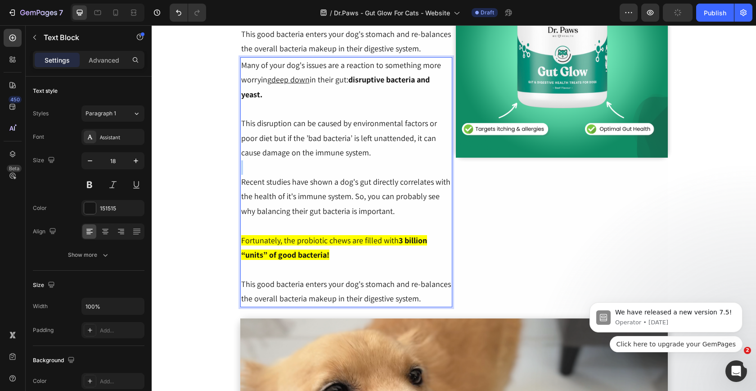
click at [393, 166] on p "Rich Text Editor. Editing area: main" at bounding box center [346, 167] width 210 height 14
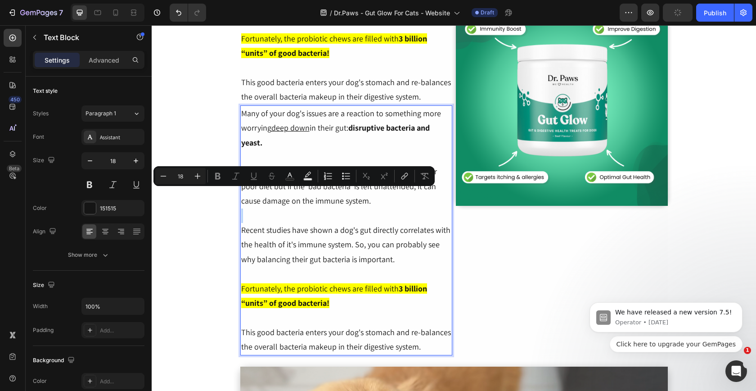
scroll to position [1551, 0]
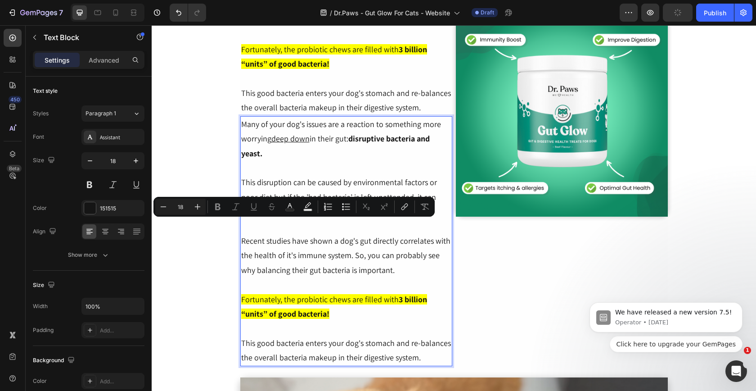
click at [393, 162] on p "Many of your dog's issues are a reaction to something more worrying deep down i…" at bounding box center [346, 146] width 210 height 59
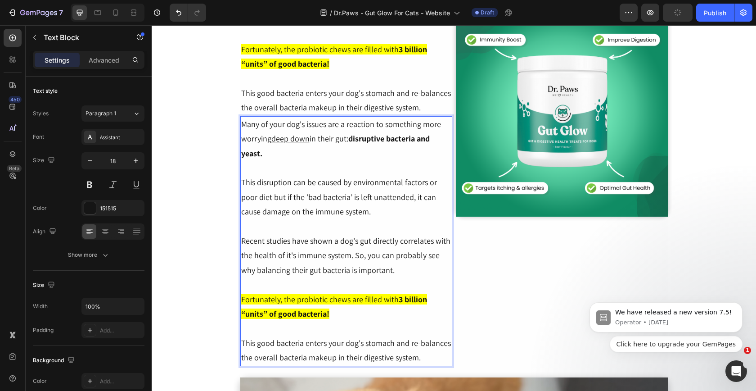
click at [393, 162] on p "Many of your dog's issues are a reaction to something more worrying deep down i…" at bounding box center [346, 146] width 210 height 59
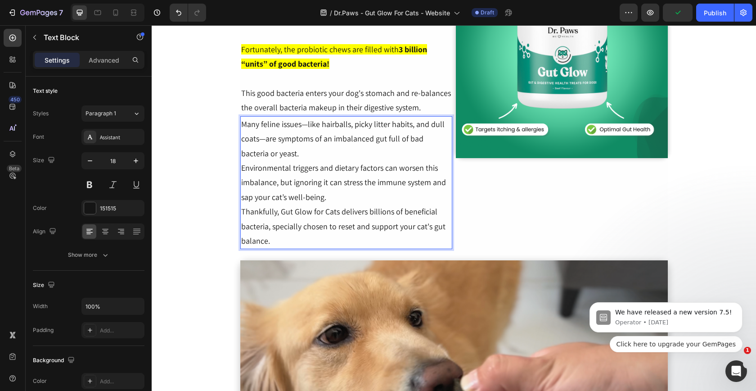
click at [325, 180] on p "Environmental triggers and dietary factors can worsen this imbalance, but ignor…" at bounding box center [346, 183] width 210 height 44
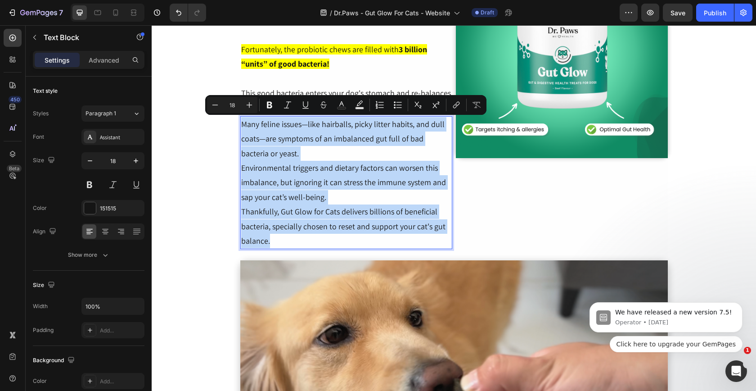
click at [391, 143] on p "Many feline issues—like hairballs, picky litter habits, and dull coats—are symp…" at bounding box center [346, 139] width 210 height 44
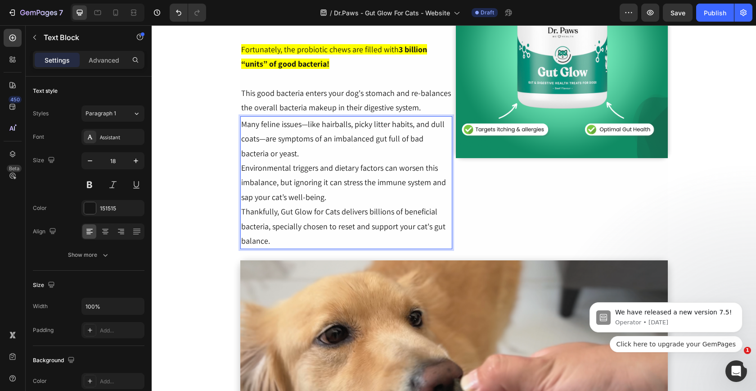
click at [382, 150] on p "Many feline issues—like hairballs, picky litter habits, and dull coats—are symp…" at bounding box center [346, 139] width 210 height 44
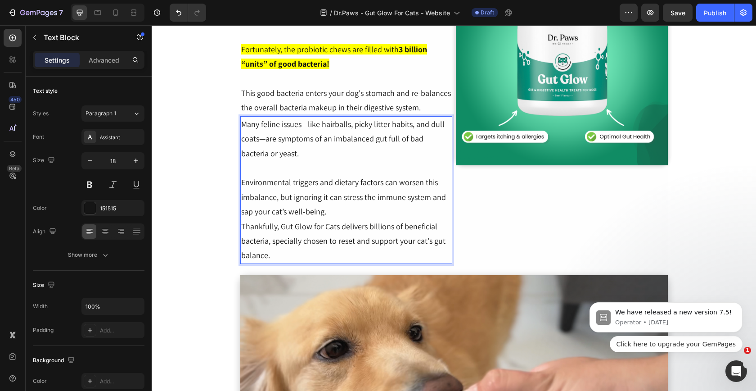
click at [391, 212] on p "Environmental triggers and dietary factors can worsen this imbalance, but ignor…" at bounding box center [346, 197] width 210 height 44
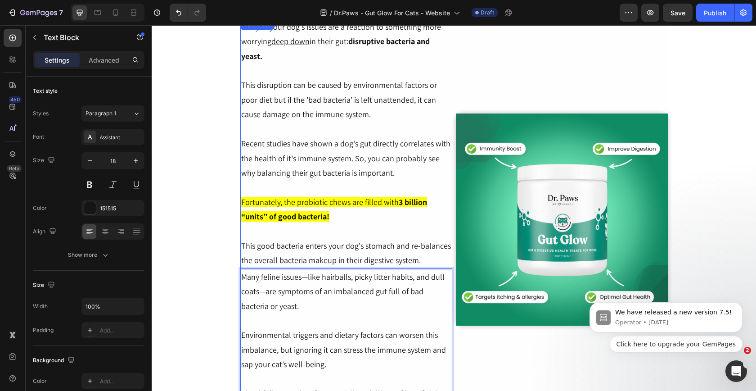
scroll to position [1399, 0]
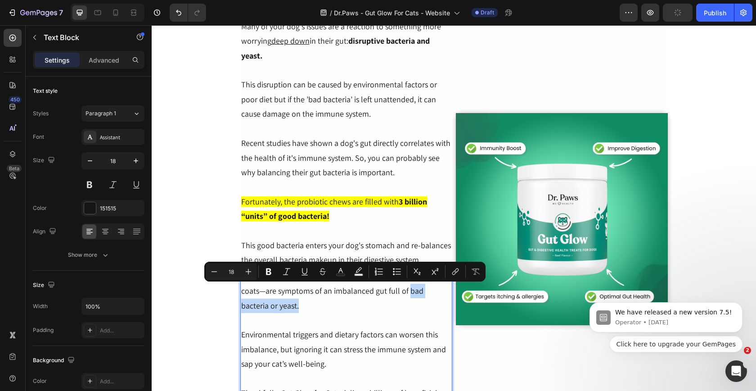
drag, startPoint x: 292, startPoint y: 302, endPoint x: 408, endPoint y: 291, distance: 116.3
click at [408, 291] on p "Many feline issues—like hairballs, picky litter habits, and dull coats—are symp…" at bounding box center [346, 291] width 210 height 44
click at [320, 310] on p "Many feline issues—like hairballs, picky litter habits, and dull coats—are symp…" at bounding box center [346, 291] width 210 height 44
click at [299, 308] on strong "bad bacteria or yeast." at bounding box center [331, 297] width 181 height 25
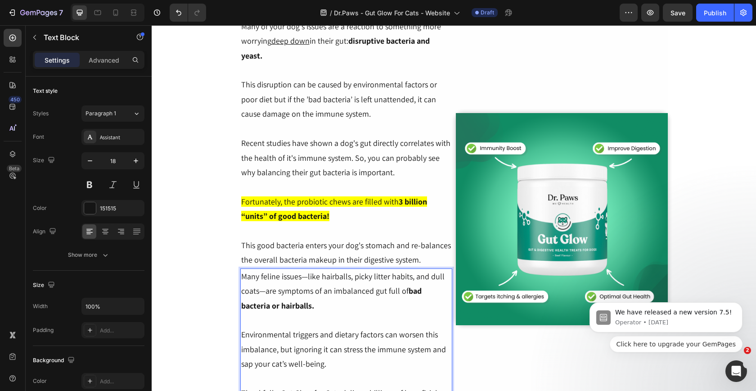
click at [258, 291] on p "Many feline issues—like hairballs, picky litter habits, and dull coats—are symp…" at bounding box center [346, 291] width 210 height 44
click at [419, 278] on p "Many feline issues—like hairballs, picky litter habits, and dull coats—are symp…" at bounding box center [346, 291] width 210 height 44
click at [449, 278] on p "Many feline issues—like hairballs, picky litter habits, dull coats—are symptoms…" at bounding box center [346, 291] width 210 height 44
click at [402, 301] on p "Many feline issues—like hairballs, picky litter habits, dull coats and messy po…" at bounding box center [346, 291] width 210 height 44
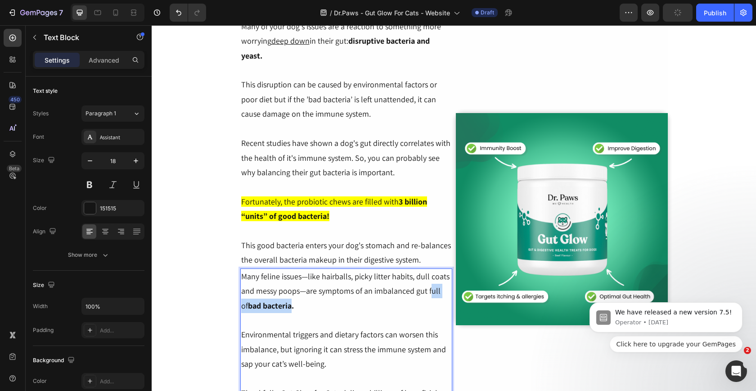
click at [429, 291] on p "Many feline issues—like hairballs, picky litter habits, dull coats and messy po…" at bounding box center [346, 291] width 210 height 44
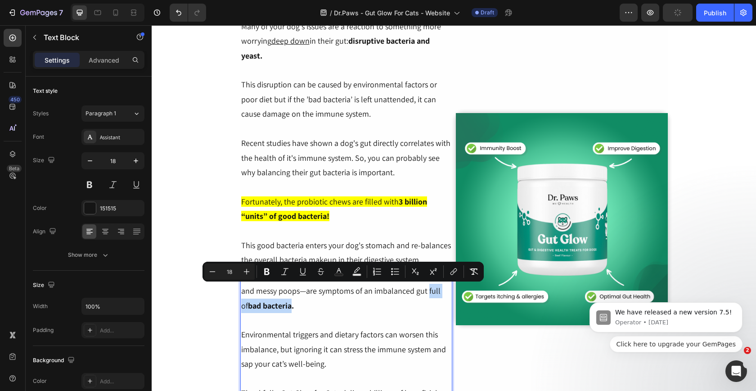
click at [428, 291] on p "Many feline issues—like hairballs, picky litter habits, dull coats and messy po…" at bounding box center [346, 291] width 210 height 44
click at [428, 291] on strong "full of bad bacteria." at bounding box center [344, 297] width 207 height 25
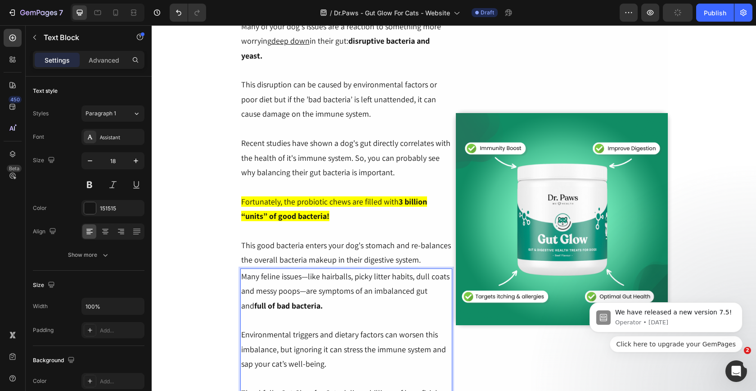
click at [377, 302] on p "Many feline issues—like hairballs, picky litter habits, dull coats and messy po…" at bounding box center [346, 291] width 210 height 44
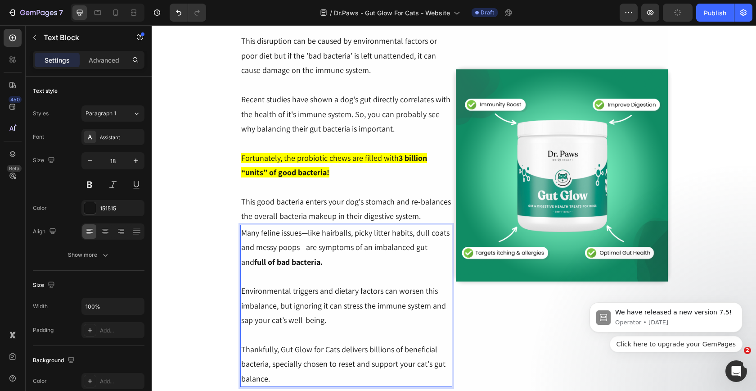
scroll to position [1443, 0]
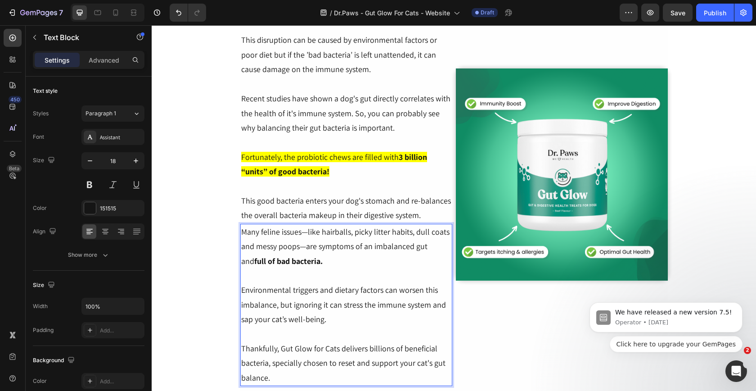
click at [351, 311] on p "Environmental triggers and dietary factors can worsen this imbalance, but ignor…" at bounding box center [346, 305] width 210 height 44
click at [343, 321] on p "Environmental triggers and dietary factors can worsen this imbalance, but ignor…" at bounding box center [346, 305] width 210 height 44
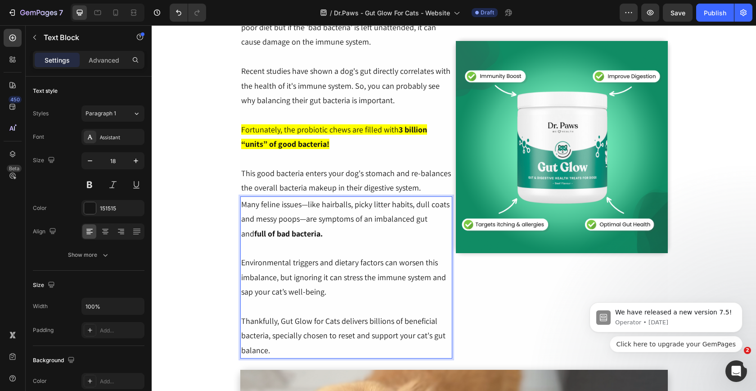
scroll to position [1477, 0]
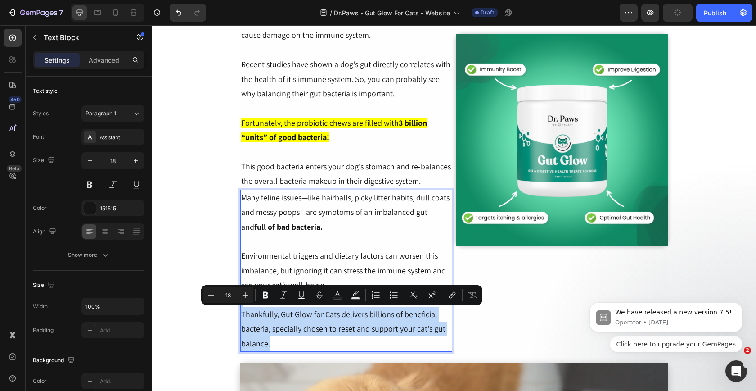
drag, startPoint x: 297, startPoint y: 343, endPoint x: 235, endPoint y: 298, distance: 76.7
click at [235, 298] on section "⁠⁠⁠⁠⁠⁠⁠ Is Your Cat Grooming Too Much, Hacking Up Hairballs, or Avoiding the Li…" at bounding box center [454, 82] width 442 height 3032
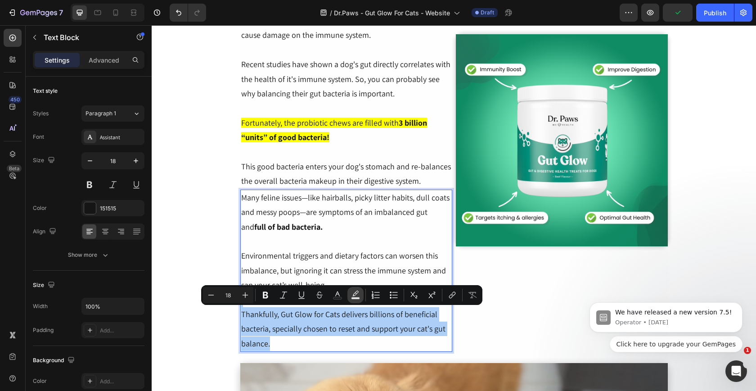
click at [357, 295] on icon "Editor contextual toolbar" at bounding box center [355, 294] width 9 height 9
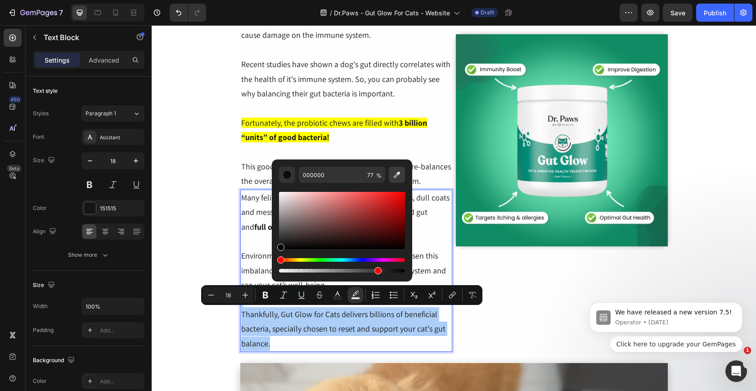
click at [398, 168] on button "Editor contextual toolbar" at bounding box center [397, 175] width 16 height 16
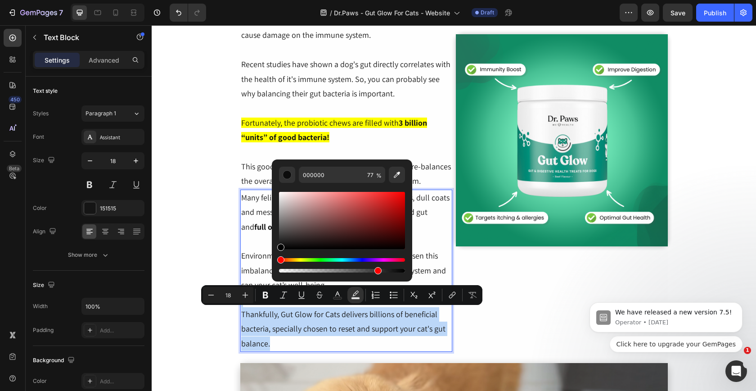
type input "FFFF00"
type input "100"
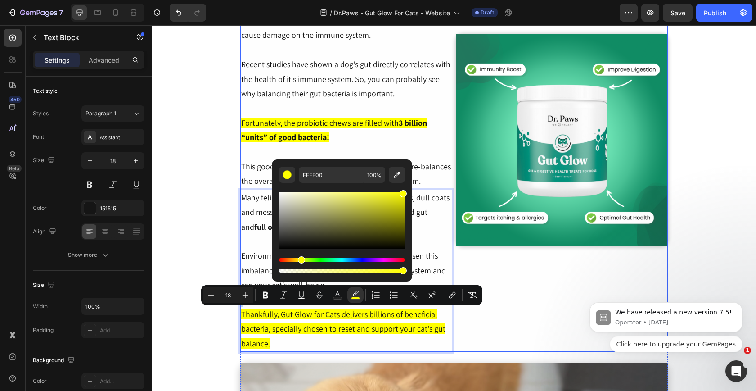
click at [516, 292] on div "Image" at bounding box center [562, 146] width 212 height 412
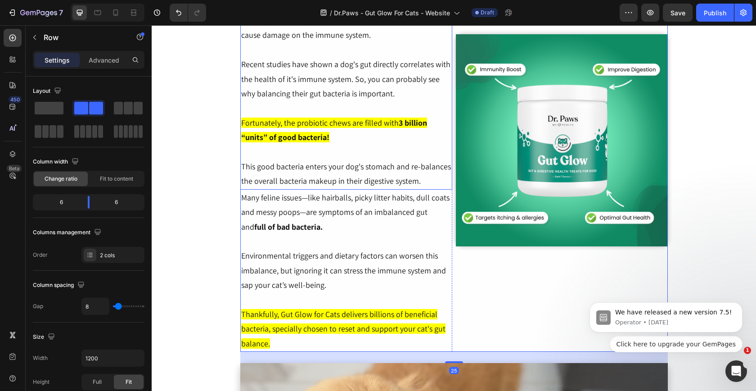
click at [385, 158] on p at bounding box center [346, 152] width 210 height 14
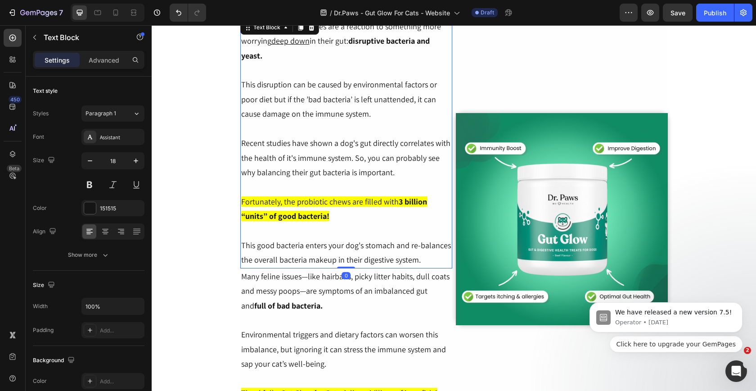
scroll to position [1382, 0]
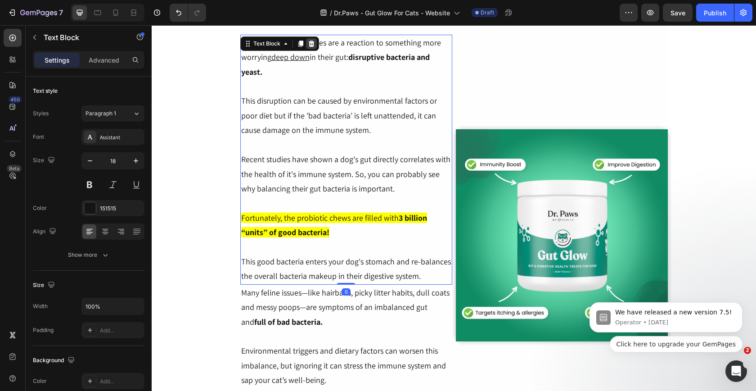
click at [312, 40] on icon at bounding box center [311, 43] width 7 height 7
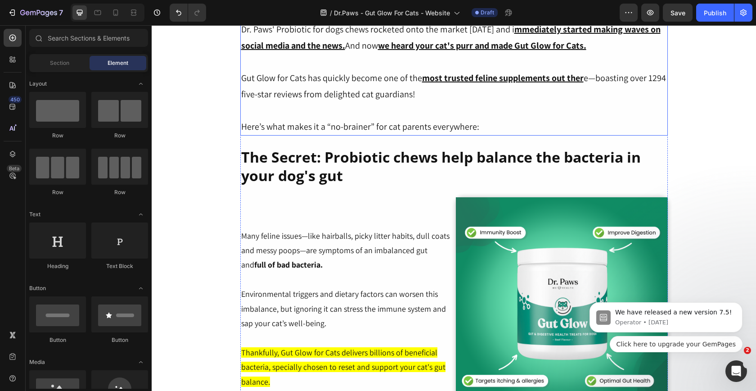
scroll to position [1223, 0]
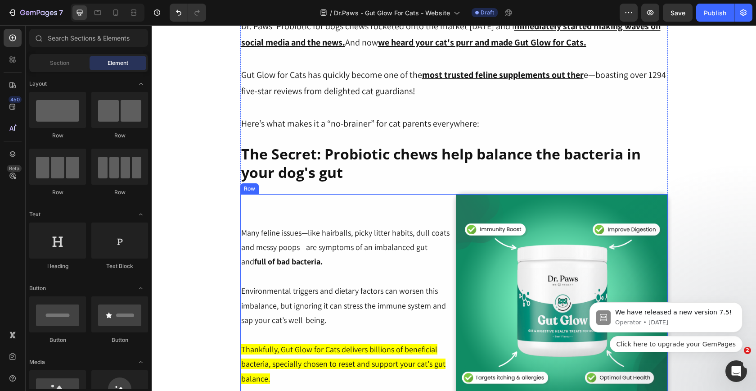
click at [343, 223] on div "Many feline issues—like hairballs, picky litter habits, dull coats and messy po…" at bounding box center [346, 305] width 212 height 223
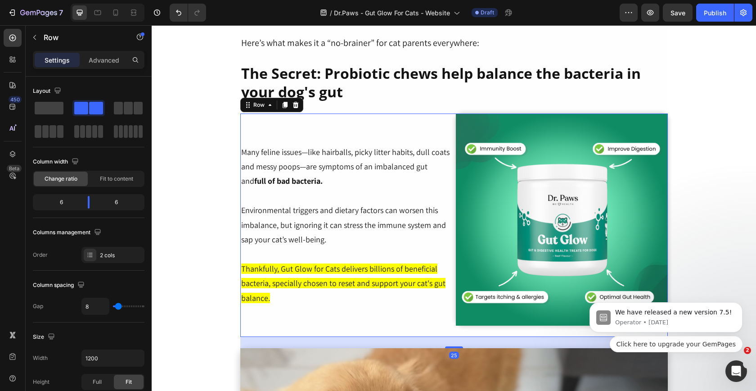
scroll to position [1367, 0]
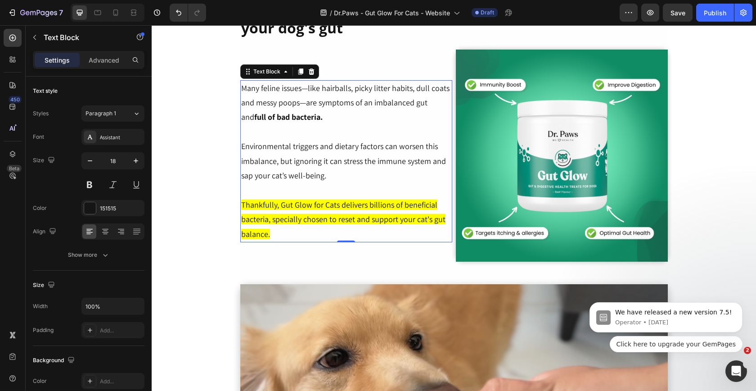
click at [340, 211] on p "Thankfully, Gut Glow for Cats delivers billions of beneficial bacteria, special…" at bounding box center [346, 220] width 210 height 44
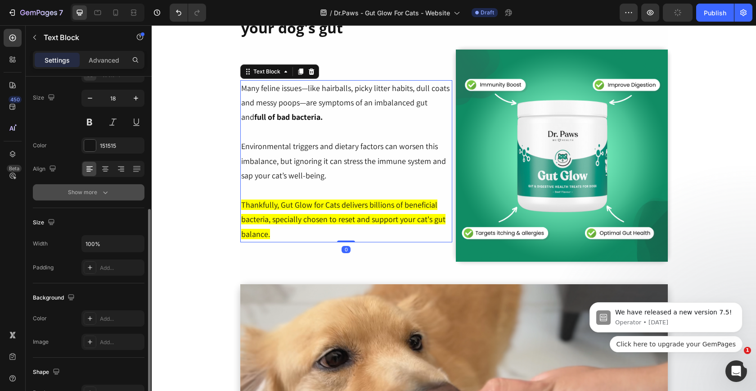
scroll to position [194, 0]
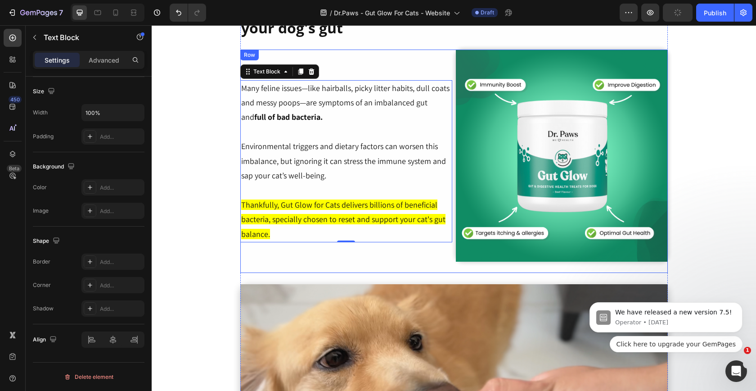
click at [354, 70] on div "Many feline issues—like hairballs, picky litter habits, dull coats and messy po…" at bounding box center [346, 161] width 212 height 223
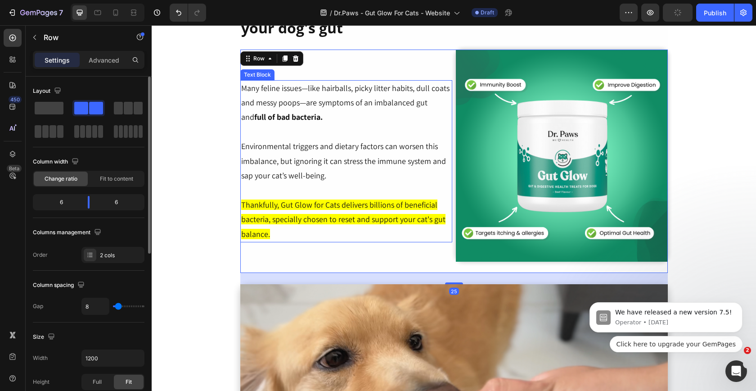
click at [360, 95] on p "Many feline issues—like hairballs, picky litter habits, dull coats and messy po…" at bounding box center [346, 103] width 210 height 44
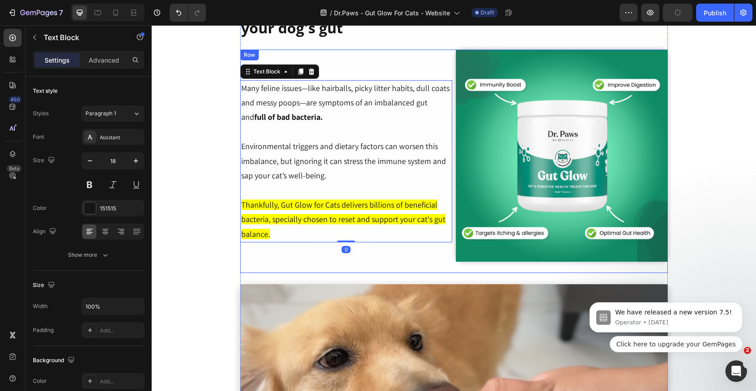
click at [392, 56] on div "Many feline issues—like hairballs, picky litter habits, dull coats and messy po…" at bounding box center [346, 161] width 212 height 223
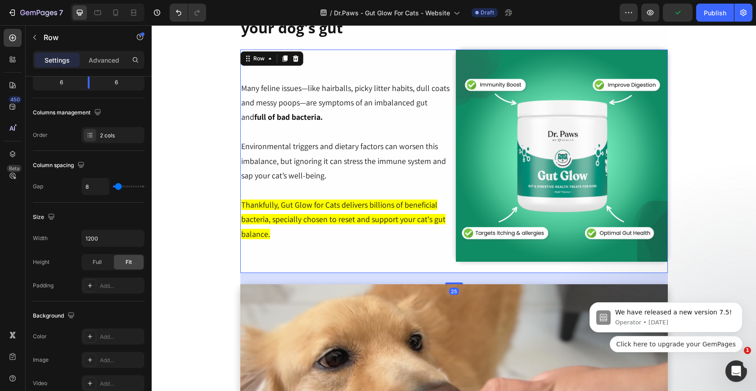
scroll to position [312, 0]
